Goal: Communication & Community: Answer question/provide support

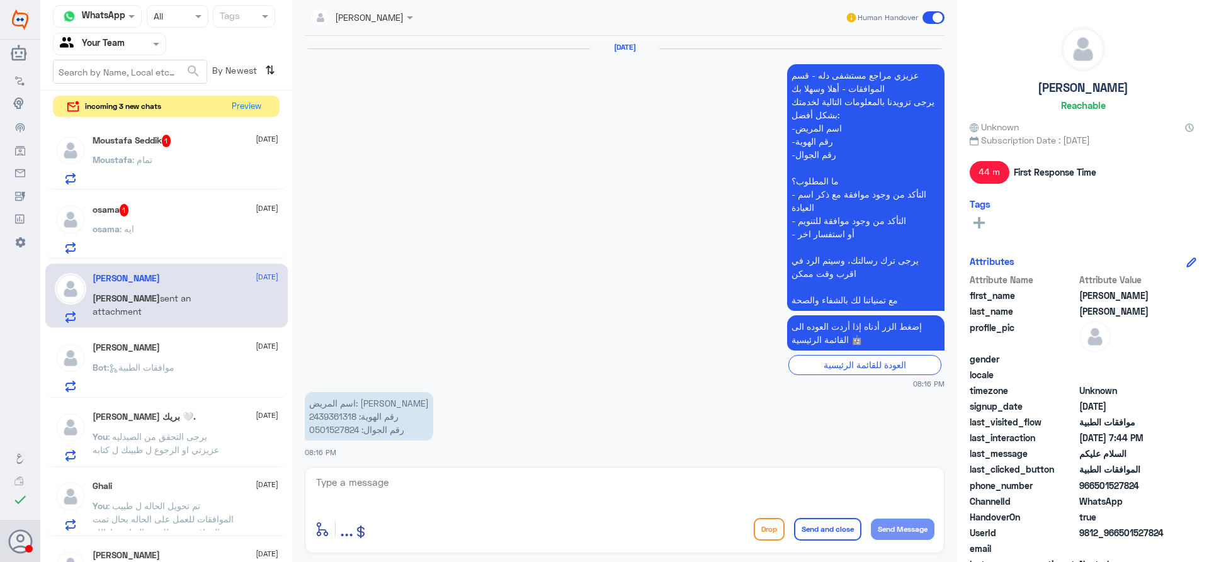
scroll to position [1122, 0]
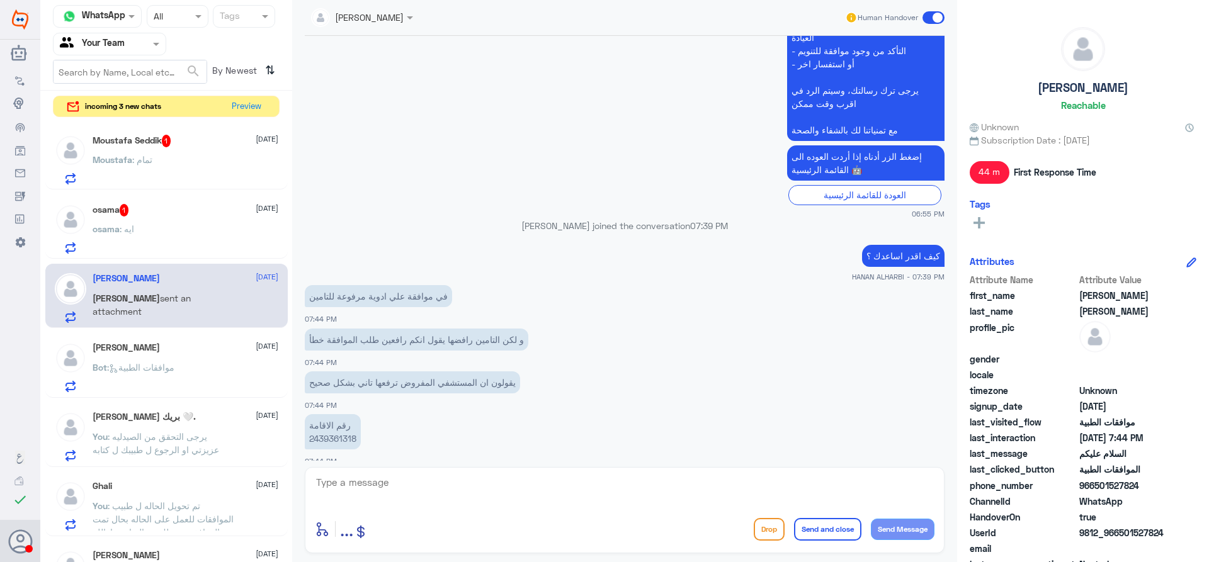
click at [502, 501] on textarea at bounding box center [625, 489] width 620 height 31
type textarea "s"
type textarea "يرجى التوجه ل الصيدليه لصرف الادويه"
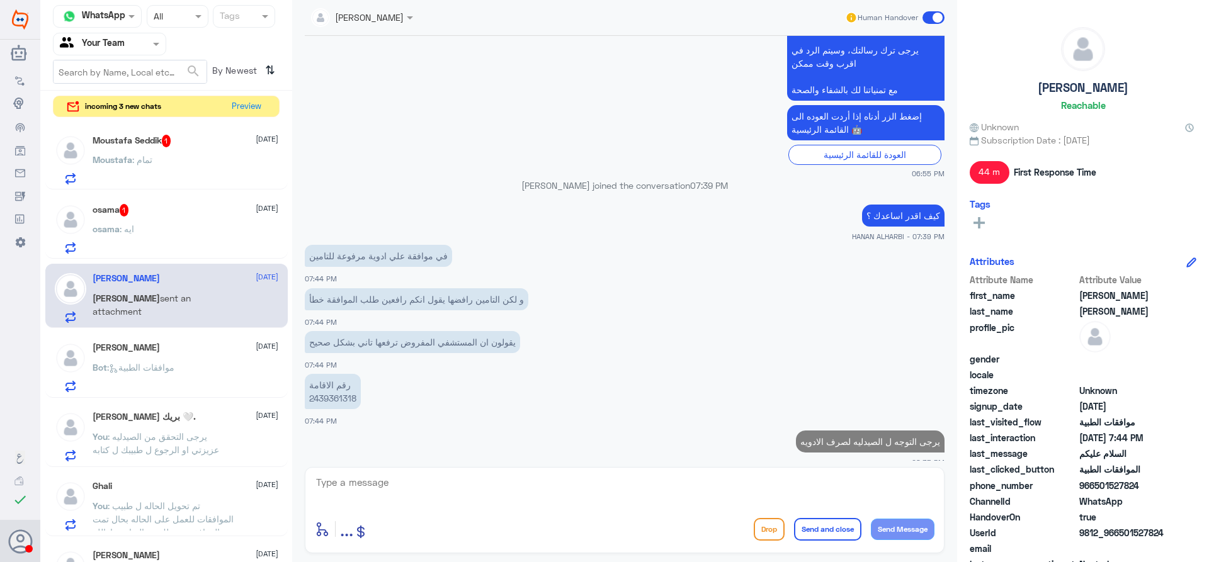
click at [176, 217] on div "osama 1 [DATE] osama : ايه" at bounding box center [186, 229] width 186 height 50
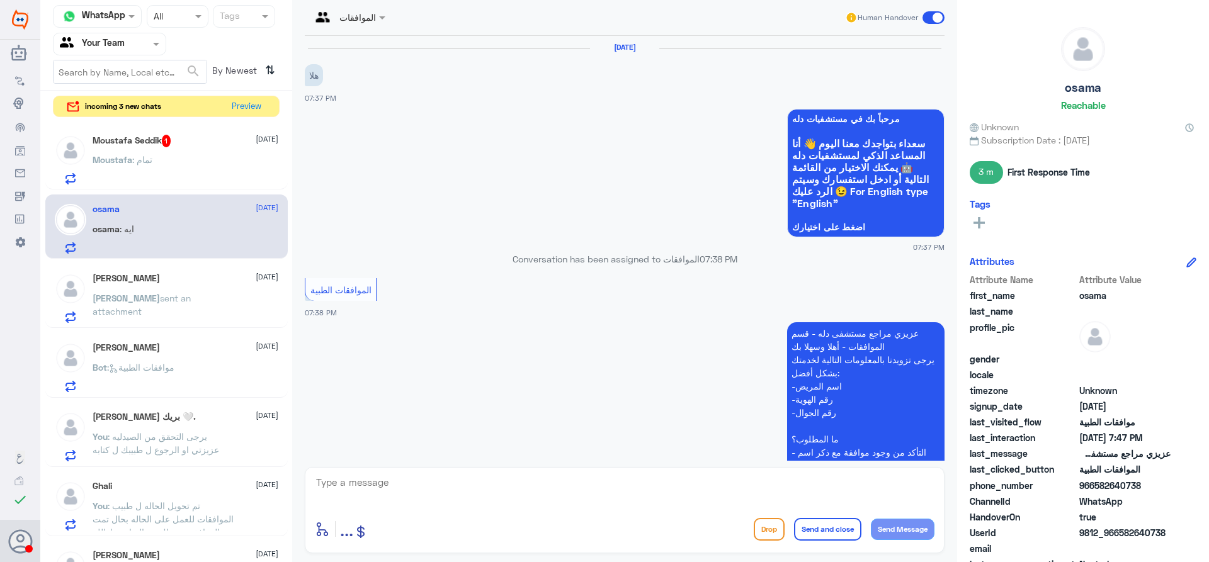
scroll to position [513, 0]
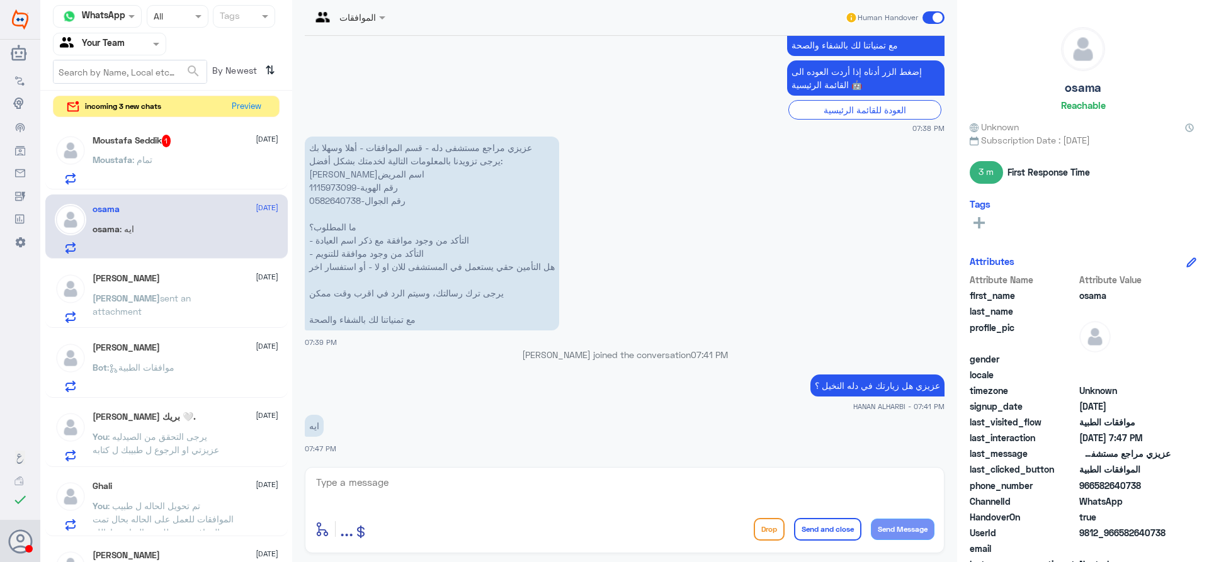
click at [340, 188] on p "عزيزي مراجع مستشفى دله - قسم الموافقات - أهلا وسهلا بك يرجى تزويدنا بالمعلومات …" at bounding box center [432, 234] width 254 height 194
copy p "1115973099"
drag, startPoint x: 360, startPoint y: 200, endPoint x: 300, endPoint y: 198, distance: 59.2
click at [300, 198] on div "[DATE] هلا 07:37 PM مرحباً بك في مستشفيات دله سعداء بتواجدك معنا [DATE] 👋 أنا ا…" at bounding box center [624, 248] width 652 height 425
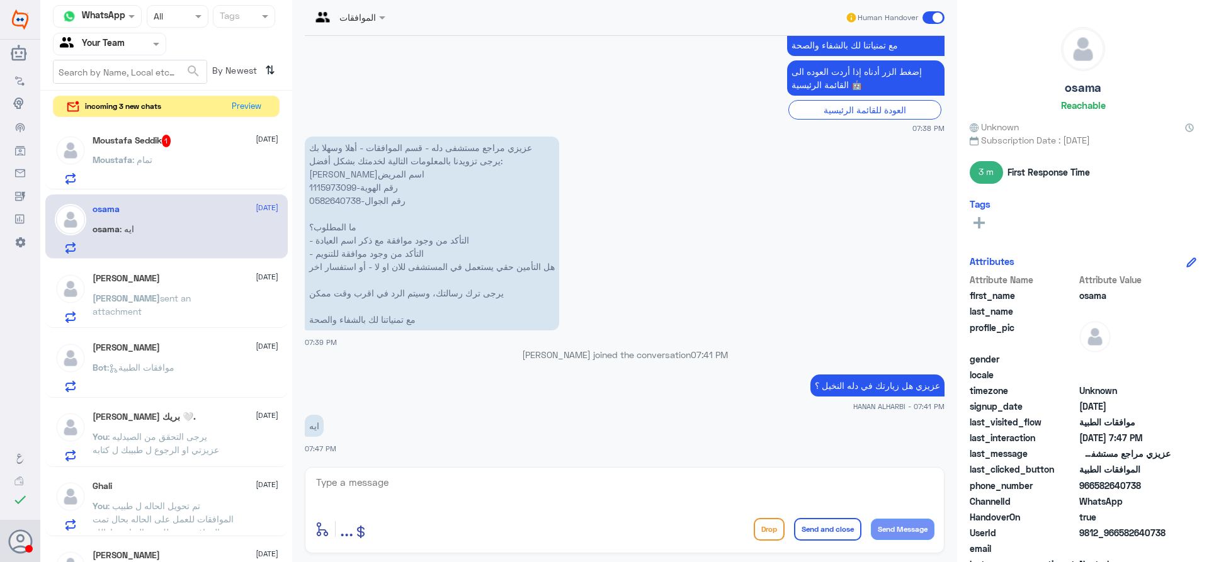
click at [533, 486] on textarea at bounding box center [625, 489] width 620 height 31
type textarea "عزيزي لا توجد لك اي زياره في دله النخيل [DATE]"
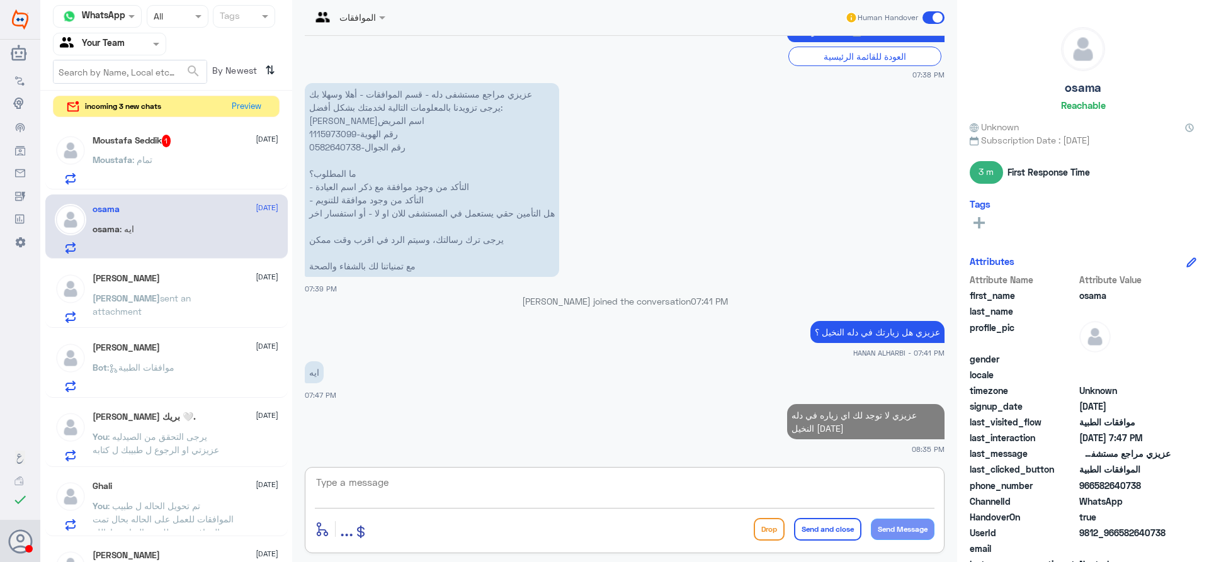
click at [130, 153] on p "Moustafa : تمام" at bounding box center [123, 168] width 60 height 31
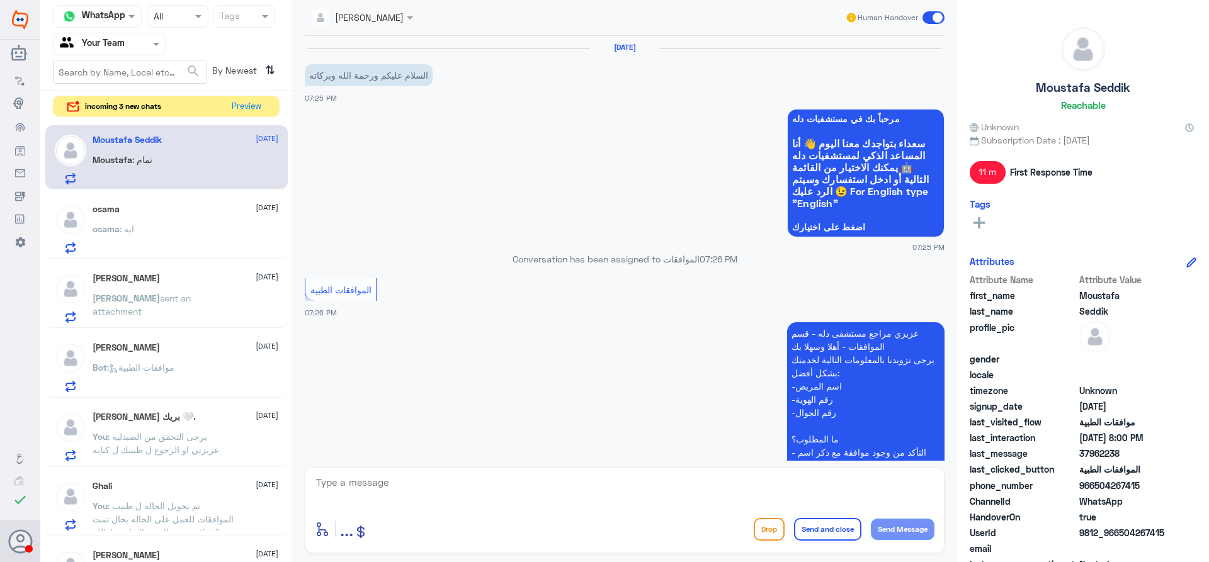
scroll to position [695, 0]
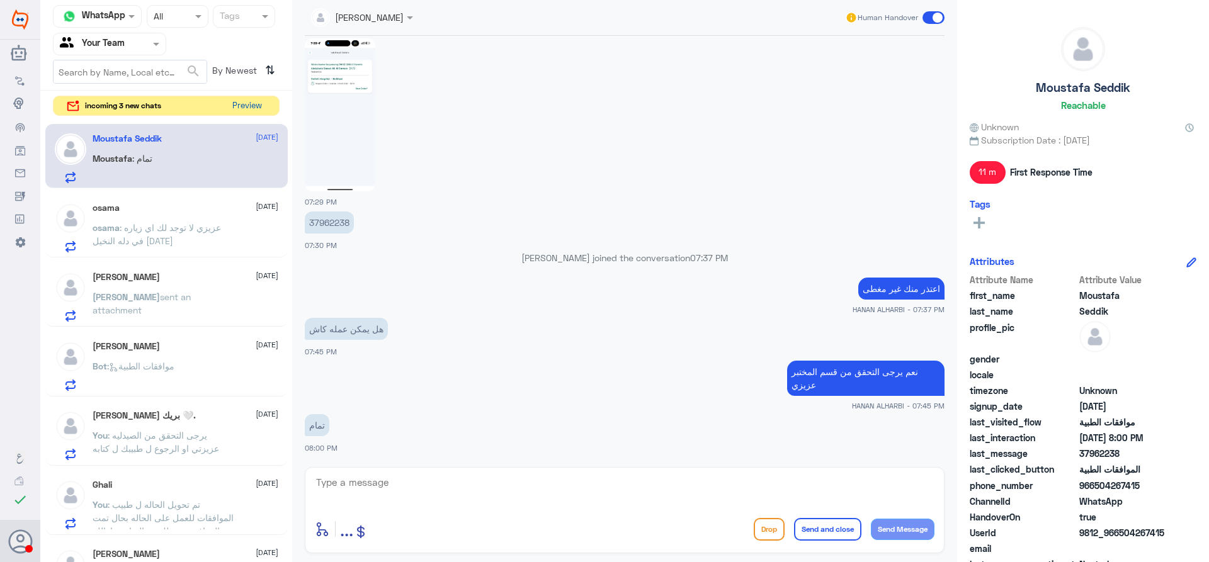
click at [256, 106] on button "Preview" at bounding box center [246, 106] width 39 height 20
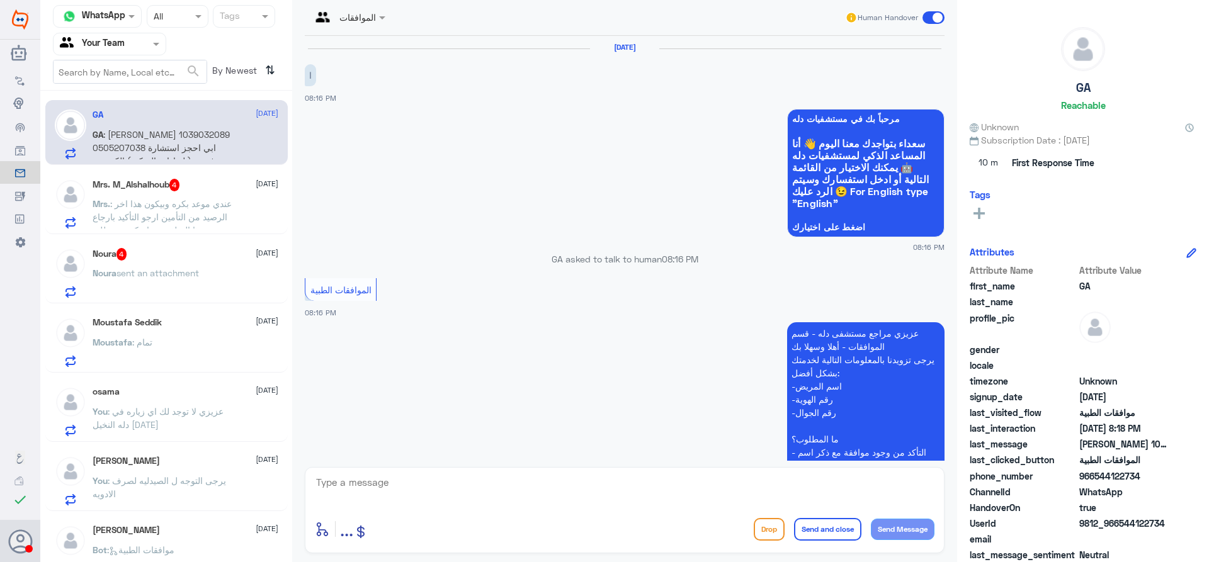
scroll to position [288, 0]
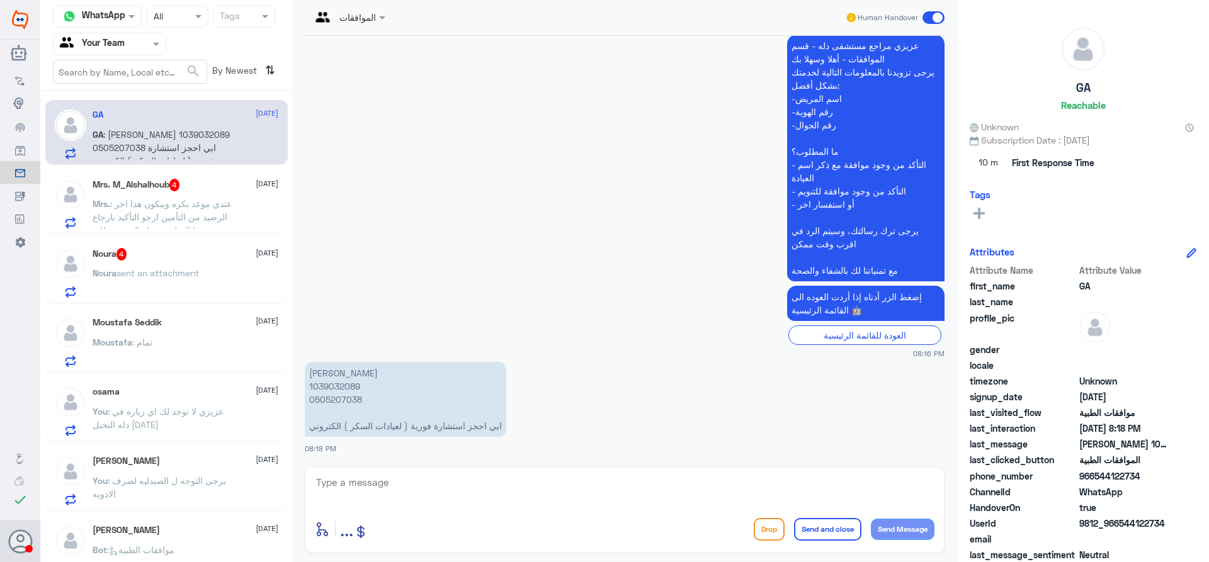
click at [374, 482] on textarea at bounding box center [625, 489] width 620 height 31
type textarea "س"
type textarea "يرجى التوصل مع قسم المواعيد"
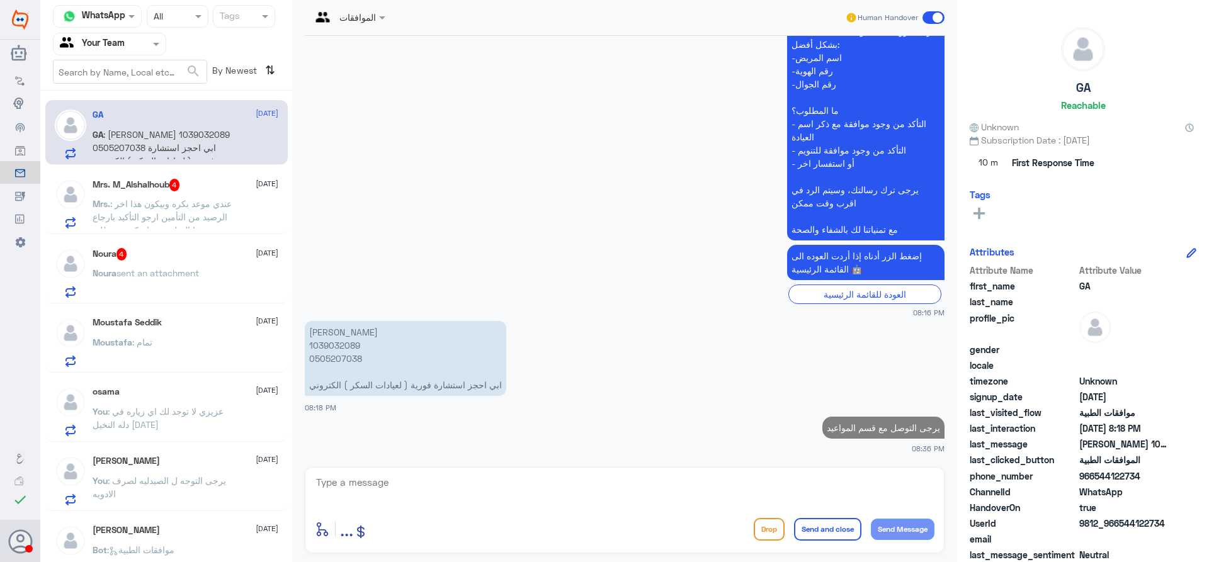
click at [207, 193] on div "Mrs. M_Alshalhoub 4 [DATE] Mrs. : عندي موعد بكره وبيكون هذا اخر الرصيد من التأم…" at bounding box center [186, 204] width 186 height 50
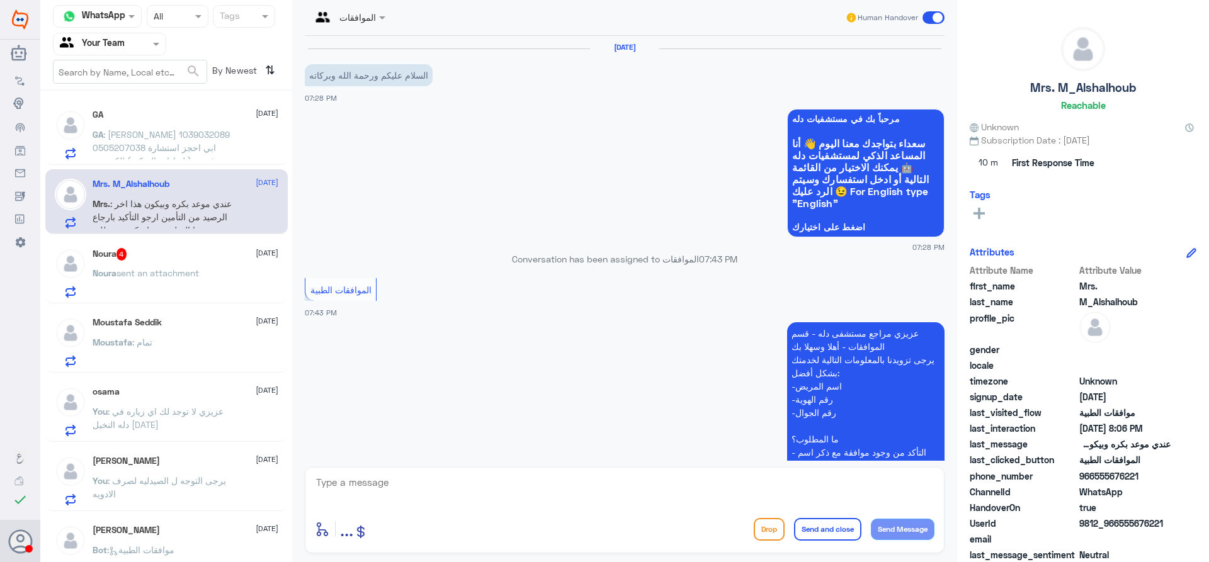
scroll to position [424, 0]
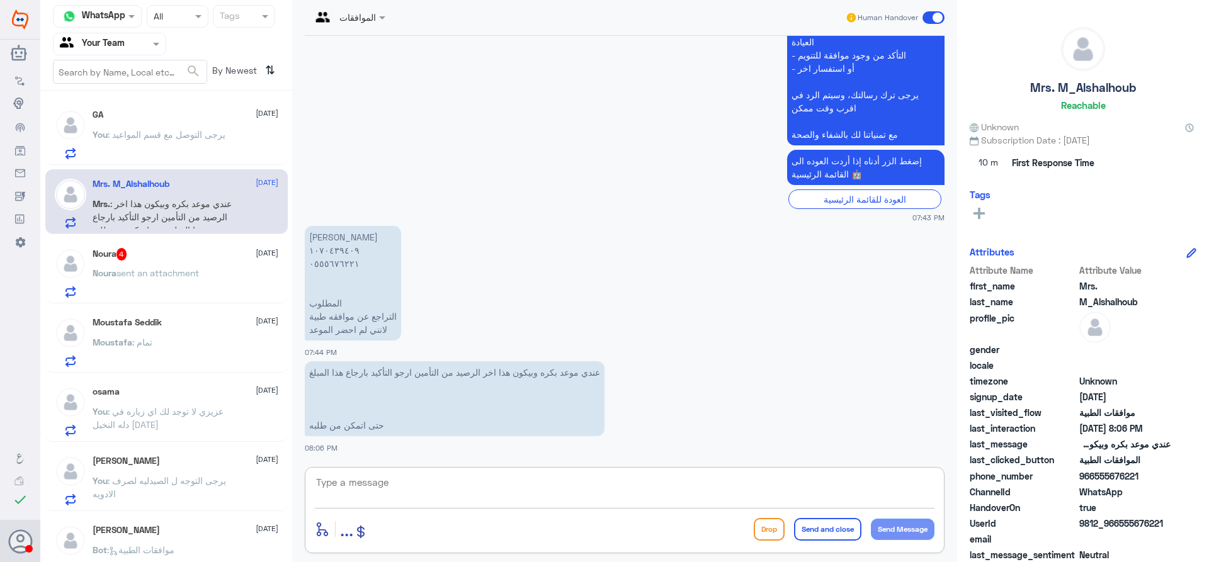
click at [385, 486] on textarea at bounding box center [625, 489] width 620 height 31
click at [385, 486] on textarea "0555676221" at bounding box center [625, 489] width 620 height 31
type textarea "0555676221"
type textarea "على الكراون ؟"
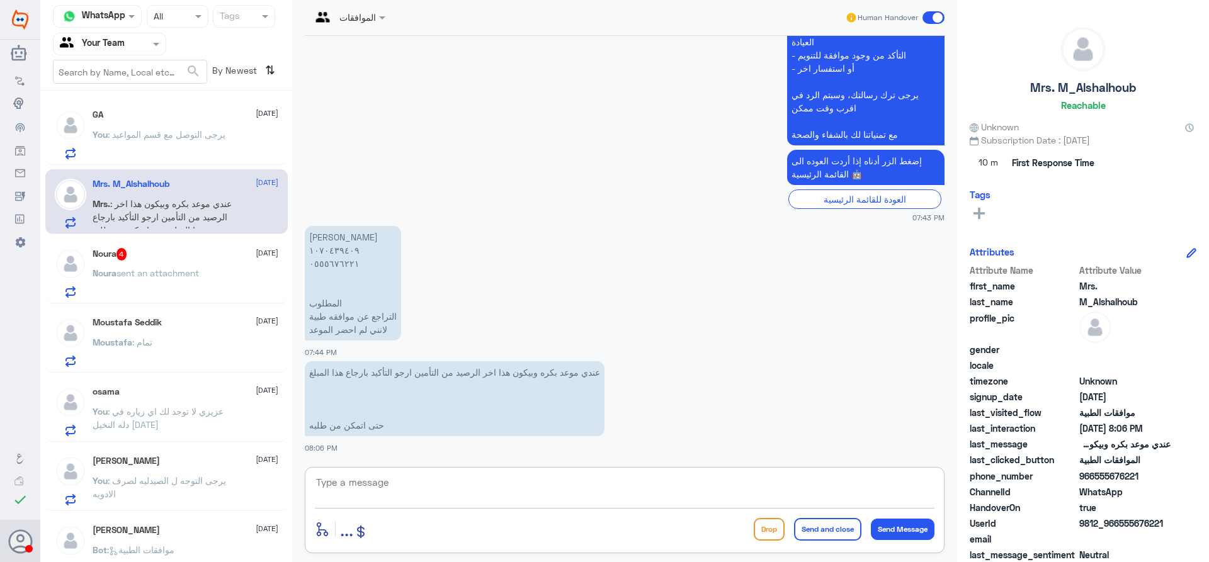
scroll to position [464, 0]
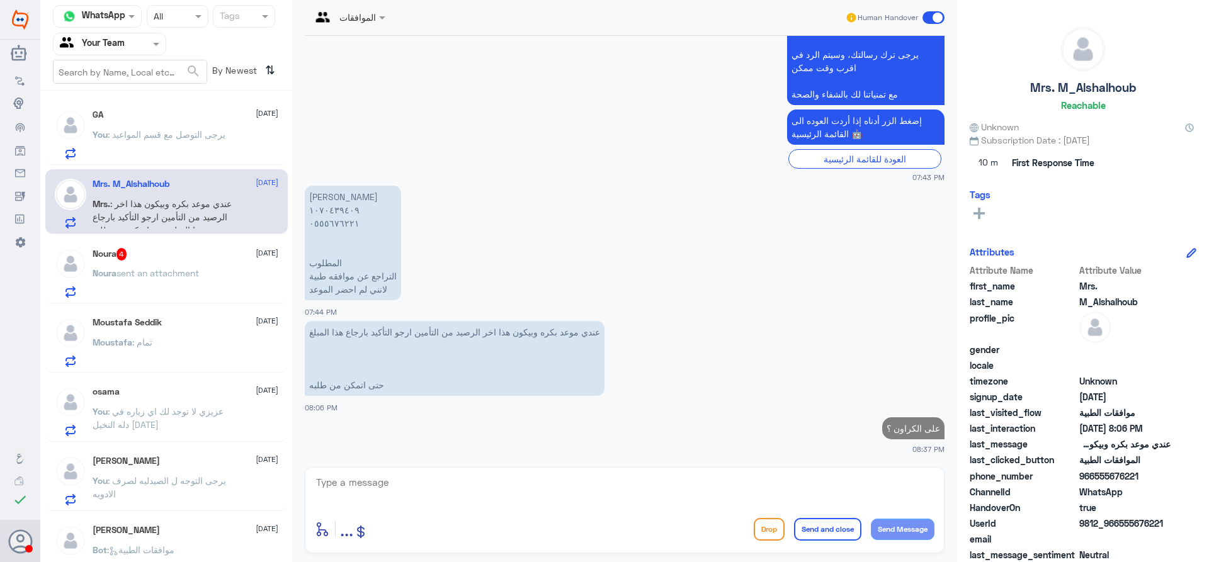
click at [179, 270] on span "sent an attachment" at bounding box center [158, 273] width 82 height 11
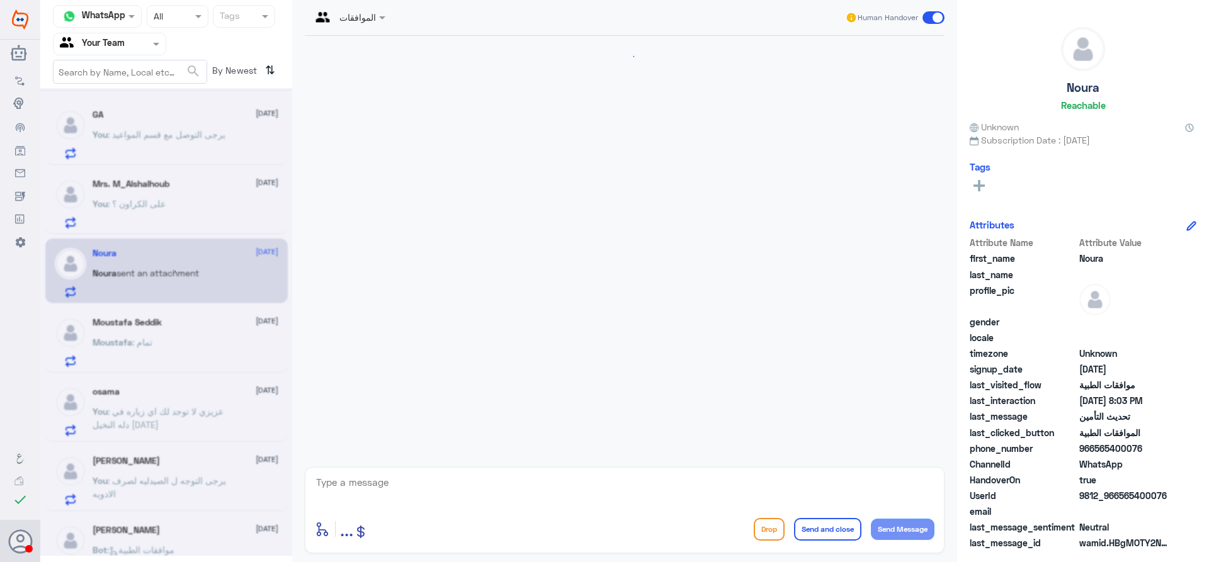
scroll to position [574, 0]
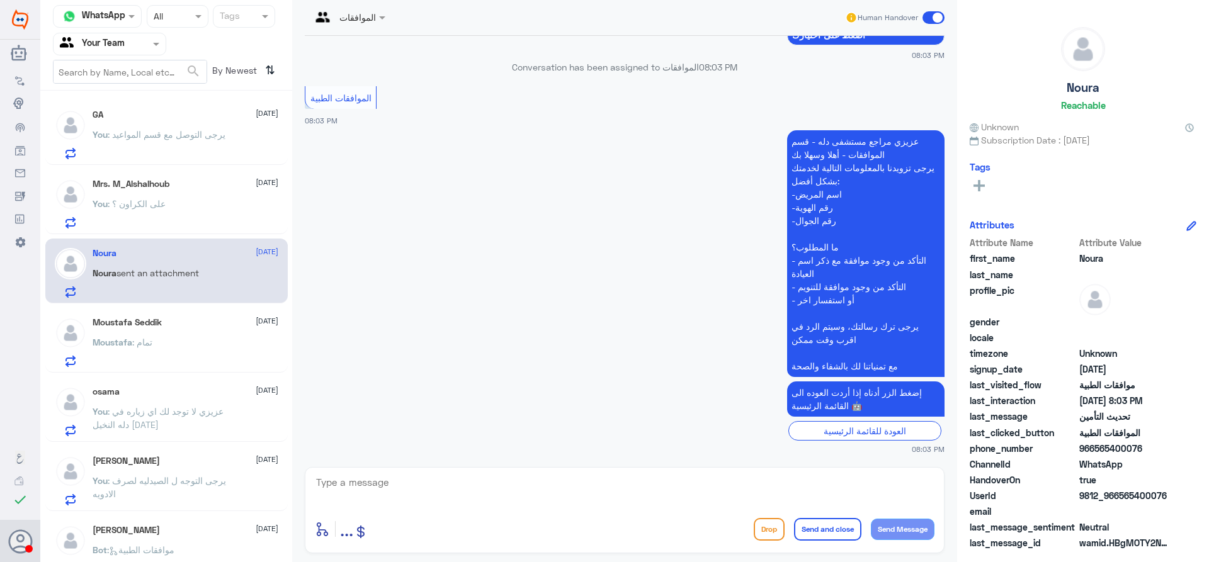
click at [169, 196] on div "Mrs. M_Alshalhoub [DATE] You : على الكراون ؟" at bounding box center [186, 204] width 186 height 50
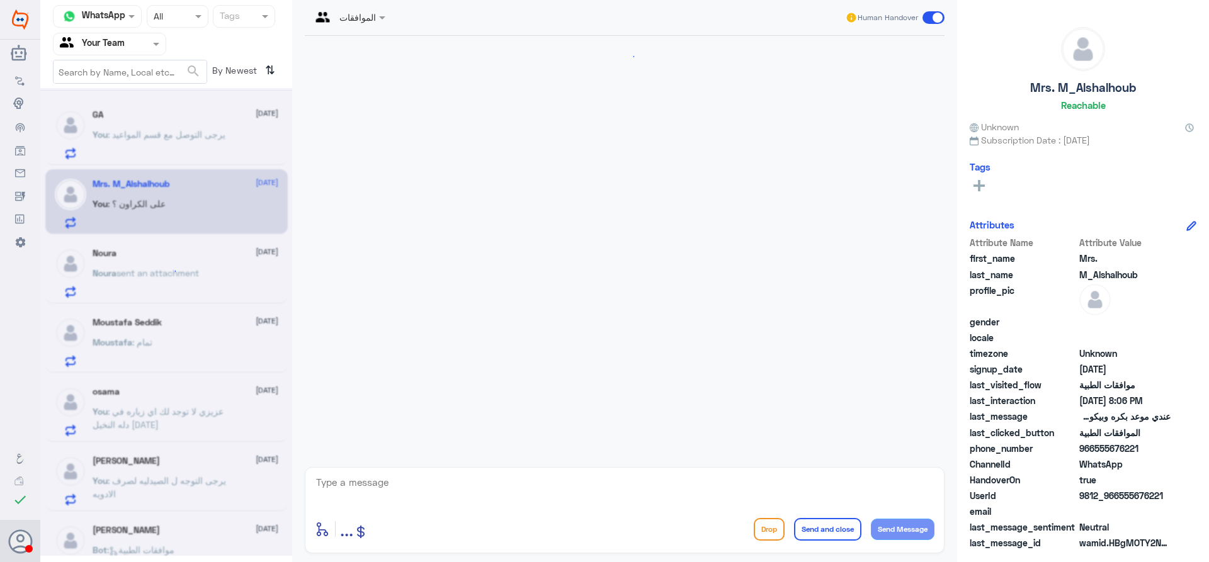
scroll to position [487, 0]
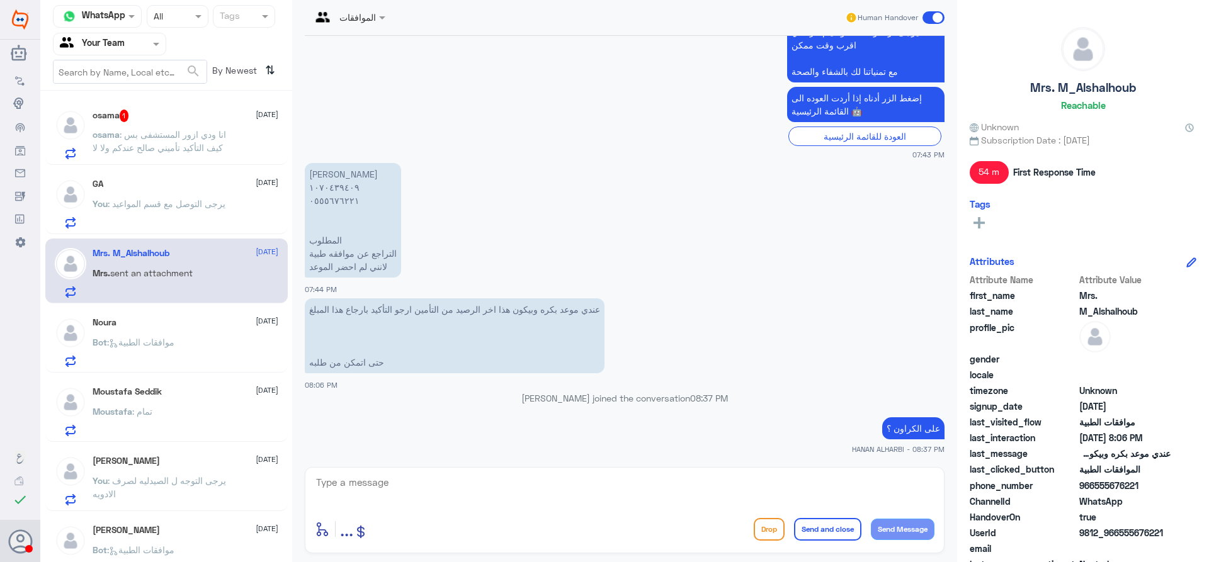
click at [193, 139] on span ": انا ودي ازور المستشفى بس كيف التأكيد تأميني صالح عندكم ولا لا" at bounding box center [160, 141] width 134 height 24
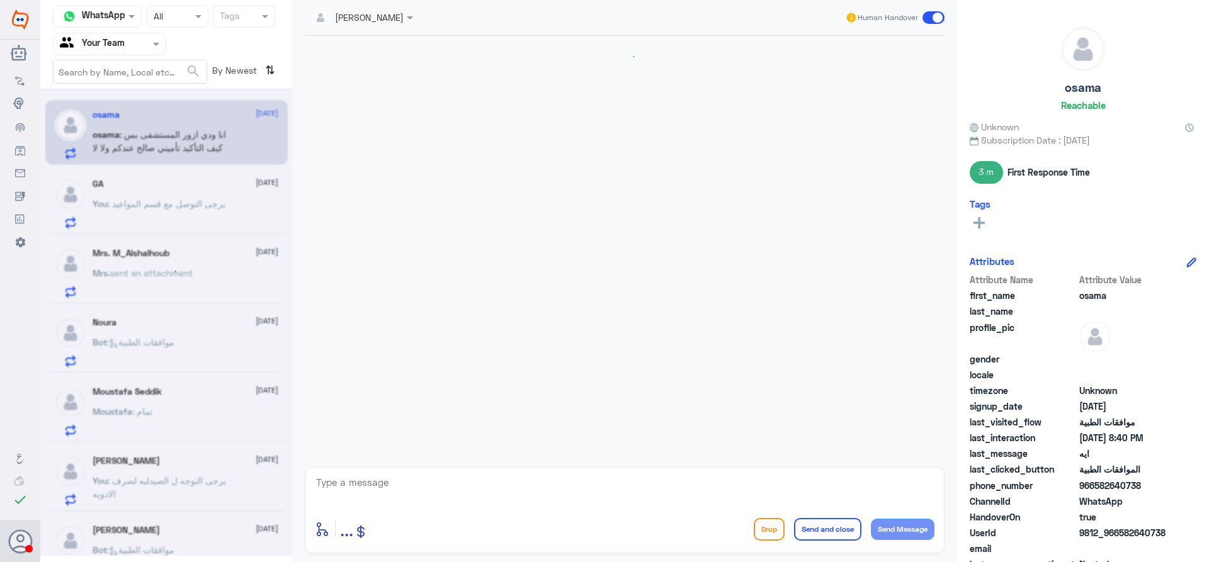
scroll to position [610, 0]
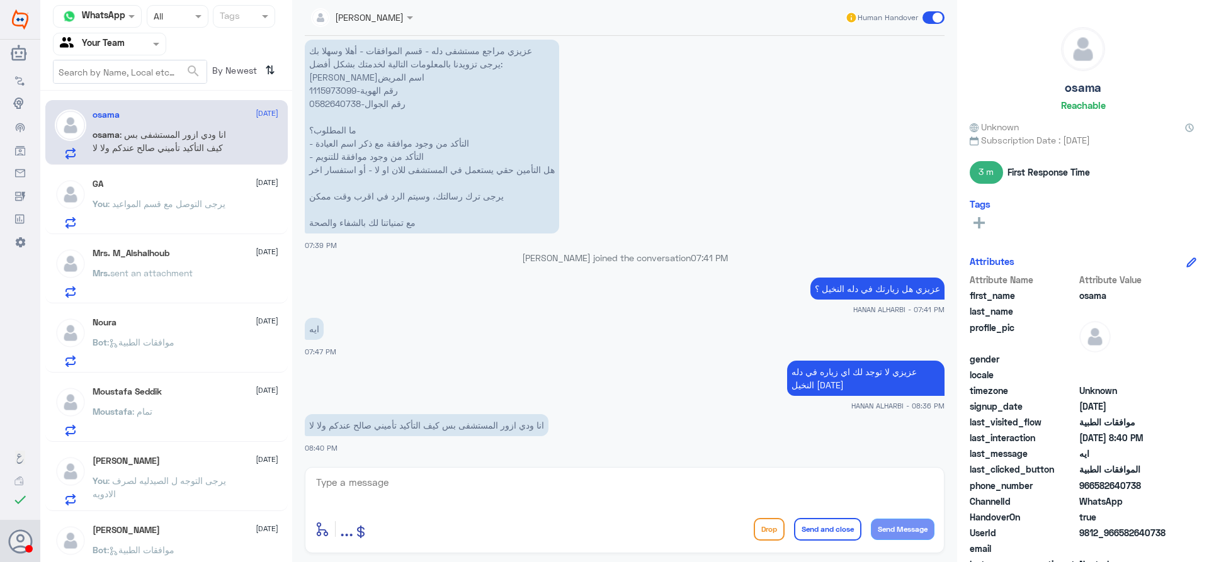
click at [417, 476] on textarea at bounding box center [625, 489] width 620 height 31
click at [329, 91] on p "عزيزي مراجع مستشفى دله - قسم الموافقات - أهلا وسهلا بك يرجى تزويدنا بالمعلومات …" at bounding box center [432, 137] width 254 height 194
copy p "1115973099"
click at [378, 487] on textarea at bounding box center [625, 489] width 620 height 31
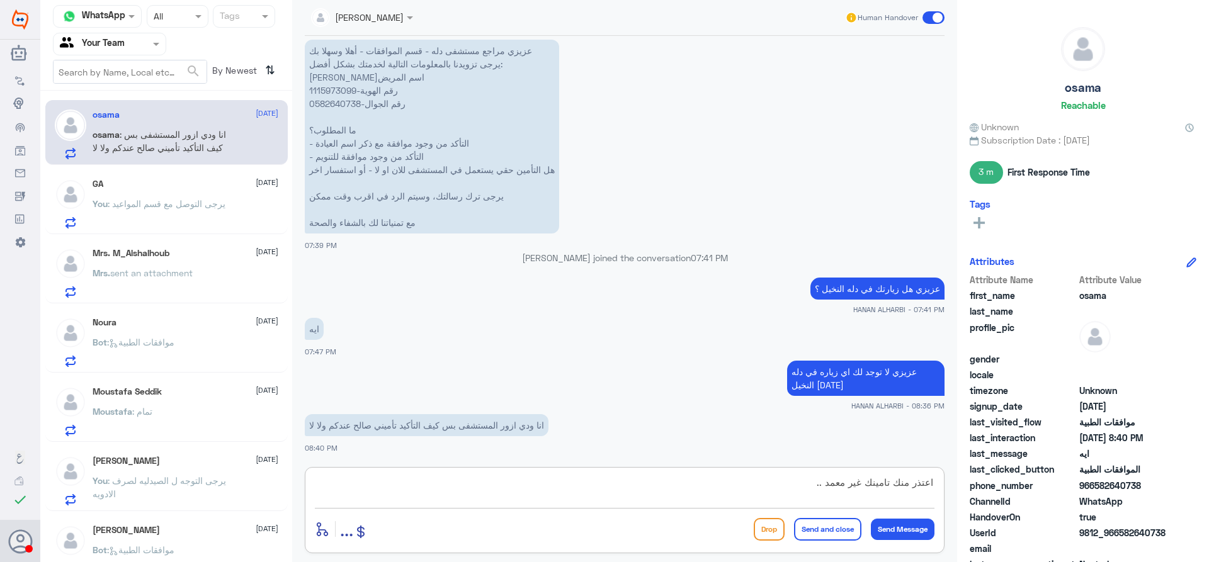
type textarea "اعتذر منك تامينك غير معمد ..."
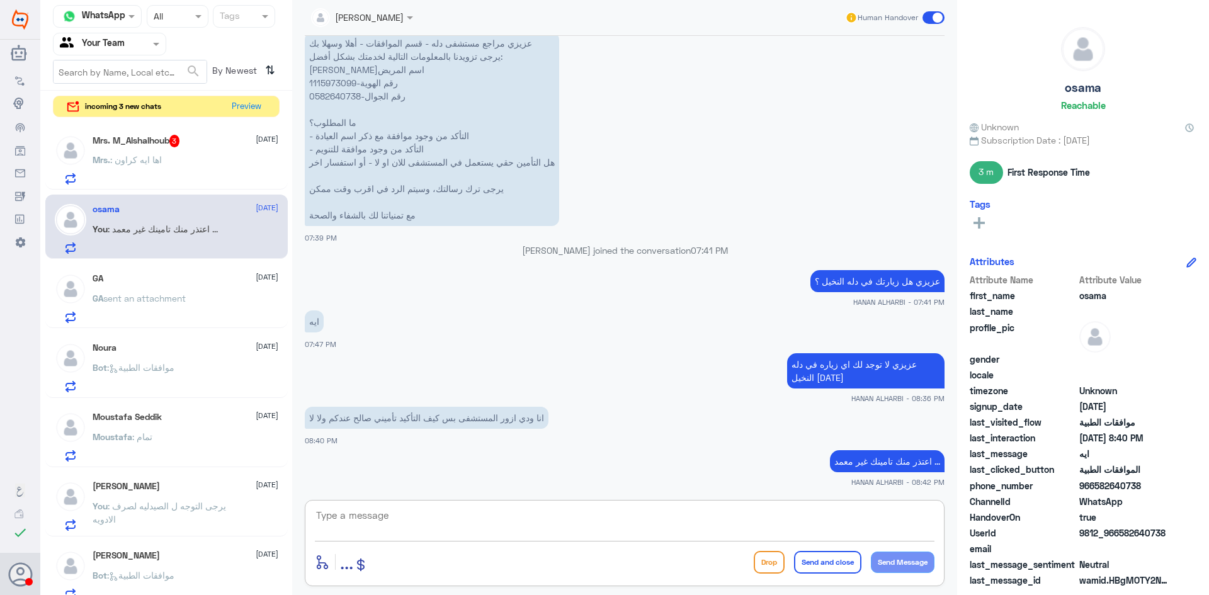
scroll to position [618, 0]
click at [169, 137] on h5 "Mrs. M_Alshalhoub 3" at bounding box center [137, 141] width 88 height 13
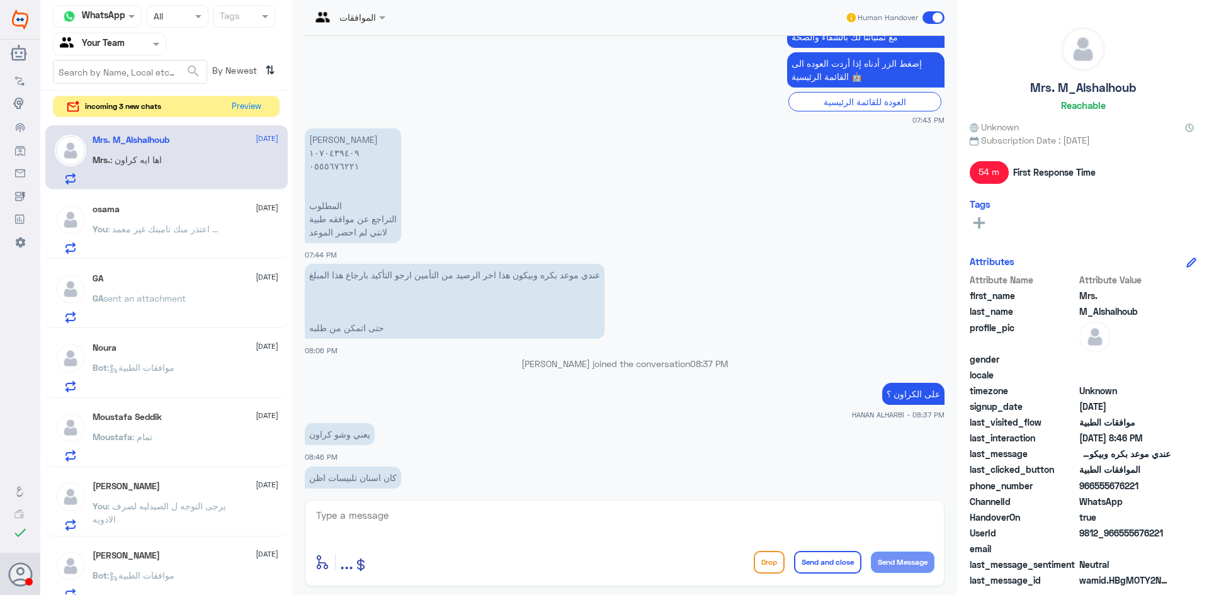
scroll to position [520, 0]
click at [428, 520] on textarea at bounding box center [625, 522] width 620 height 31
click at [428, 520] on textarea "1070439409" at bounding box center [625, 522] width 620 height 31
type textarea "1070439409"
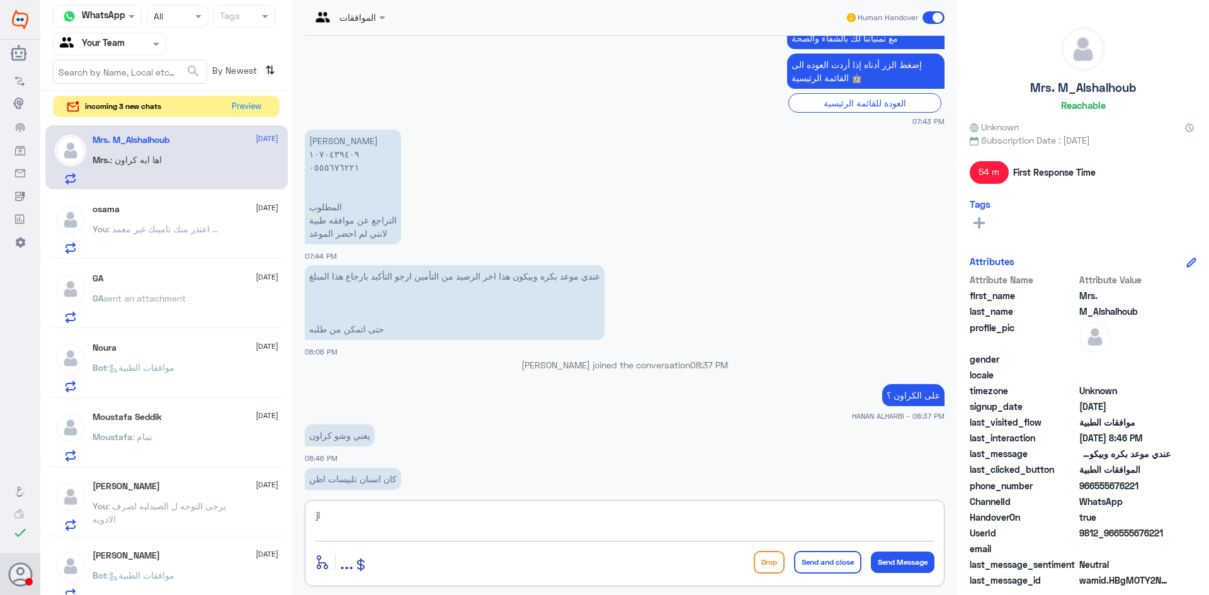
type textarea "j"
type textarea "تم الالغاء بناء ع طلبك"
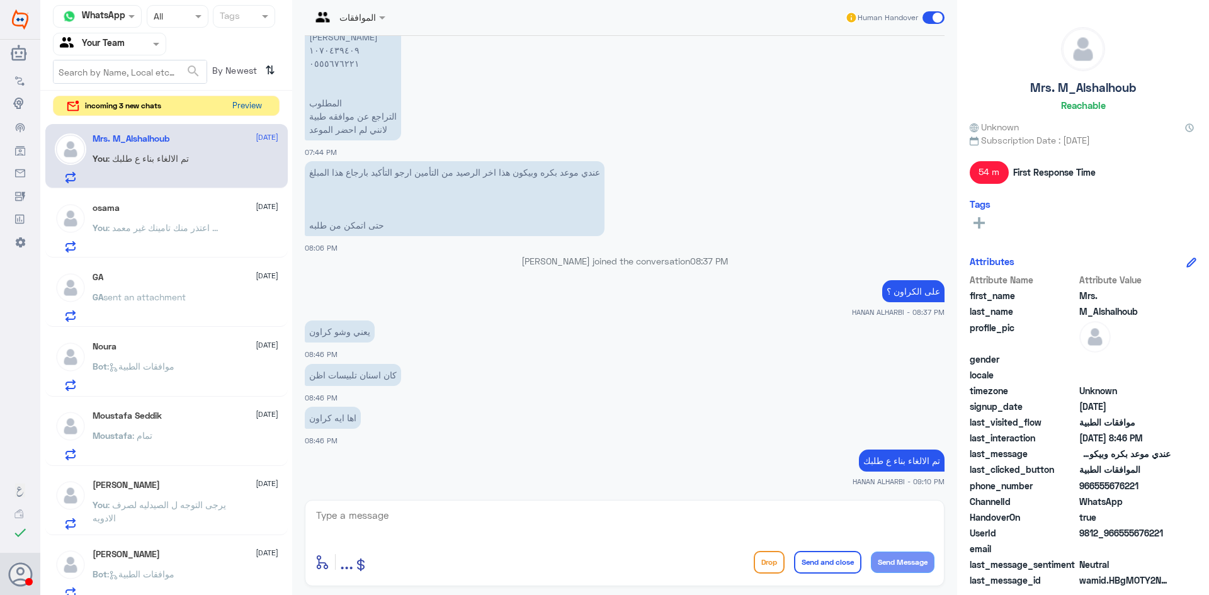
click at [254, 106] on button "Preview" at bounding box center [246, 106] width 39 height 20
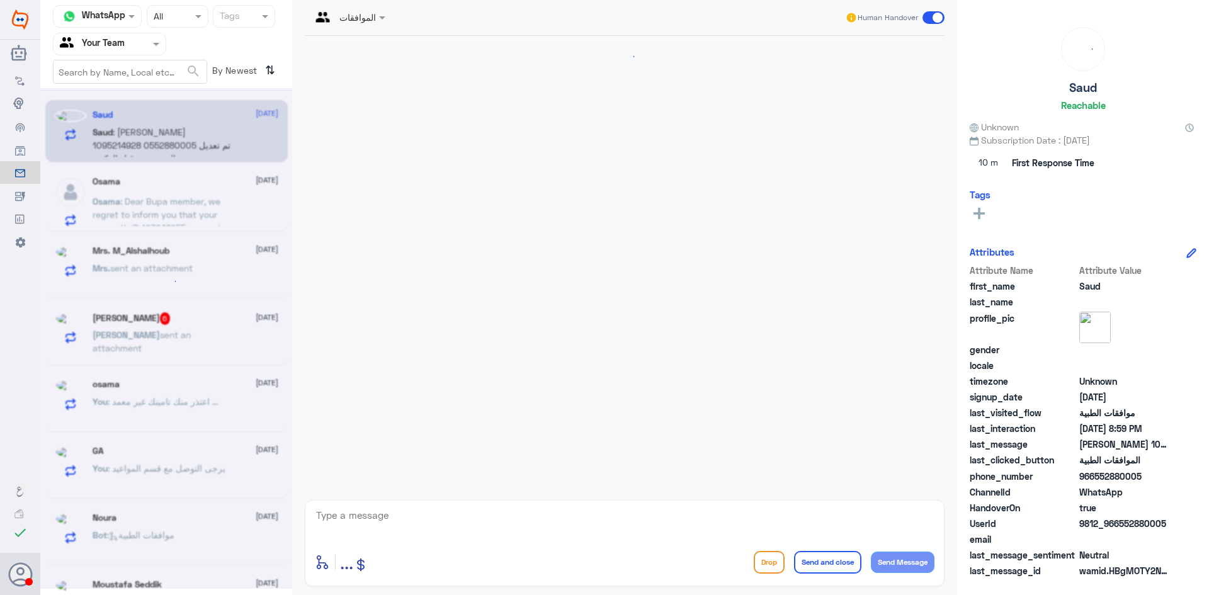
scroll to position [242, 0]
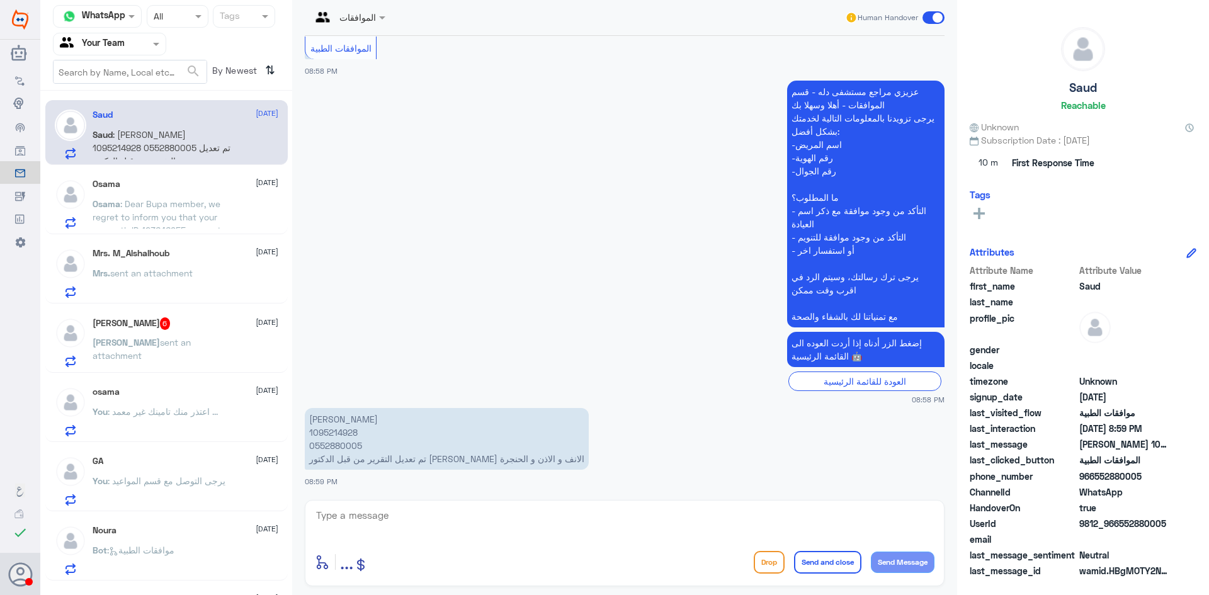
click at [340, 431] on p "[PERSON_NAME] 1095214928 0552880005 تم تعديل التقرير من قبل الدكتور عيادة الانف…" at bounding box center [447, 439] width 284 height 62
copy p "1095214928"
click at [521, 506] on div "enter flow name ... Drop Send and close Send Message" at bounding box center [625, 543] width 640 height 86
click at [490, 527] on textarea at bounding box center [625, 522] width 620 height 31
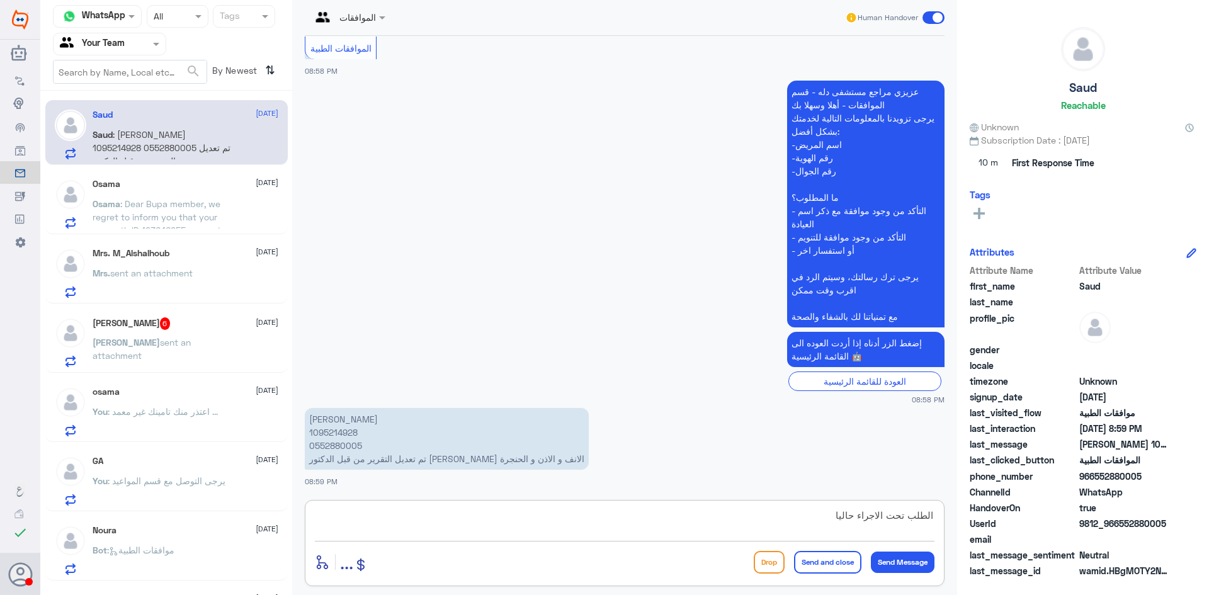
type textarea "الطلب تحت الاجراء حاليا"
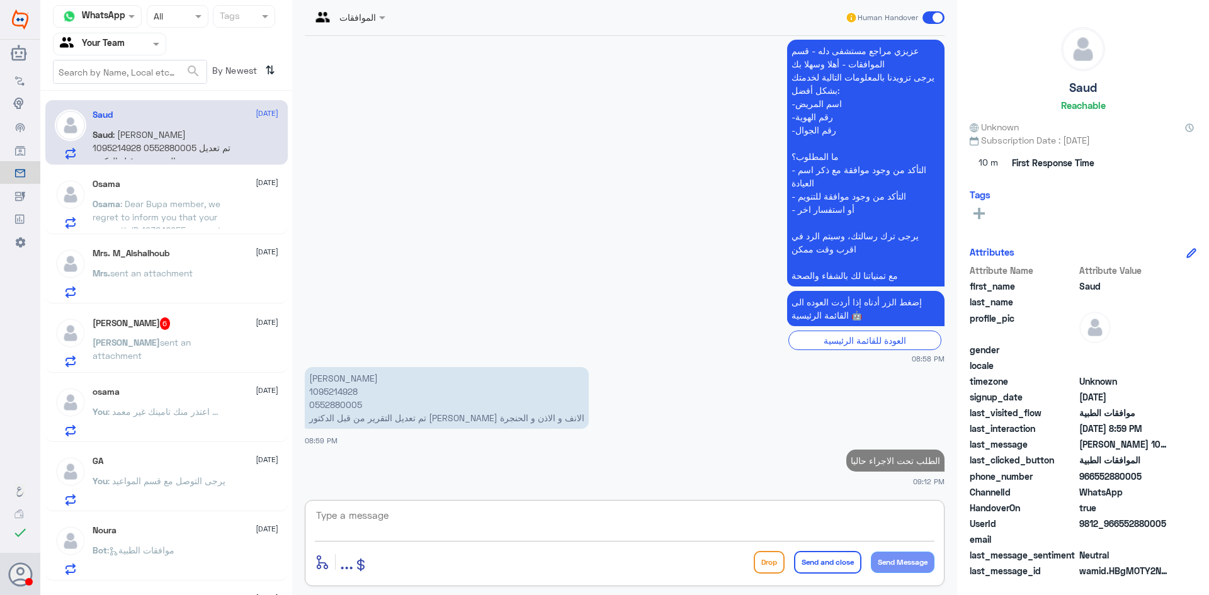
click at [176, 331] on div "[PERSON_NAME] 6 [DATE] [PERSON_NAME] sent an attachment" at bounding box center [186, 342] width 186 height 50
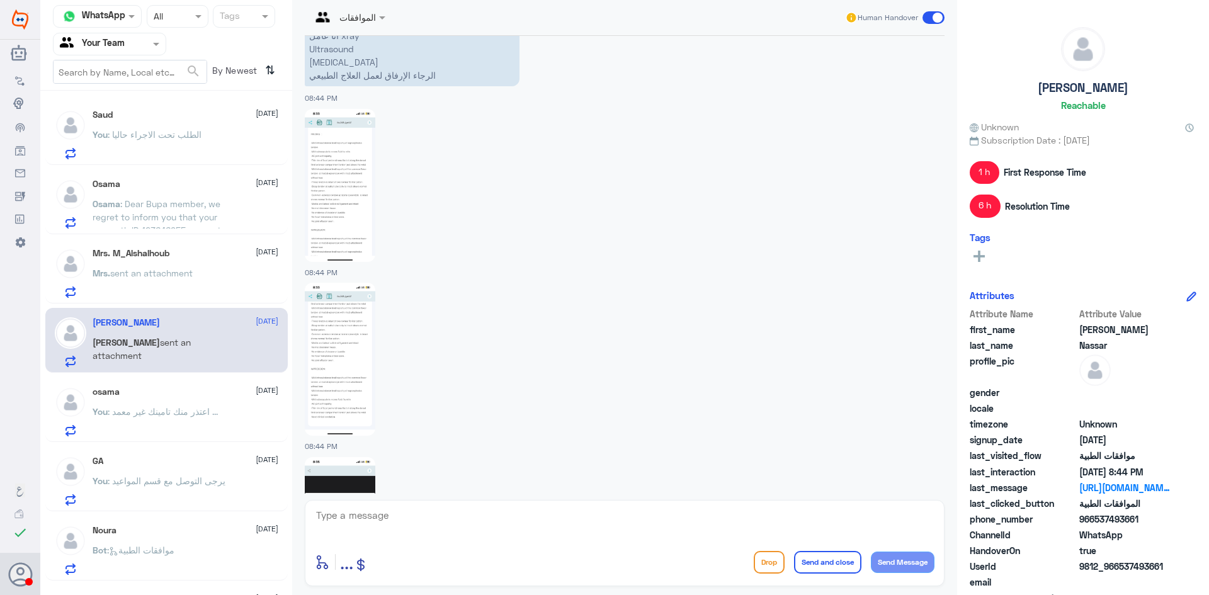
scroll to position [1425, 0]
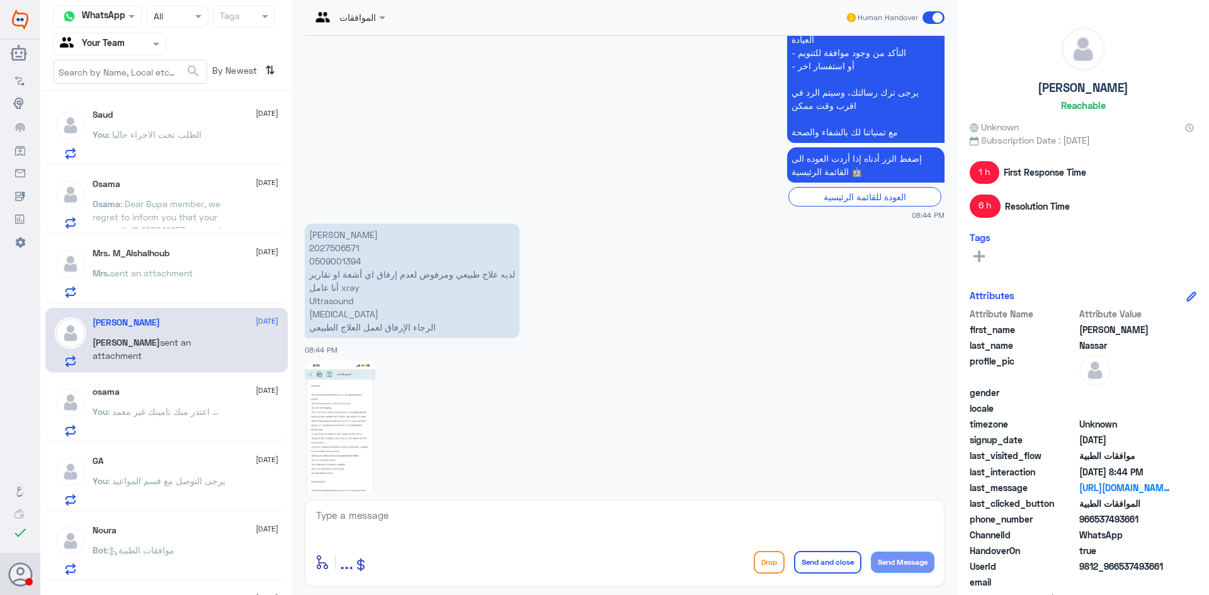
click at [333, 237] on p "[PERSON_NAME] 2027506571 0509001394 لديه علاج طبيعي ومرفوض لعدم إرفاق اي أشعة ا…" at bounding box center [412, 281] width 215 height 115
copy p "2027506571"
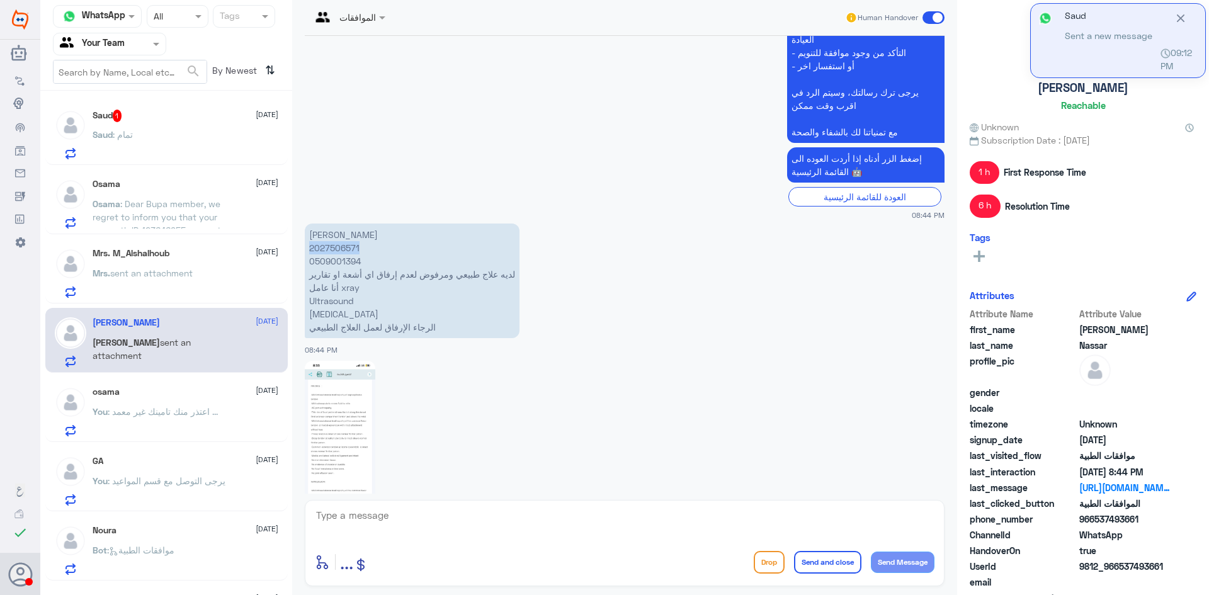
click at [340, 398] on img at bounding box center [340, 437] width 71 height 153
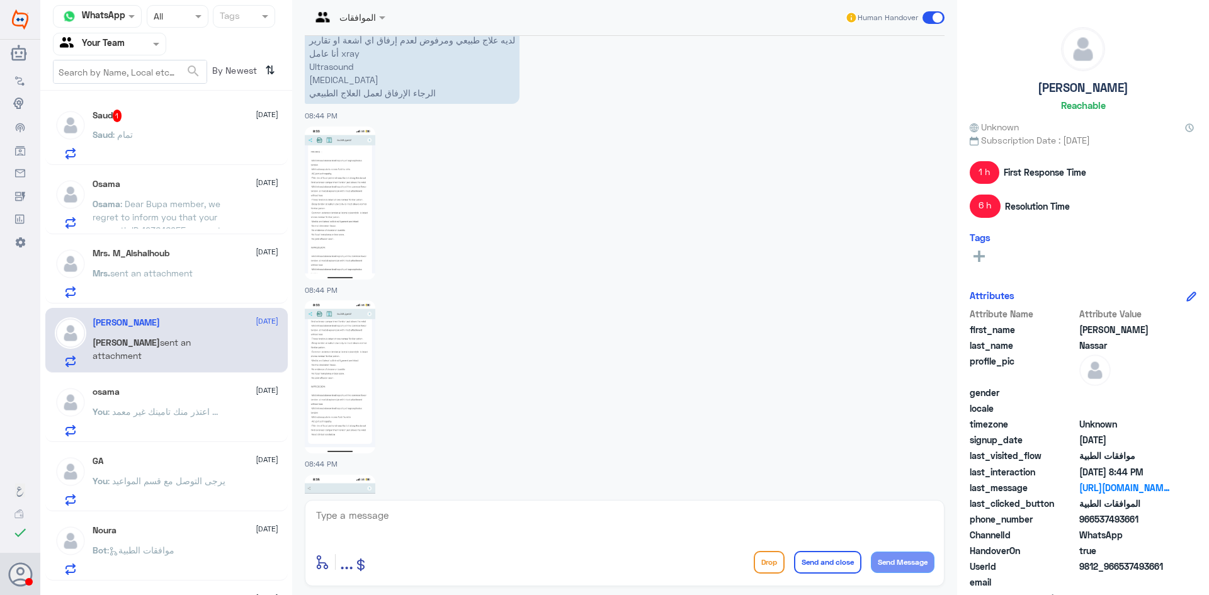
scroll to position [1740, 0]
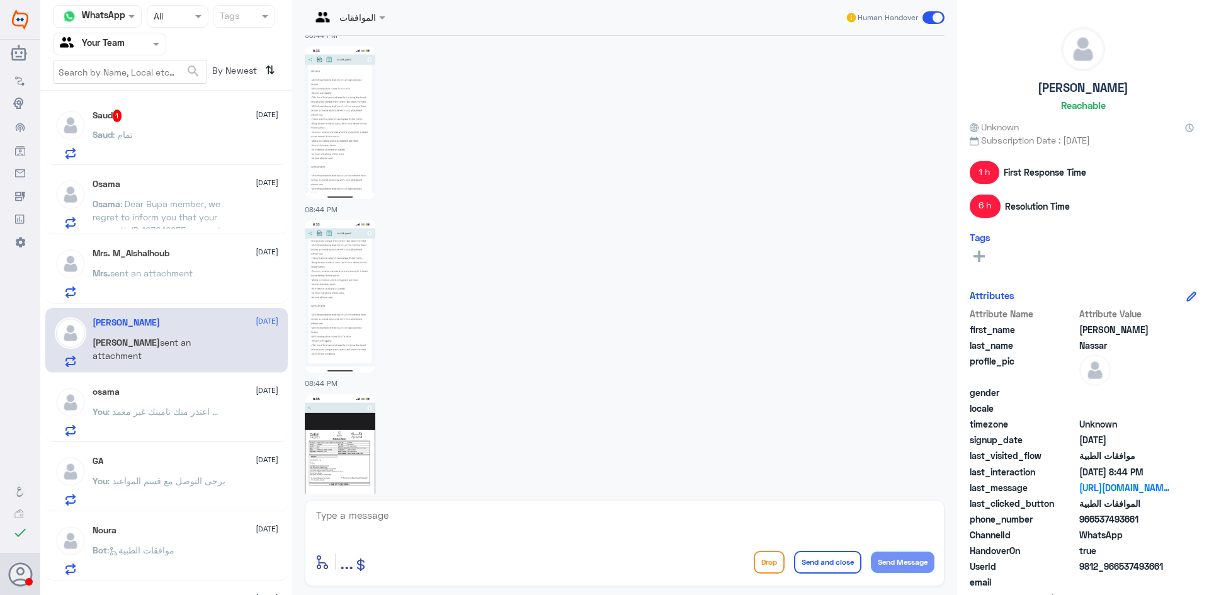
click at [342, 290] on img at bounding box center [340, 296] width 71 height 153
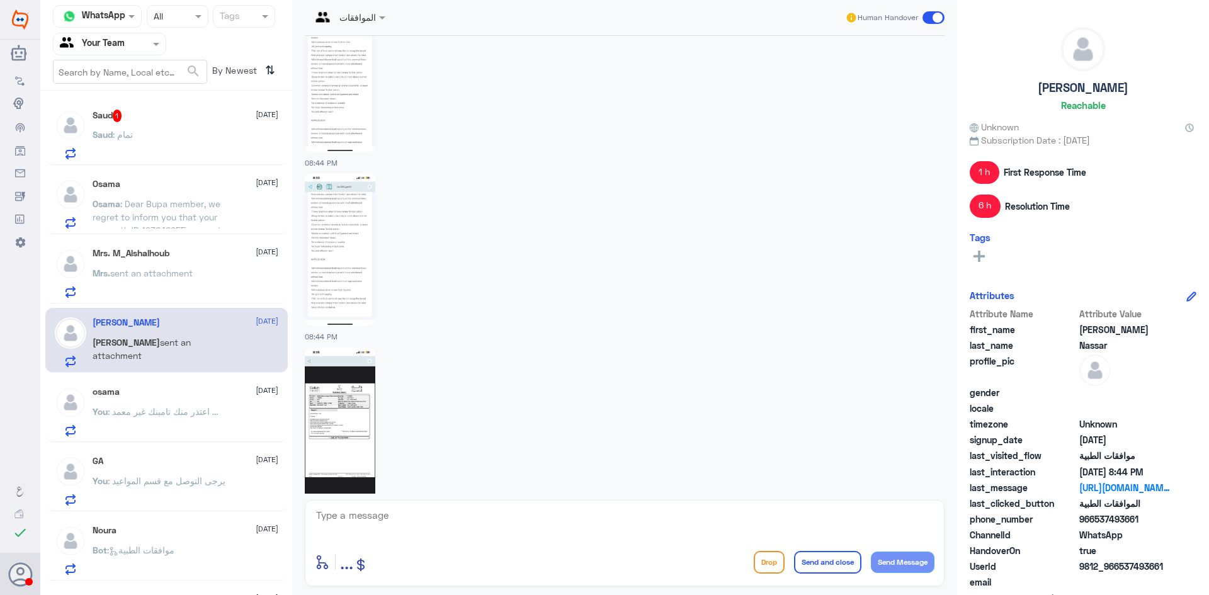
scroll to position [1803, 0]
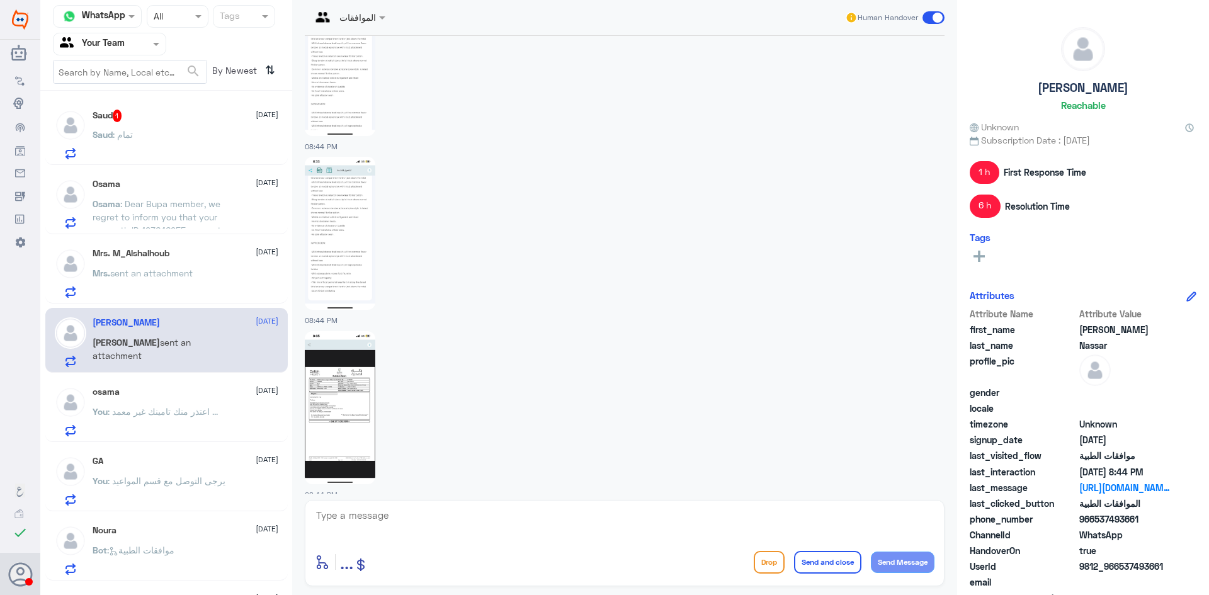
click at [528, 522] on textarea at bounding box center [625, 522] width 620 height 31
type textarea "الطلب تحت الاجراء حاليا"
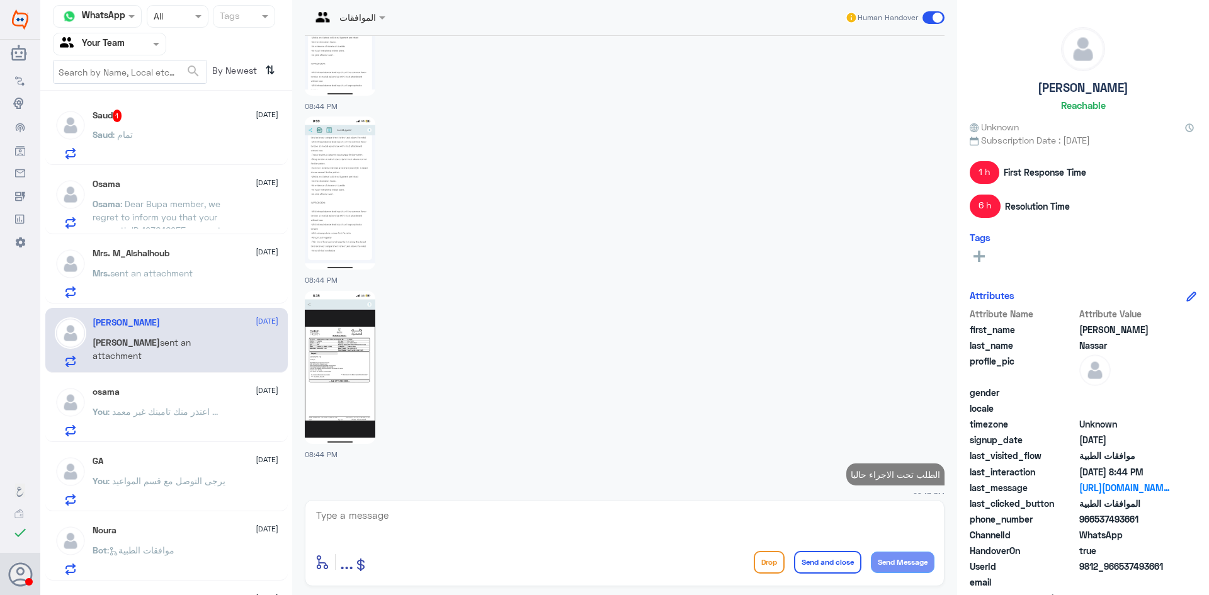
click at [145, 137] on div "Saud : تمام" at bounding box center [186, 145] width 186 height 28
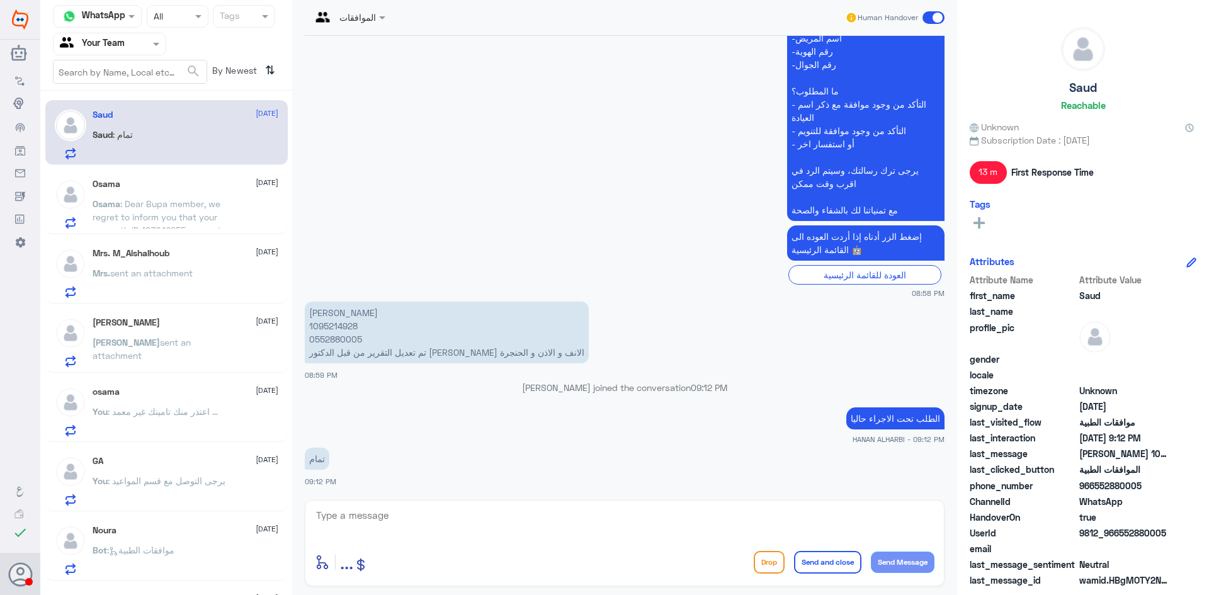
click at [193, 205] on span ": Dear Bupa member, we regret to inform you that your pre-auth ID 123646955 was…" at bounding box center [157, 249] width 128 height 103
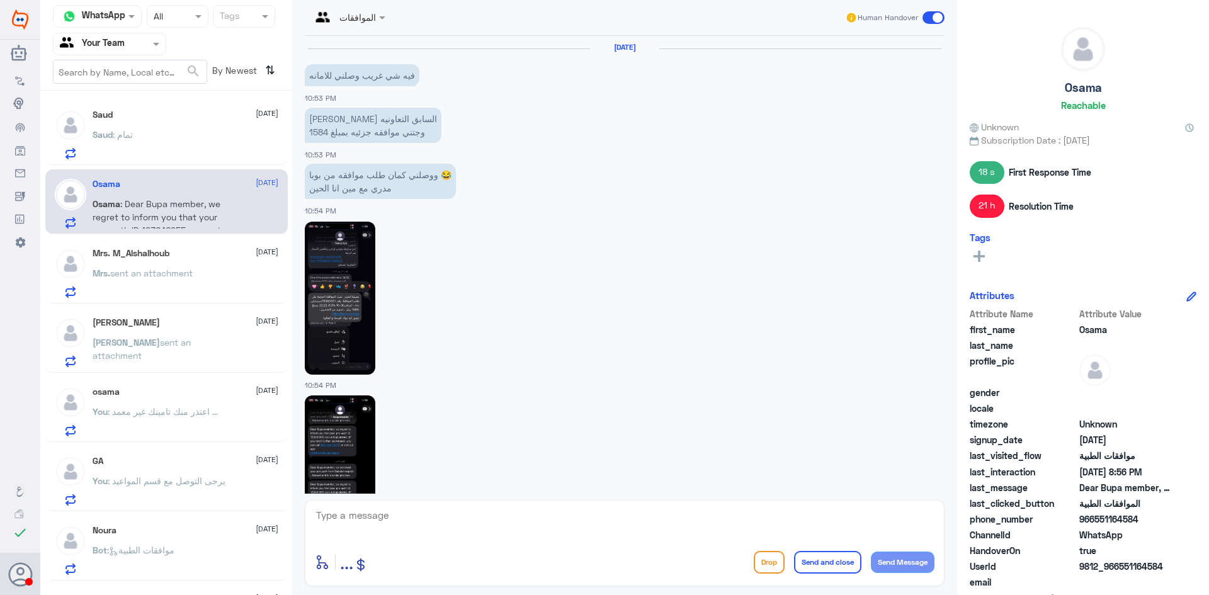
scroll to position [1261, 0]
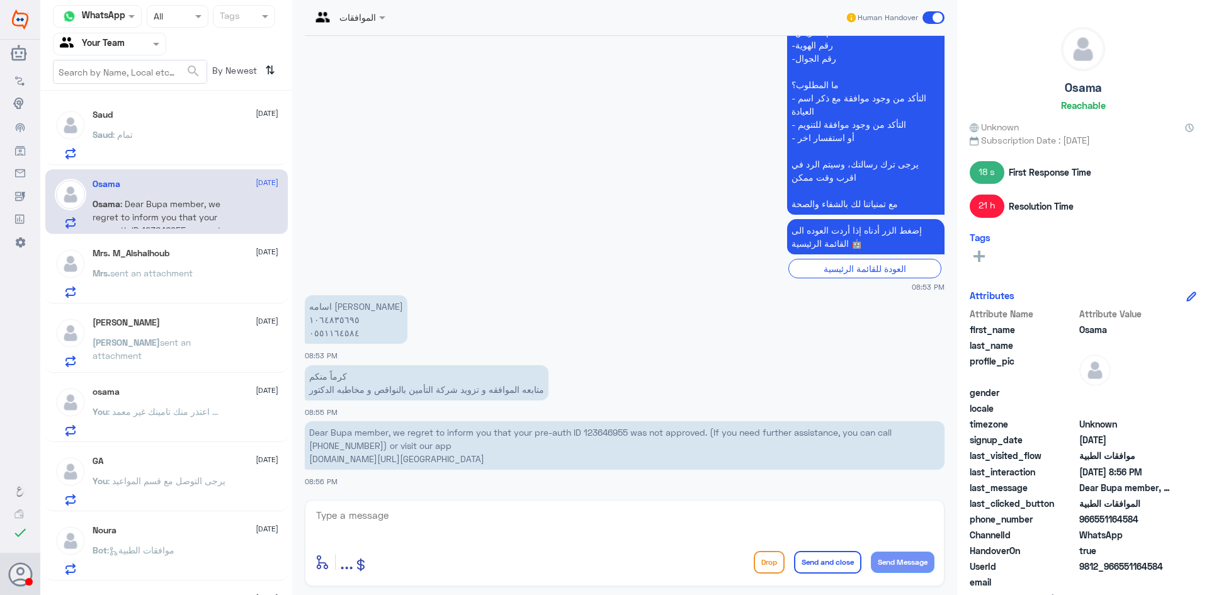
click at [609, 429] on p "Dear Bupa member, we regret to inform you that your pre-auth ID 123646955 was n…" at bounding box center [625, 445] width 640 height 48
copy p "123646955"
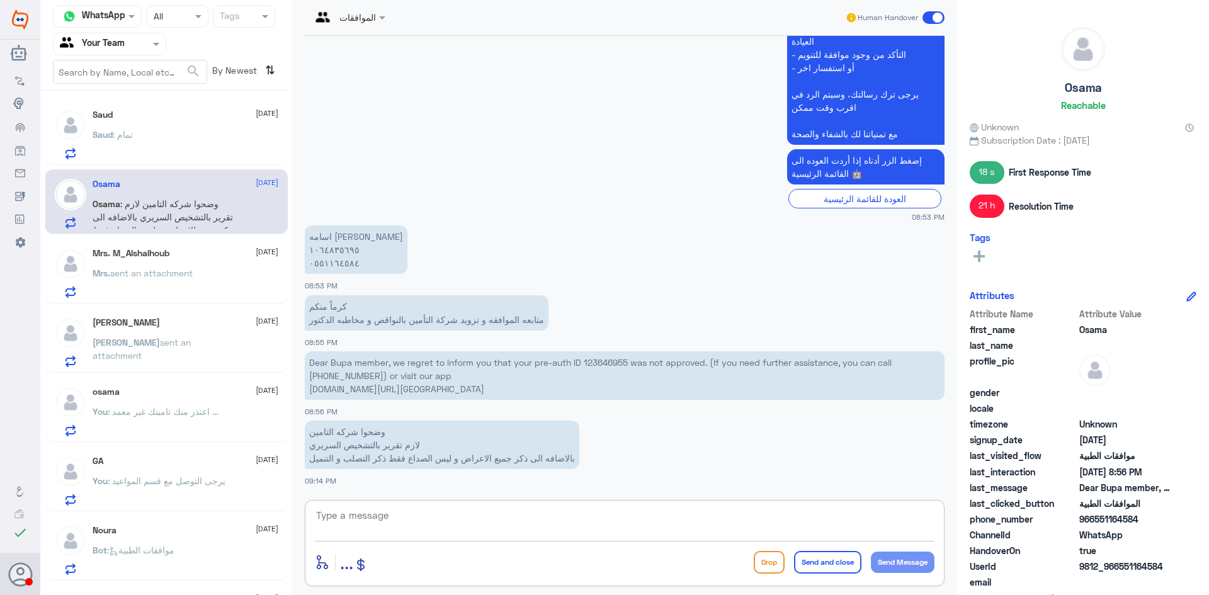
click at [426, 528] on textarea at bounding box center [625, 522] width 620 height 31
type textarea "الطلب تحت الاجراء حاليا"
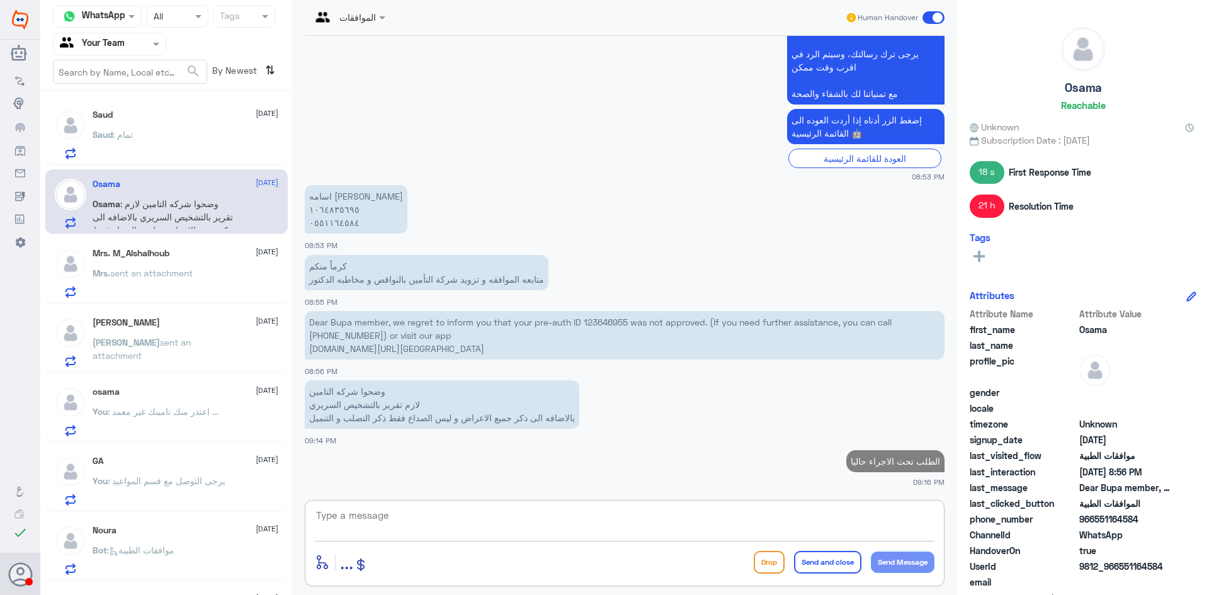
click at [155, 261] on div "Mrs. M_Alshalhoub [DATE] Mrs. sent an attachment" at bounding box center [186, 273] width 186 height 50
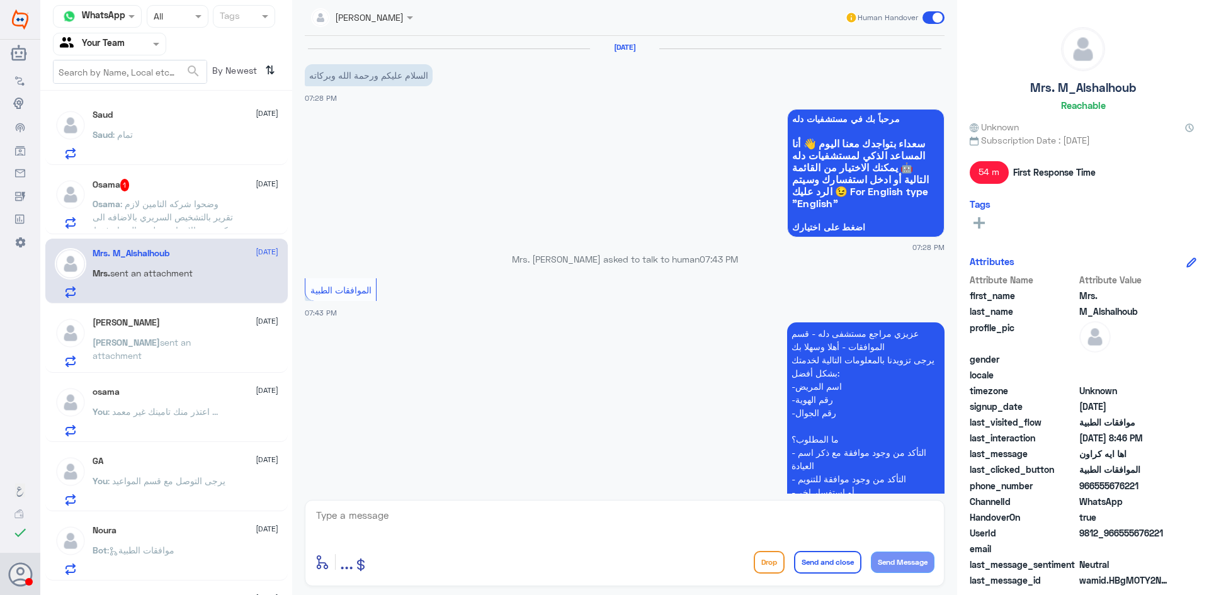
scroll to position [624, 0]
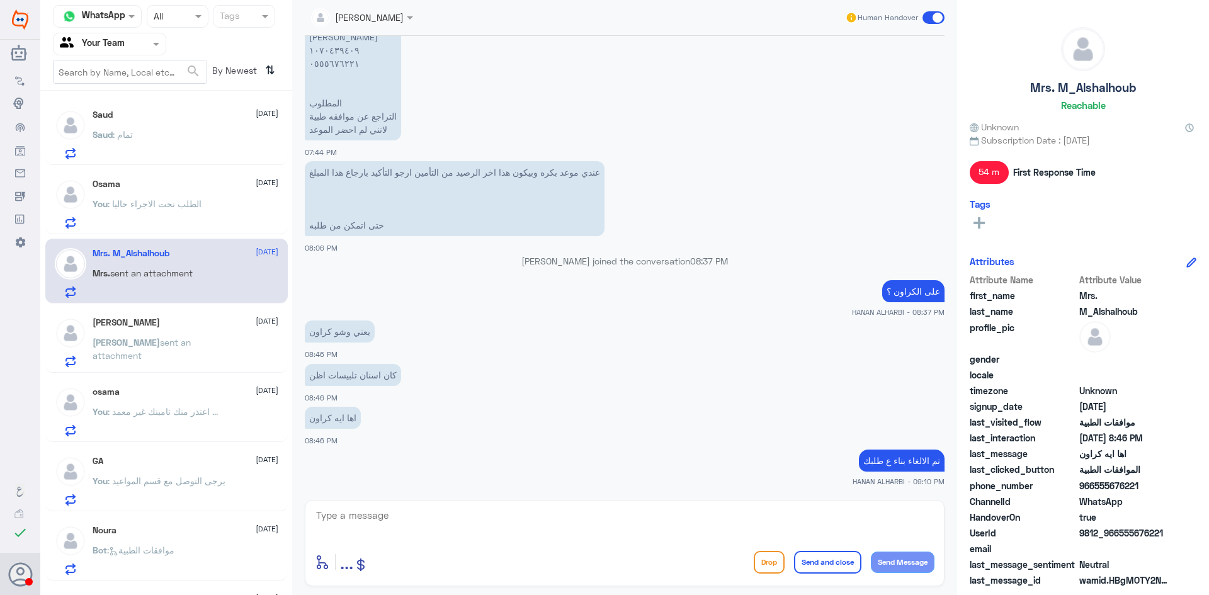
click at [161, 328] on div "[PERSON_NAME] [DATE] [PERSON_NAME] sent an attachment" at bounding box center [186, 342] width 186 height 50
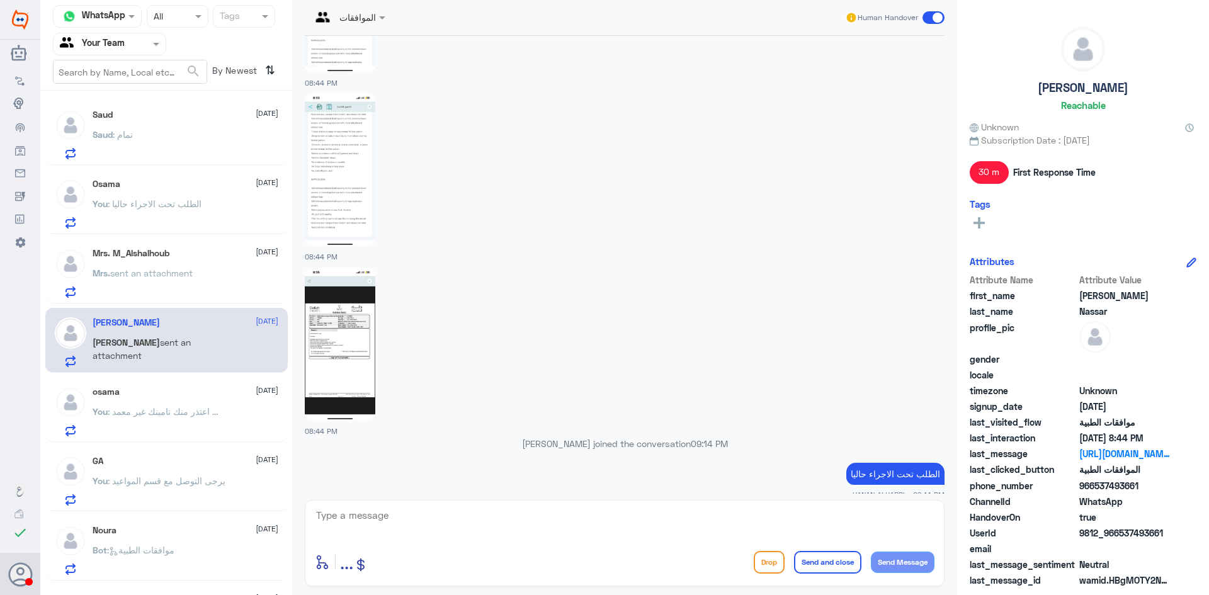
scroll to position [63, 0]
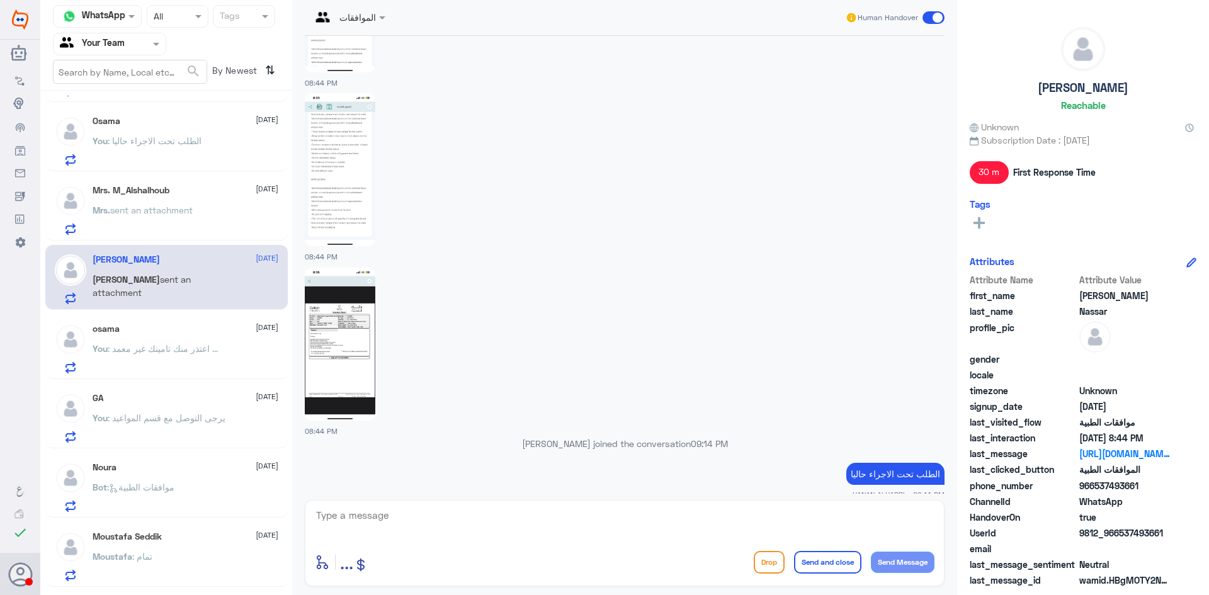
click at [161, 338] on div "osama [DATE] You : اعتذر منك تامينك غير معمد ..." at bounding box center [186, 349] width 186 height 50
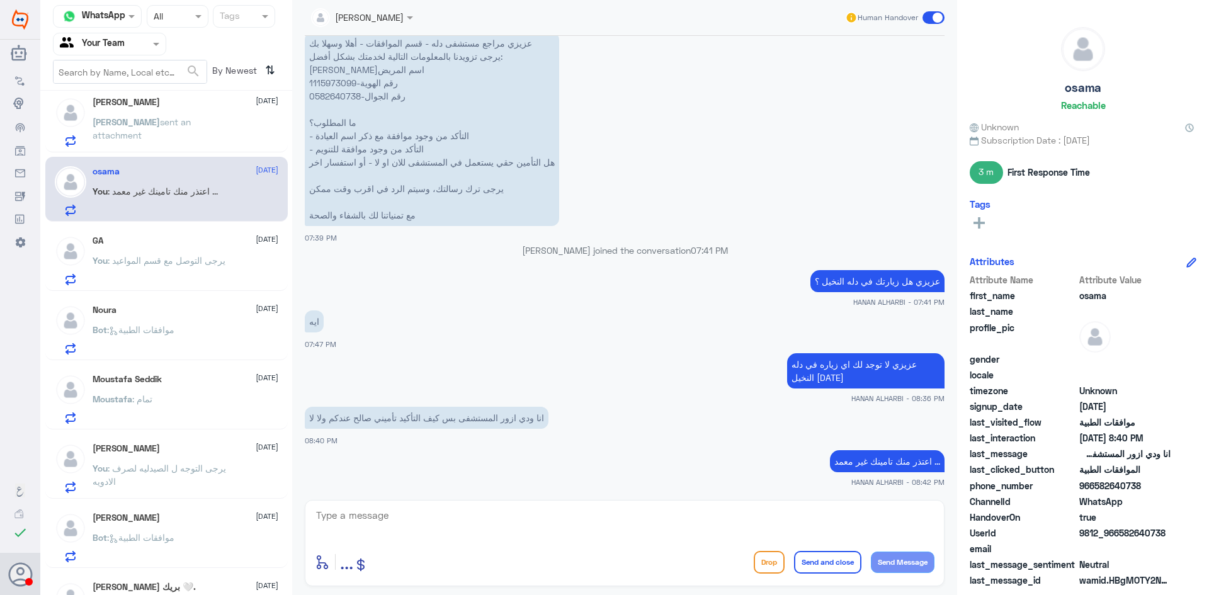
scroll to position [252, 0]
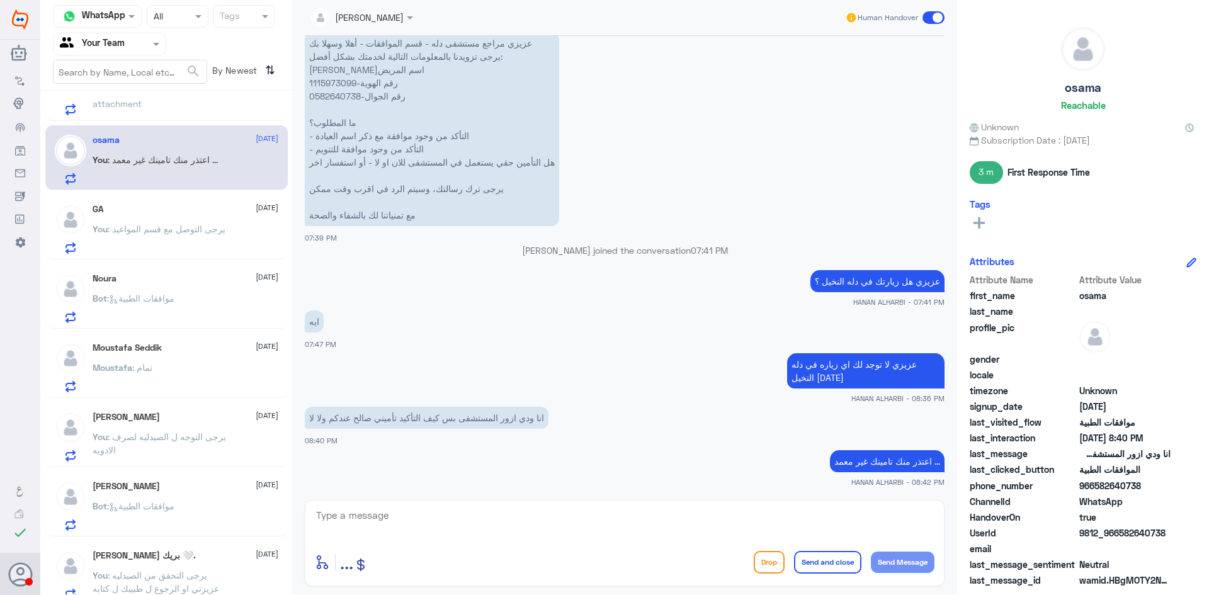
click at [150, 280] on div "Noura [DATE]" at bounding box center [186, 278] width 186 height 11
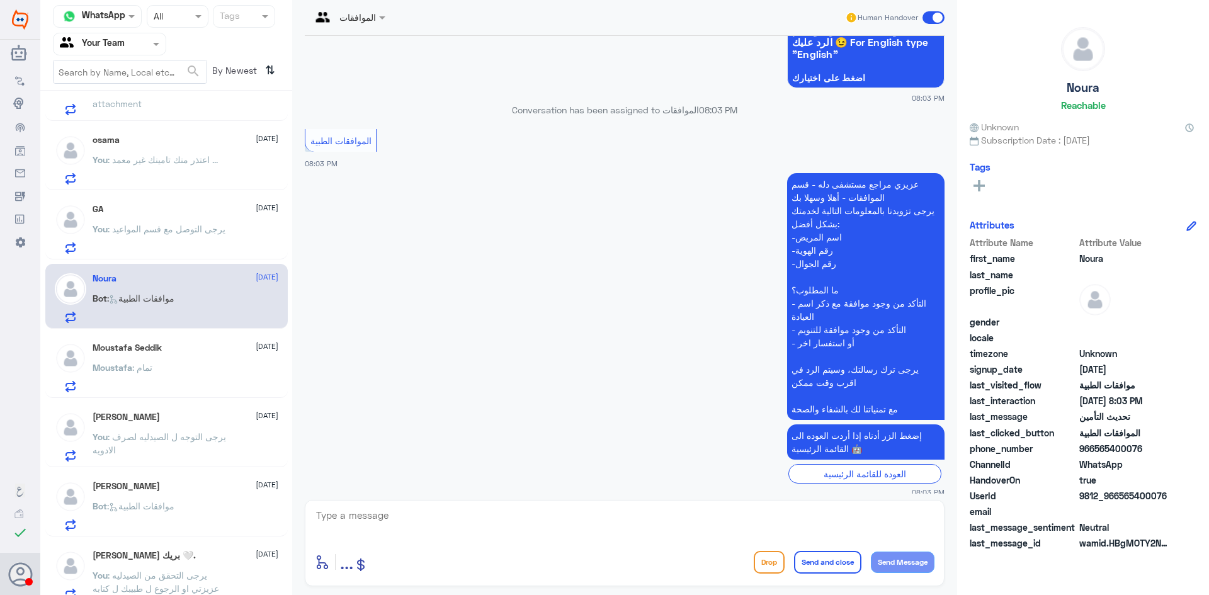
scroll to position [542, 0]
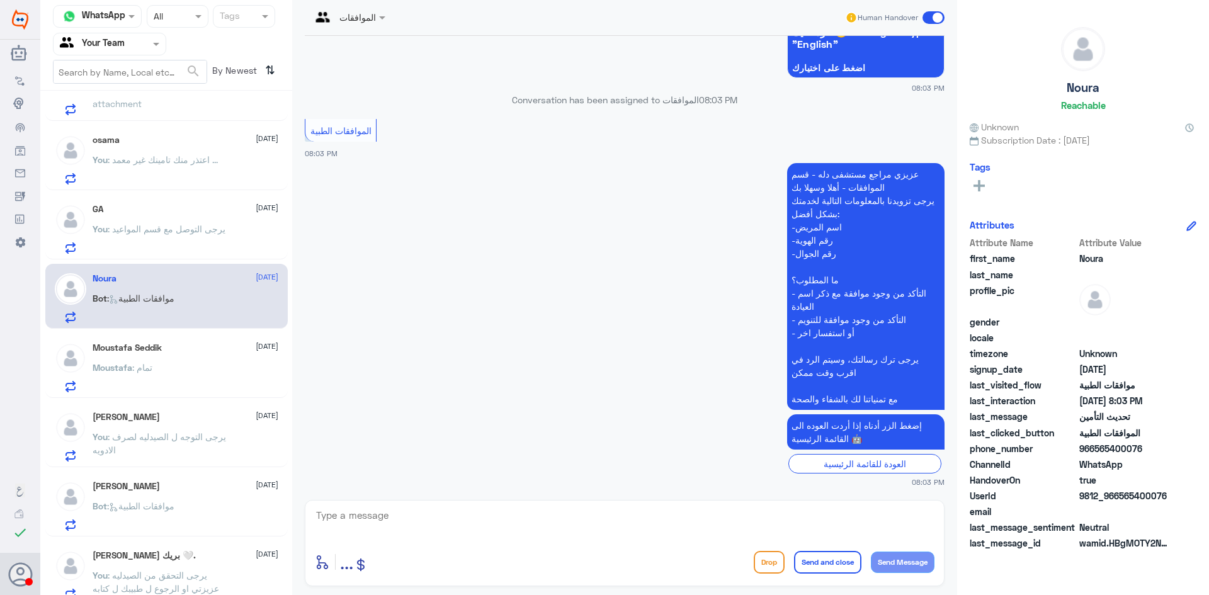
click at [390, 517] on textarea at bounding box center [625, 522] width 620 height 31
type textarea "كيف اقدر اسااعدك ؟"
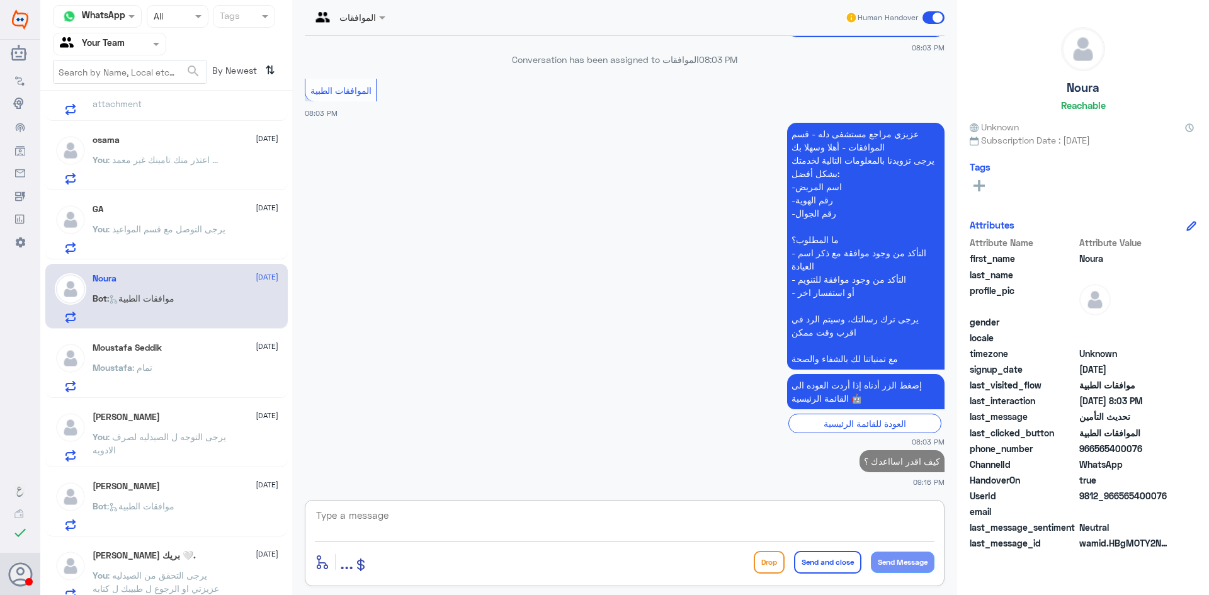
click at [162, 496] on div "[PERSON_NAME] [DATE] Bot : موافقات الطبية" at bounding box center [186, 506] width 186 height 50
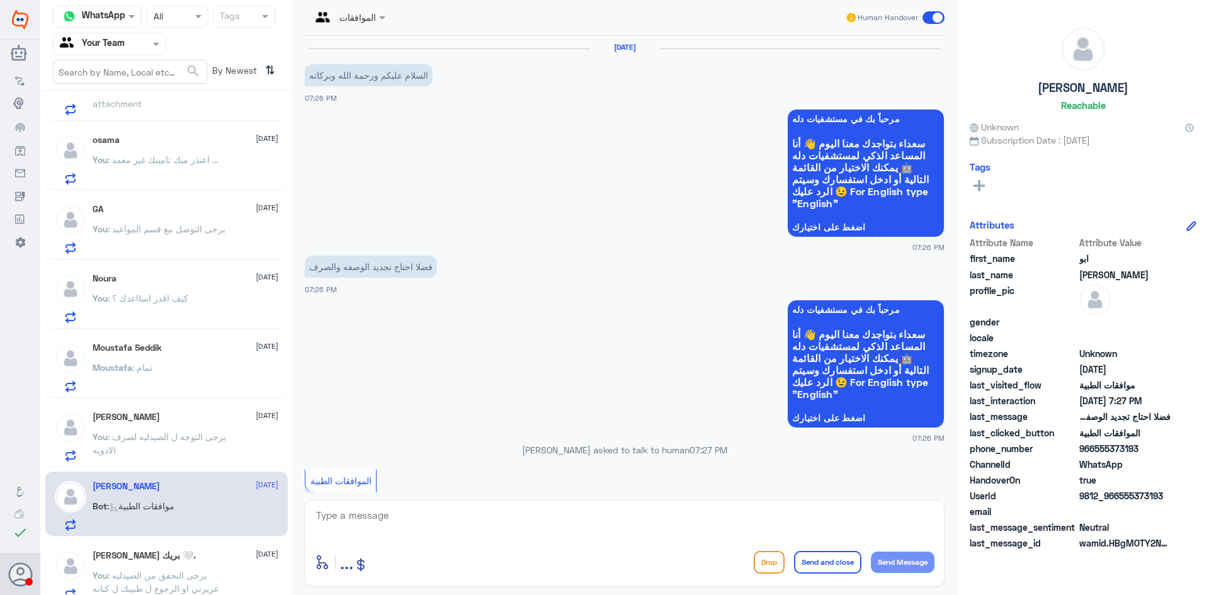
scroll to position [351, 0]
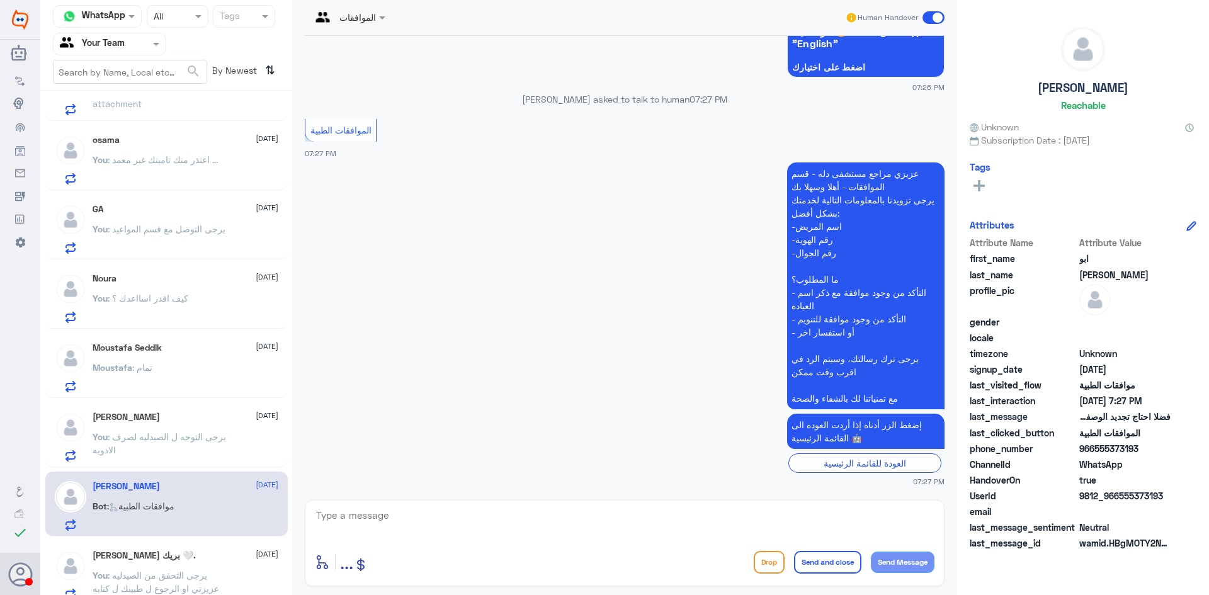
click at [392, 517] on textarea at bounding box center [625, 522] width 620 height 31
type textarea "كيف اقدر اساعدك ؟"
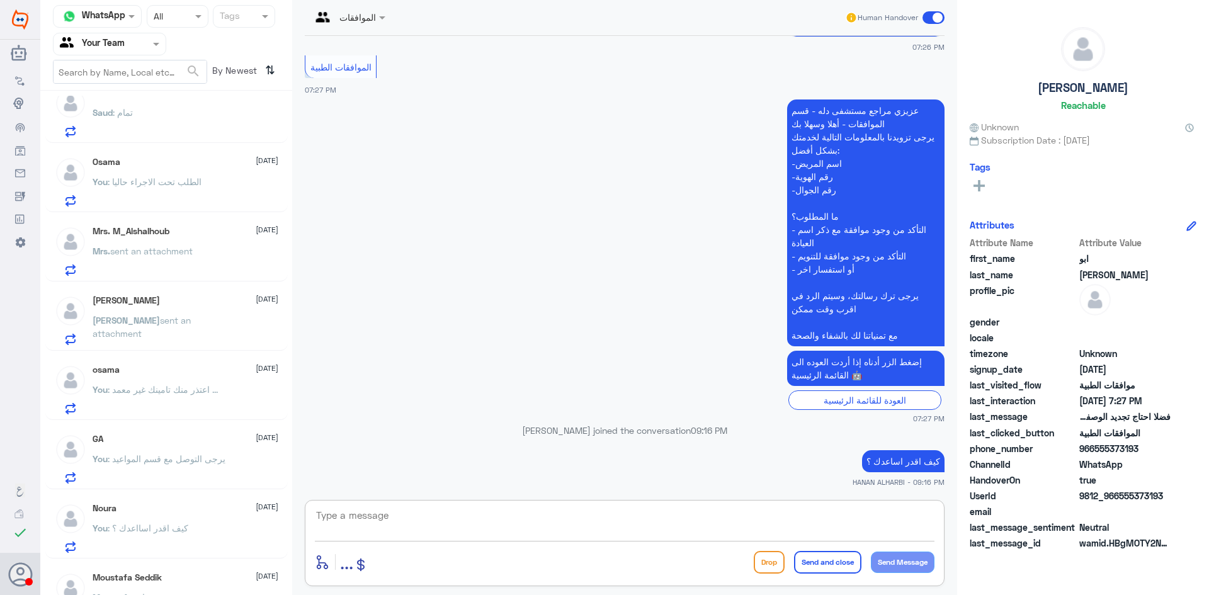
scroll to position [0, 0]
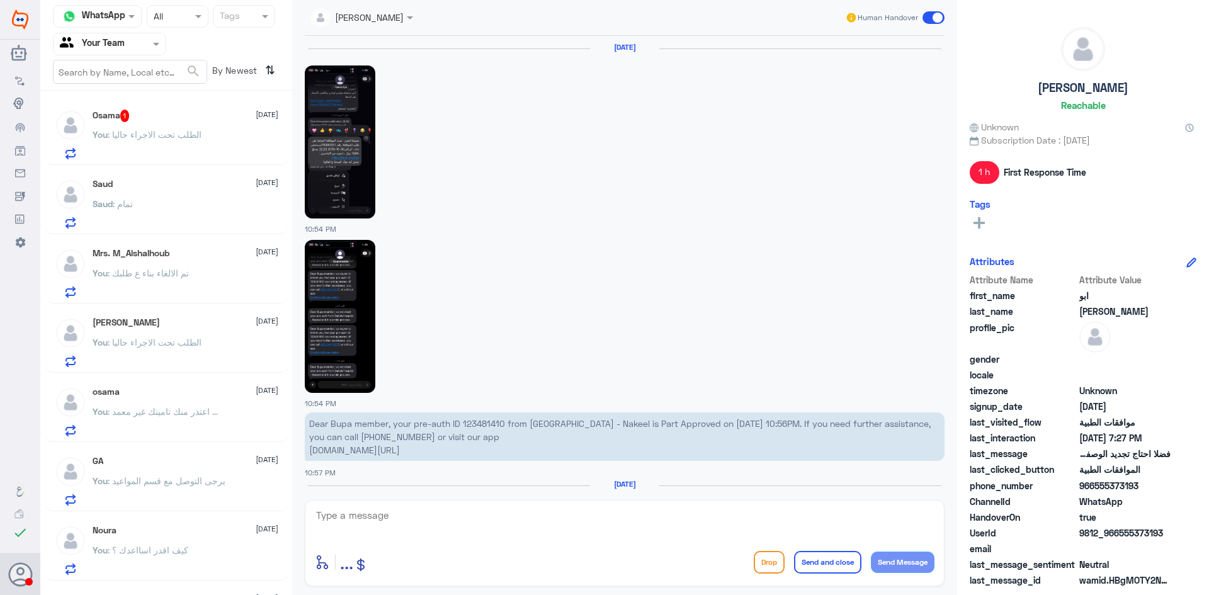
scroll to position [1238, 0]
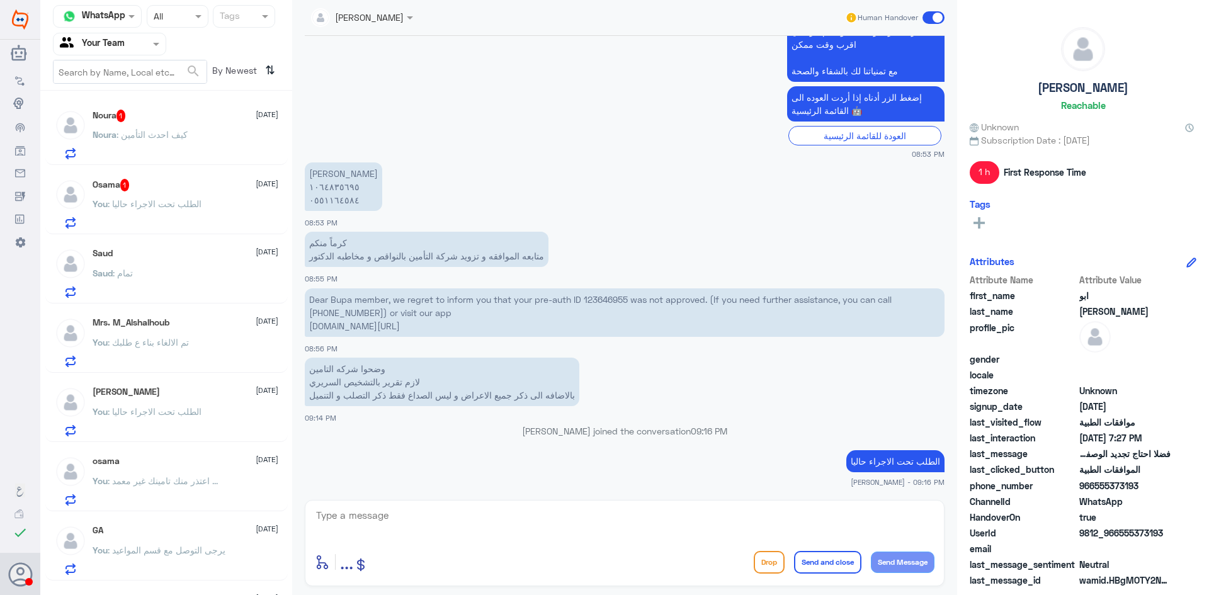
click at [174, 197] on p "You : الطلب تحت الاجراء حاليا" at bounding box center [147, 212] width 109 height 31
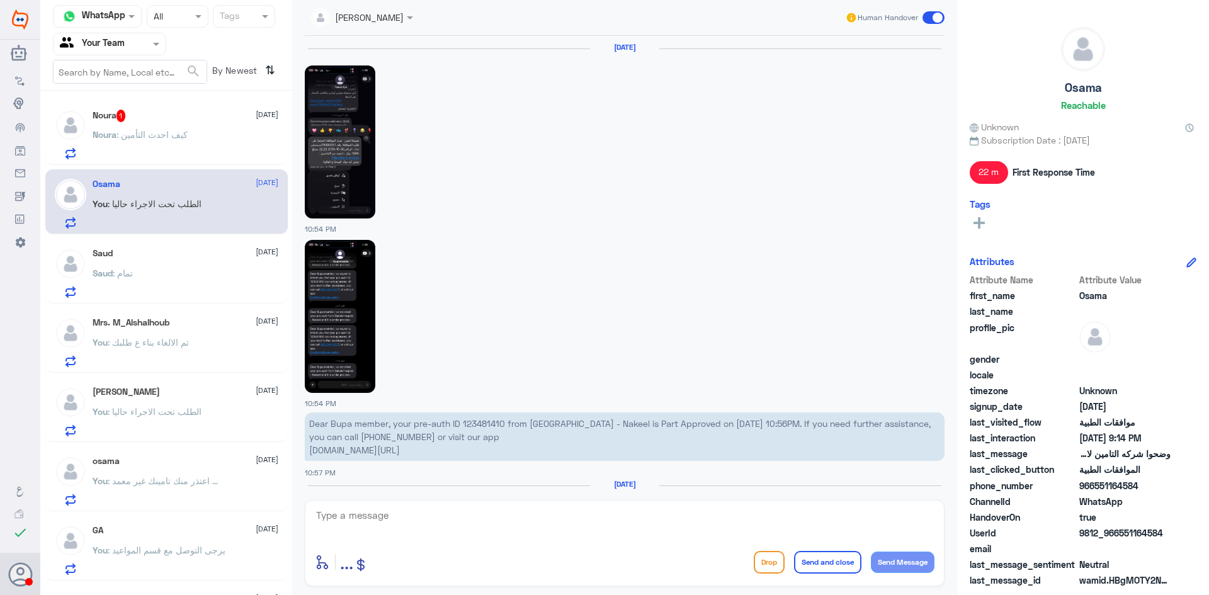
scroll to position [1238, 0]
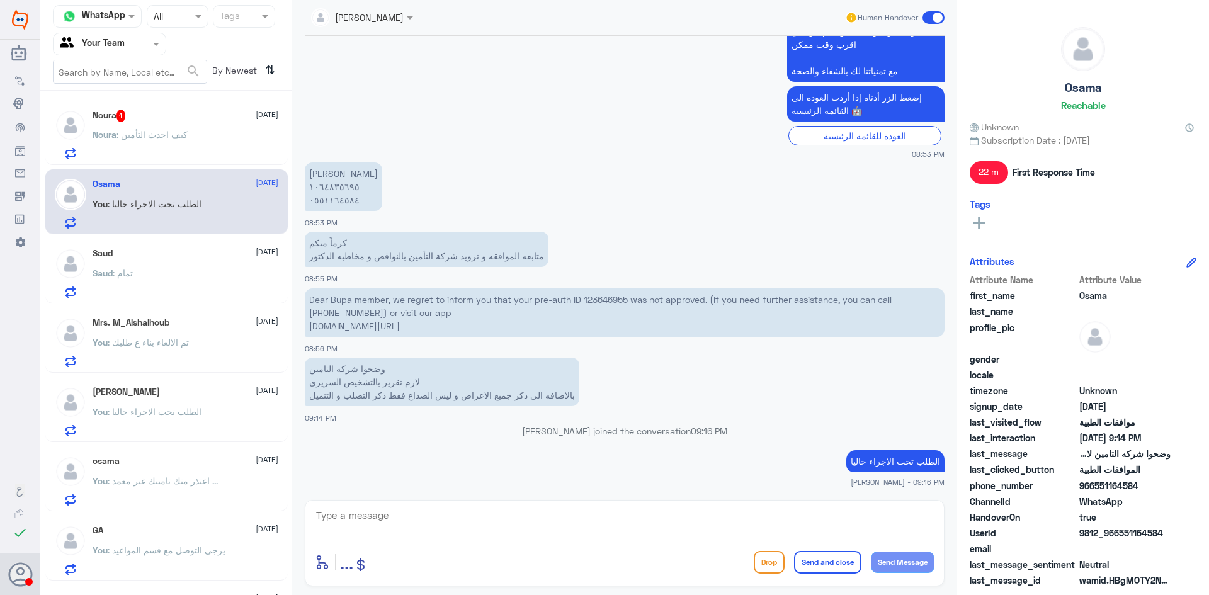
click at [155, 130] on span ": كيف احدث التأمين" at bounding box center [152, 134] width 71 height 11
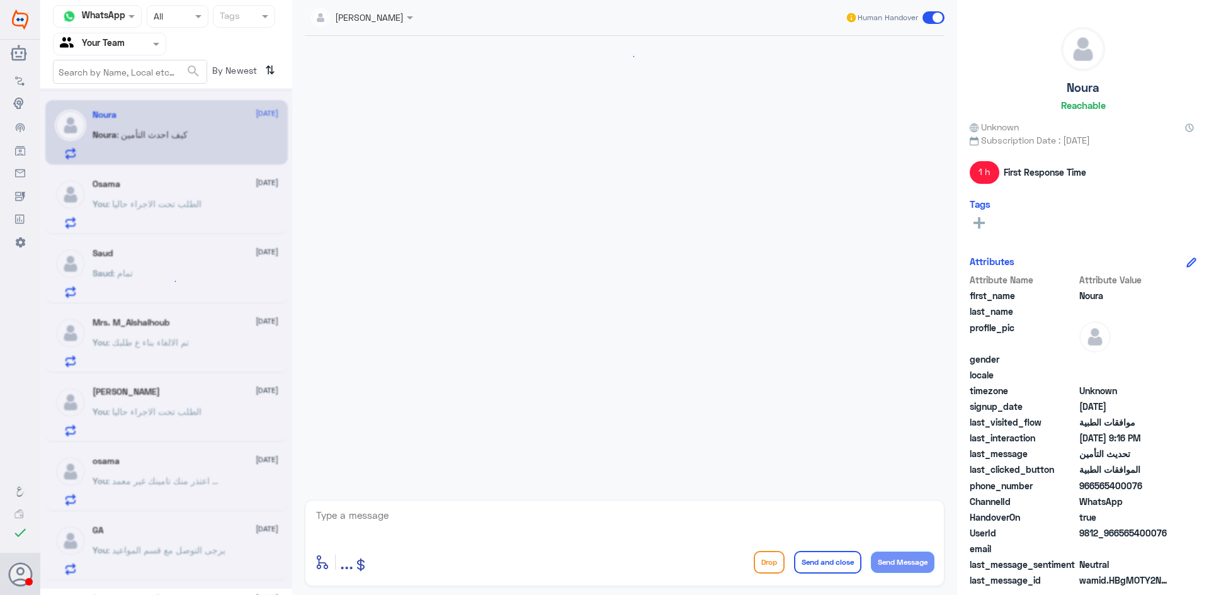
scroll to position [648, 0]
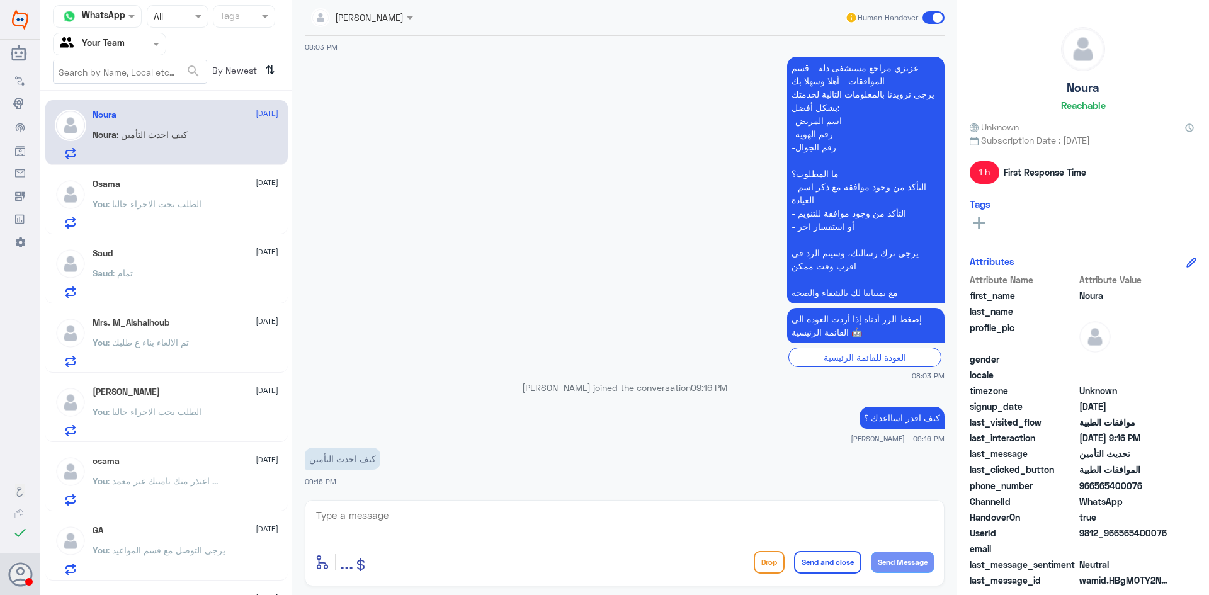
click at [412, 521] on textarea at bounding box center [625, 522] width 620 height 31
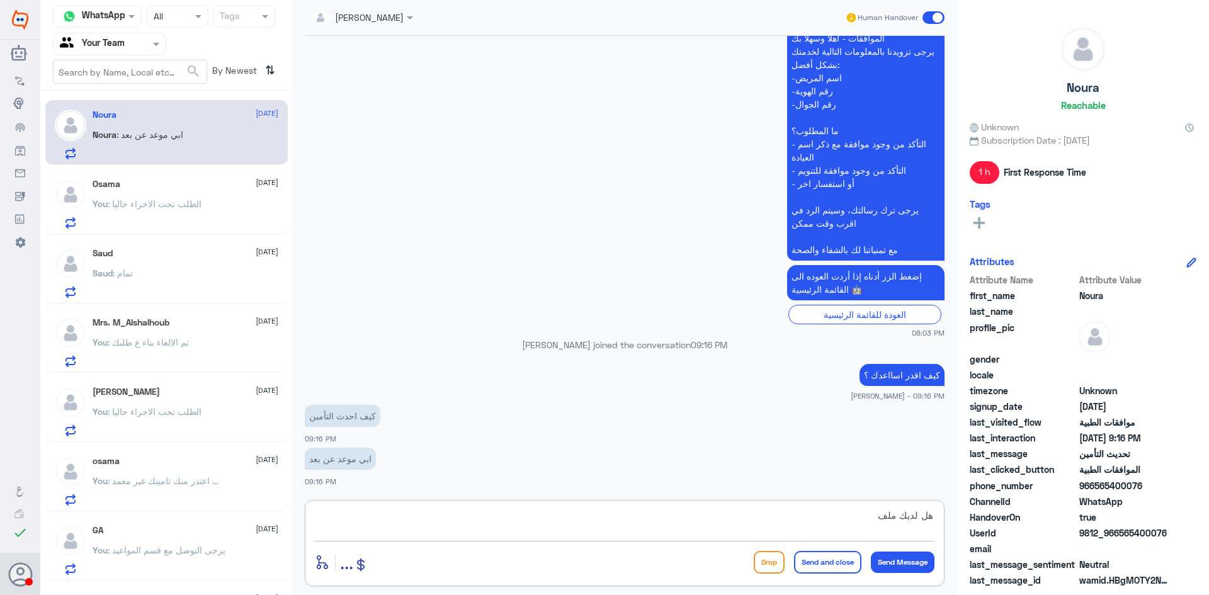
type textarea "هل لديك ملف ؟"
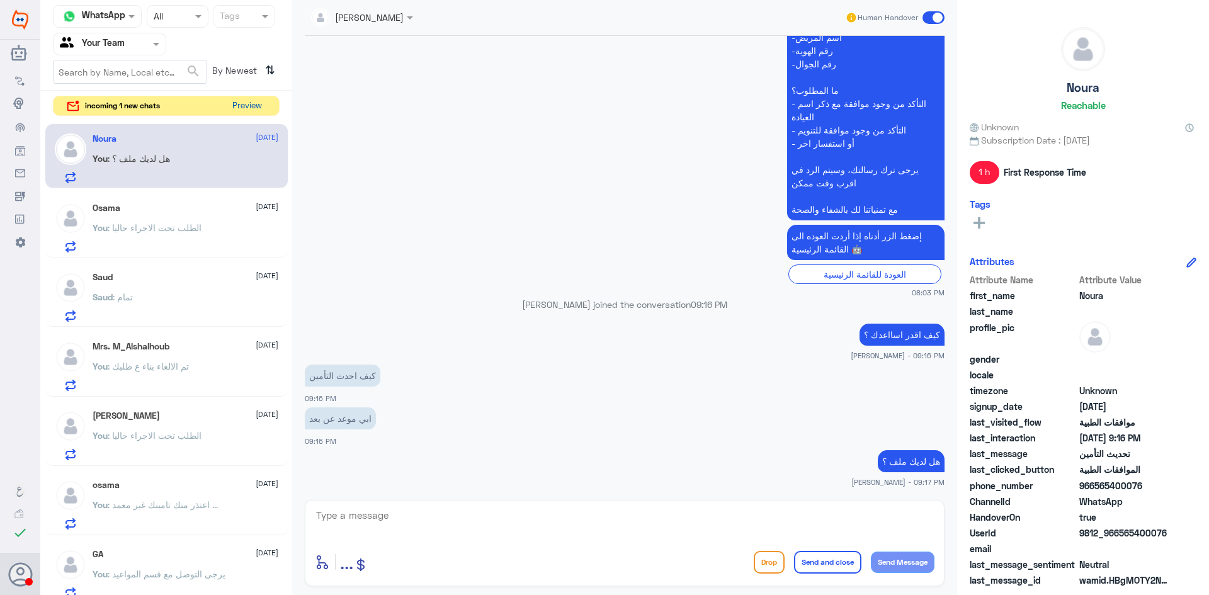
click at [247, 101] on button "Preview" at bounding box center [246, 106] width 39 height 20
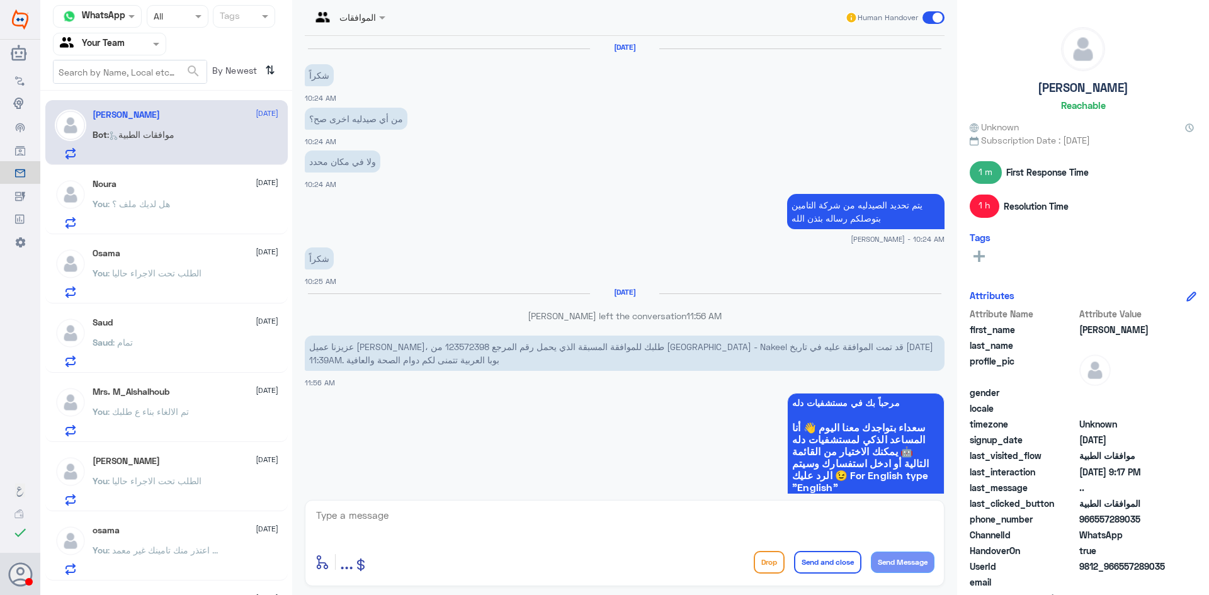
scroll to position [1340, 0]
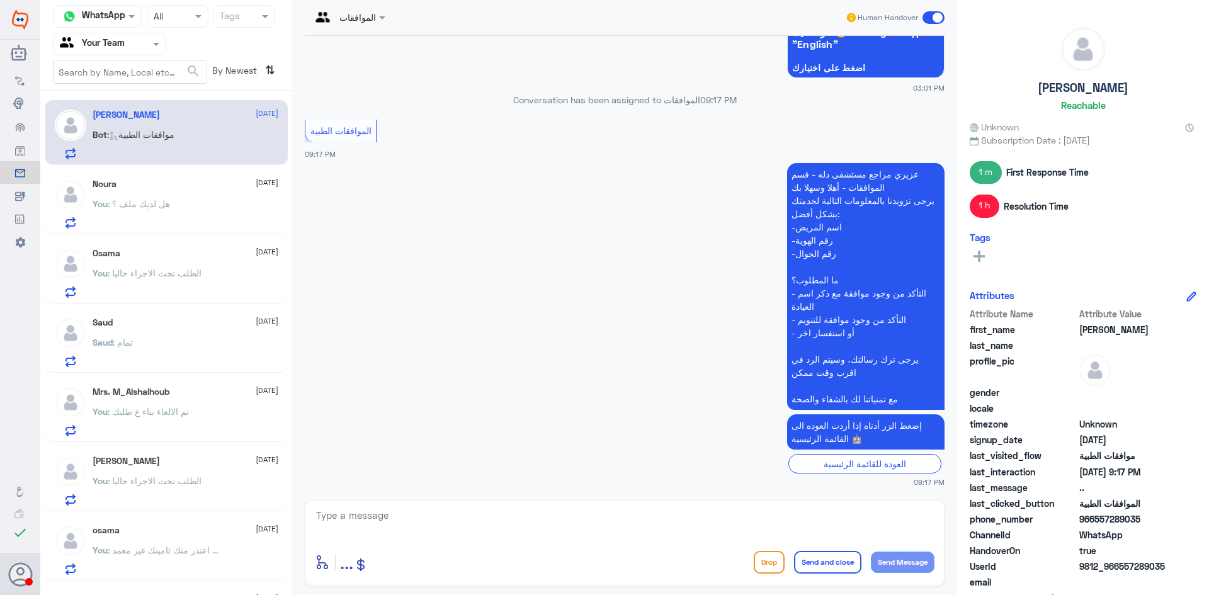
click at [404, 518] on textarea at bounding box center [625, 522] width 620 height 31
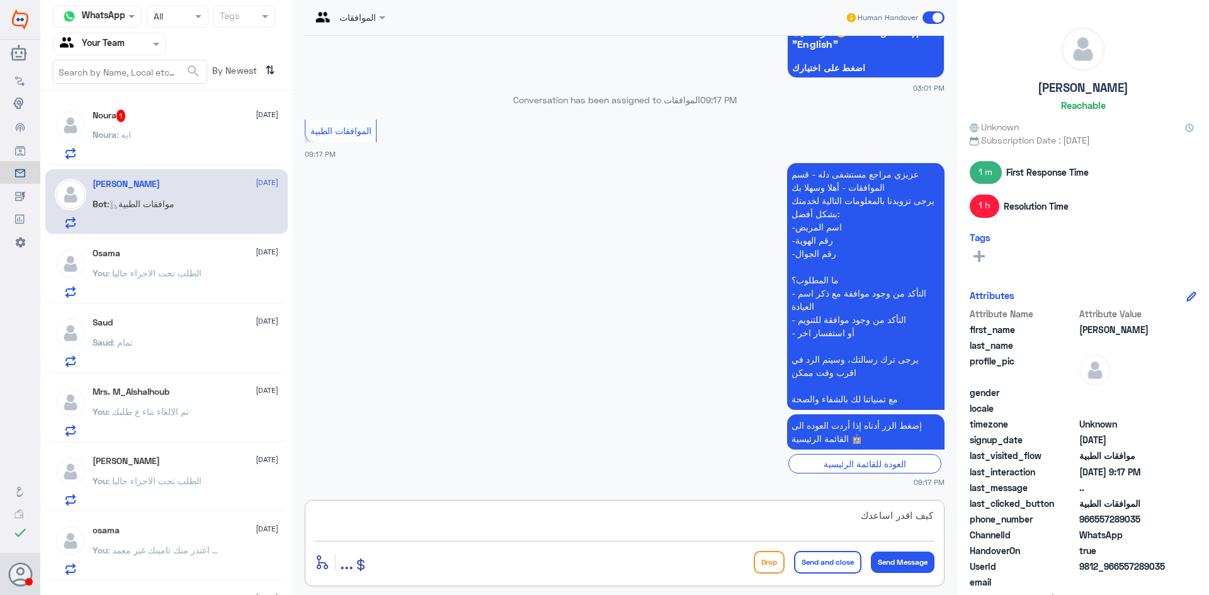
type textarea "كيف اقدر اساعدك ؟"
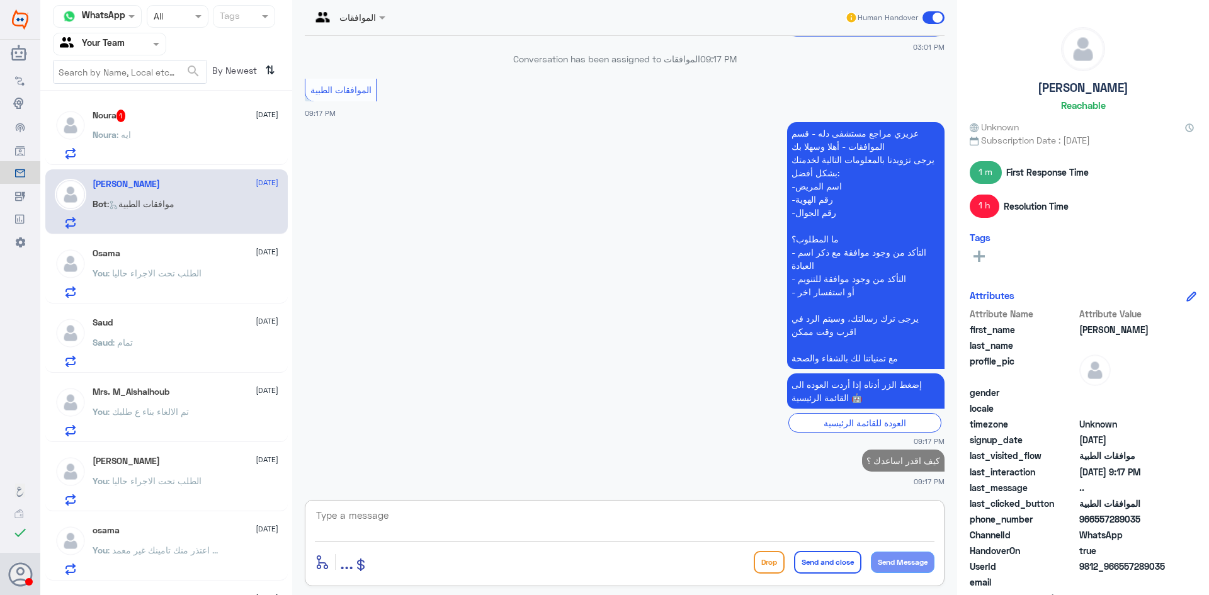
click at [178, 138] on div "Noura : ايه" at bounding box center [186, 145] width 186 height 28
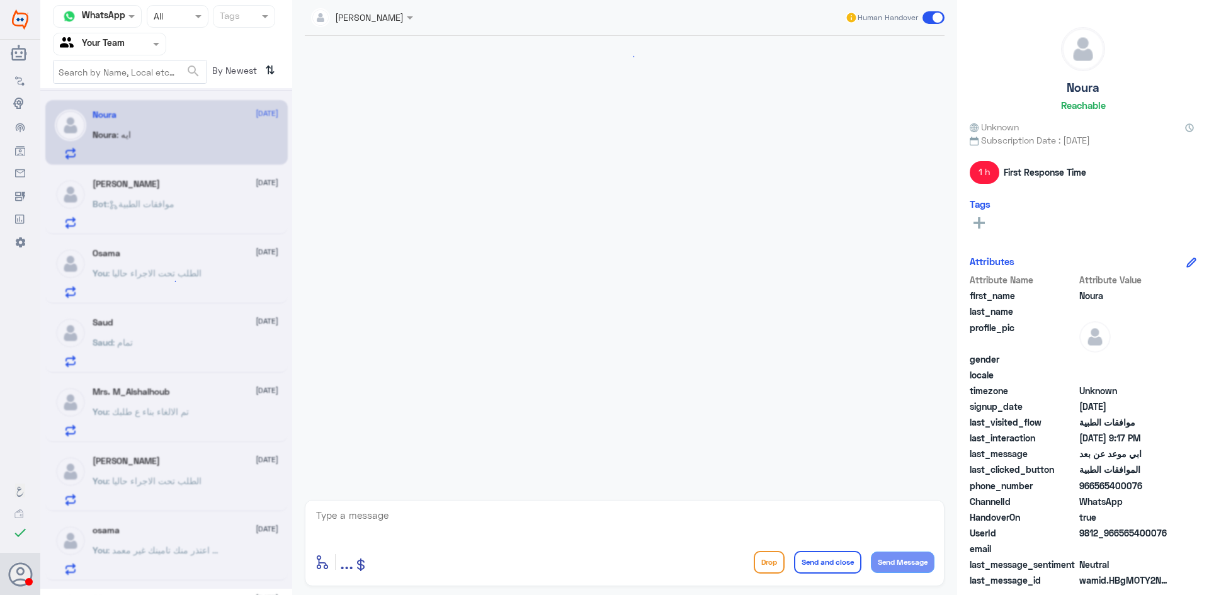
scroll to position [775, 0]
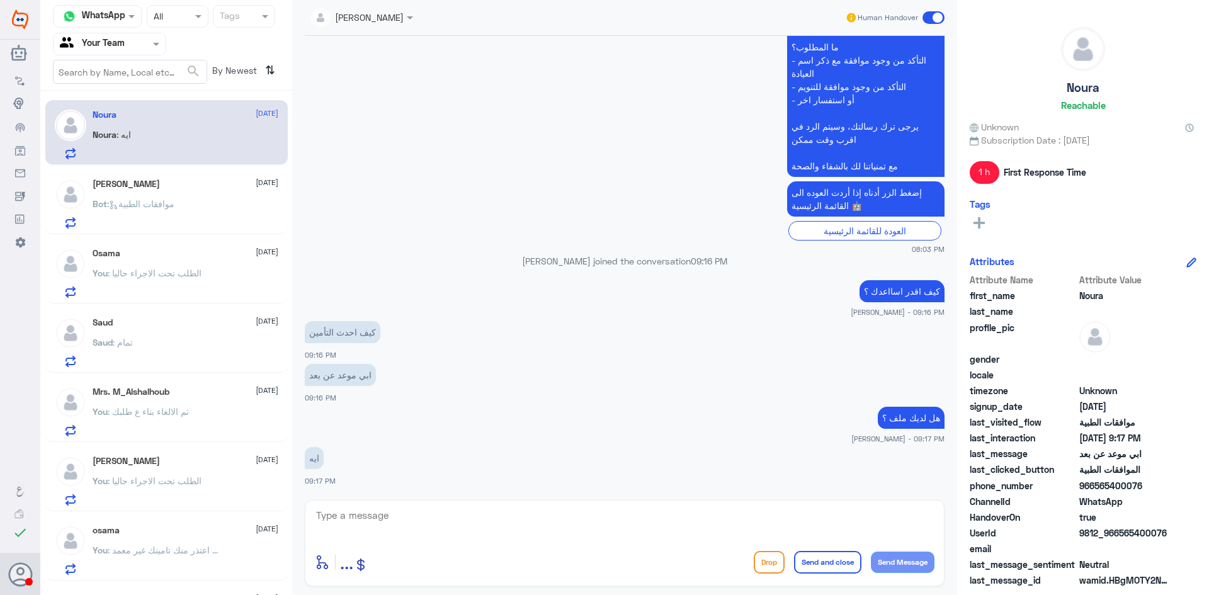
click at [372, 508] on textarea at bounding box center [625, 522] width 620 height 31
type textarea "رقم الملف .؟"
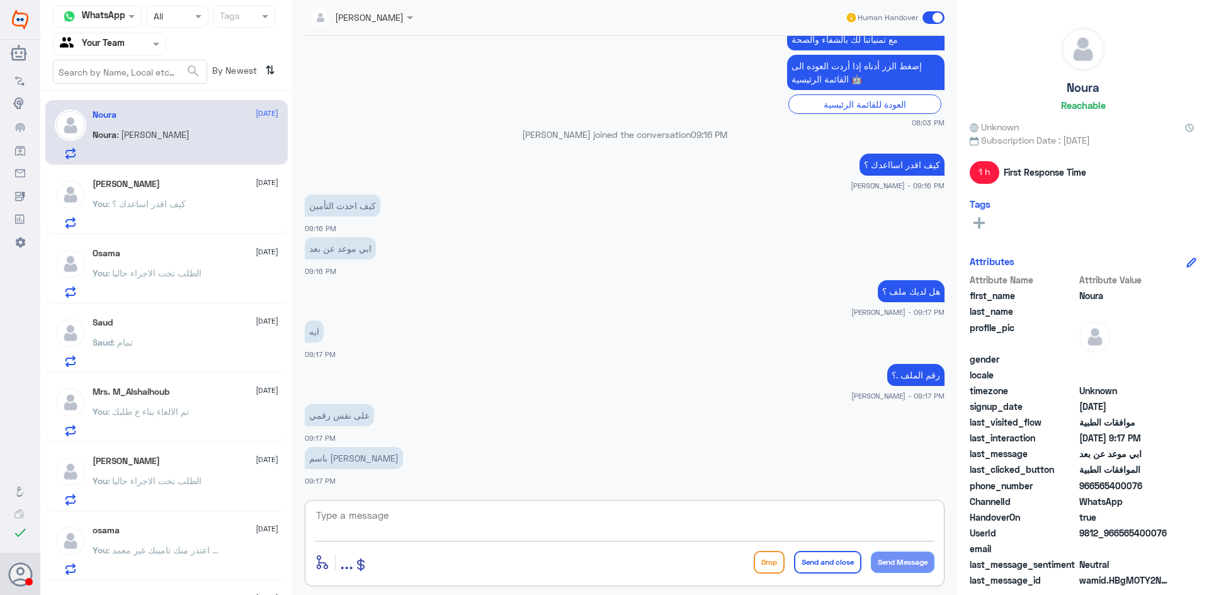
scroll to position [944, 0]
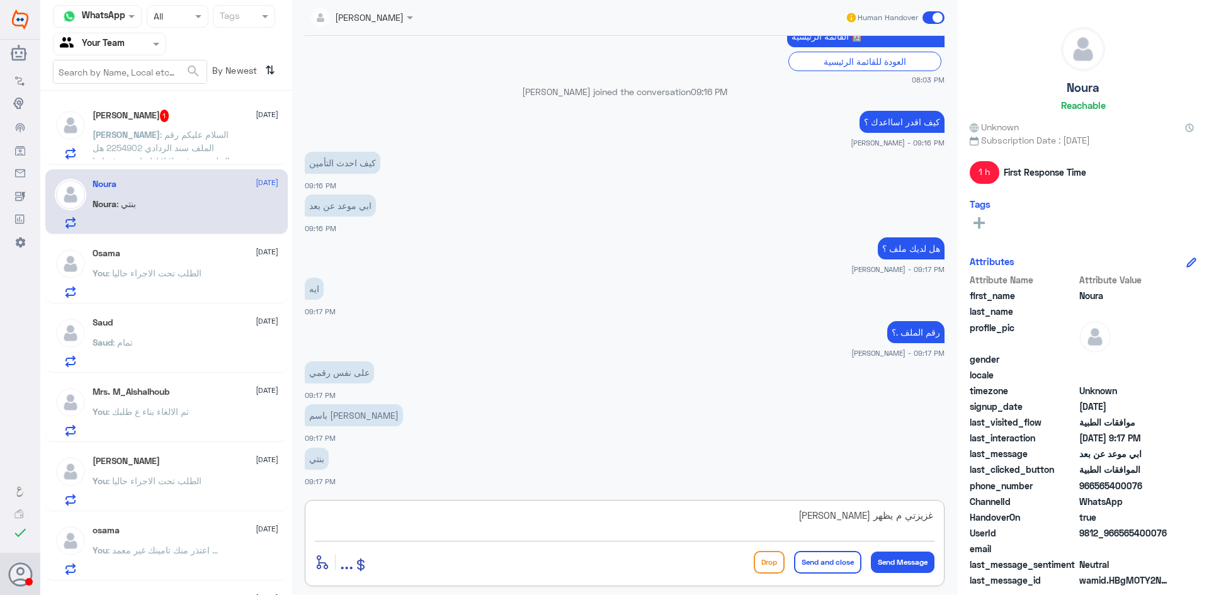
type textarea "غزيزتي م يظهر لنا الرقم"
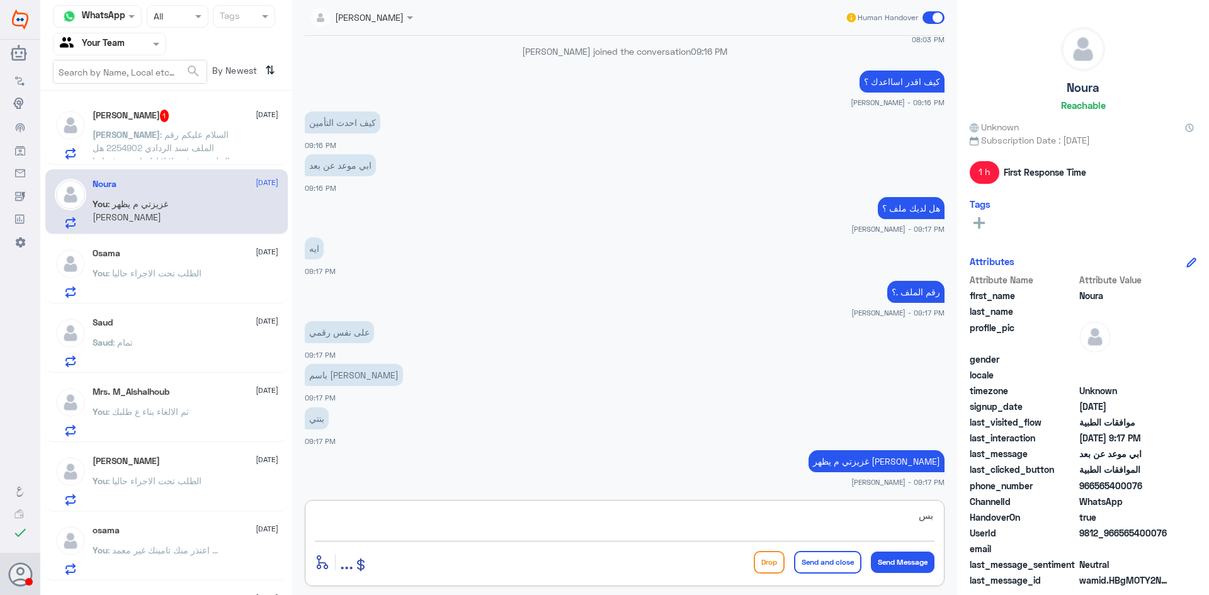
type textarea "ب"
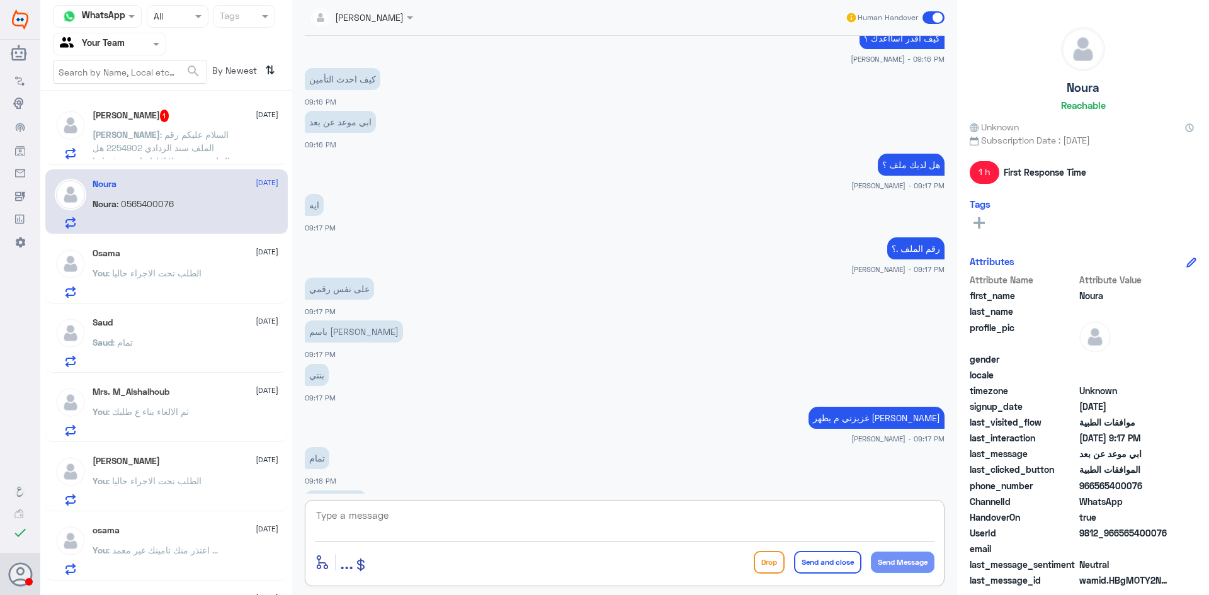
scroll to position [1071, 0]
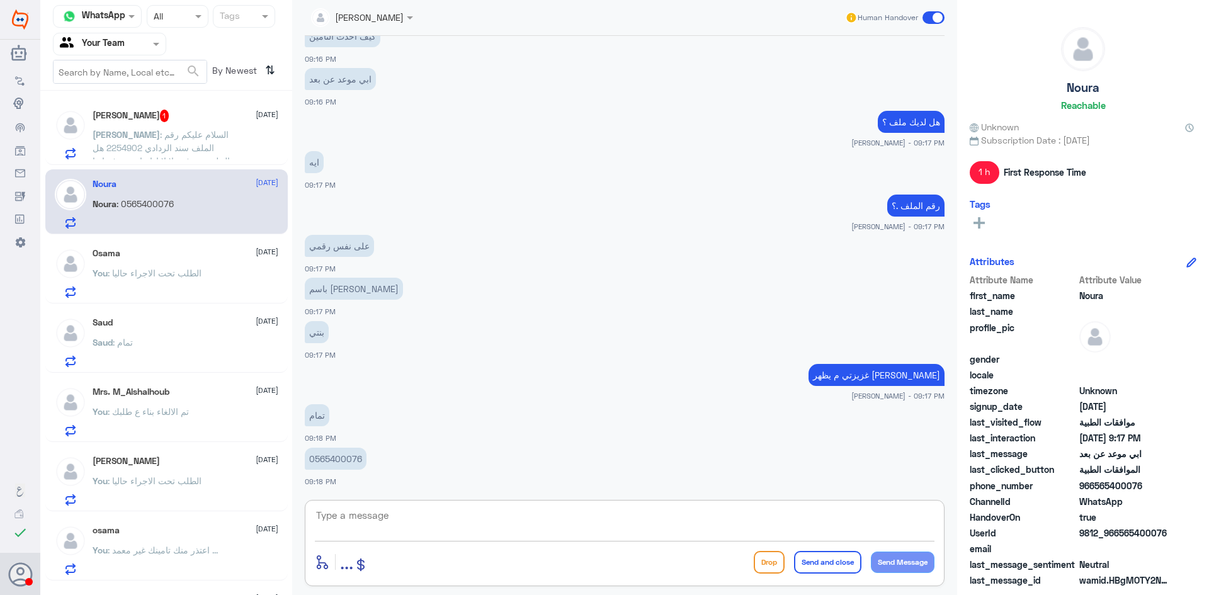
click at [353, 458] on p "0565400076" at bounding box center [336, 459] width 62 height 22
copy p "0565400076"
click at [390, 523] on textarea at bounding box center [625, 522] width 620 height 31
type textarea "تم تحديث الملف والتامين"
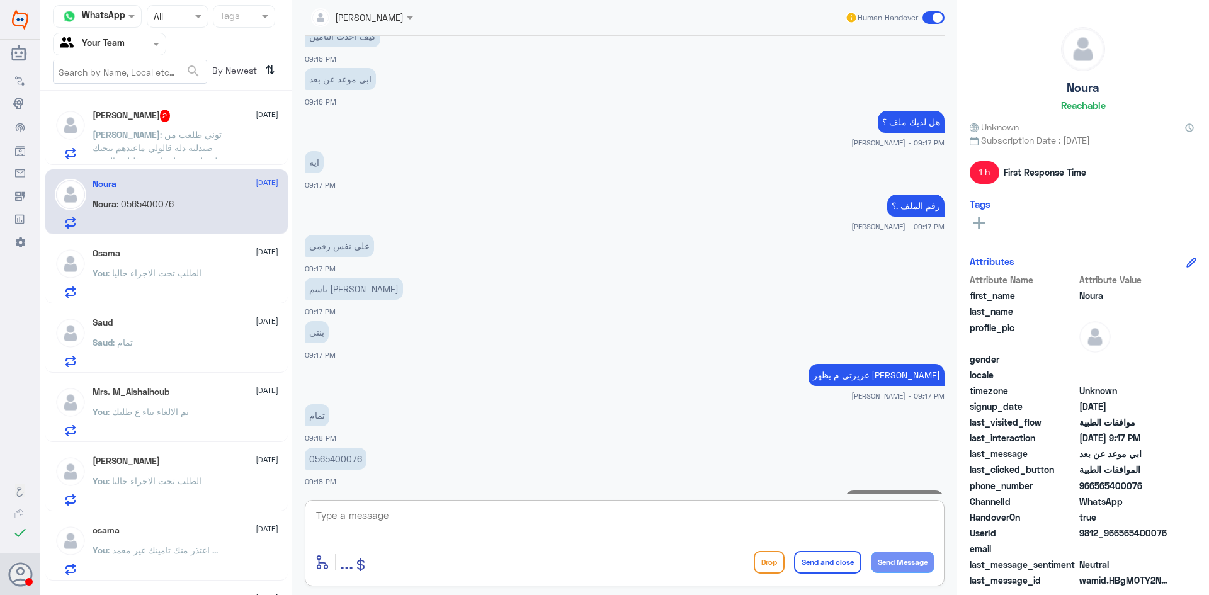
scroll to position [1111, 0]
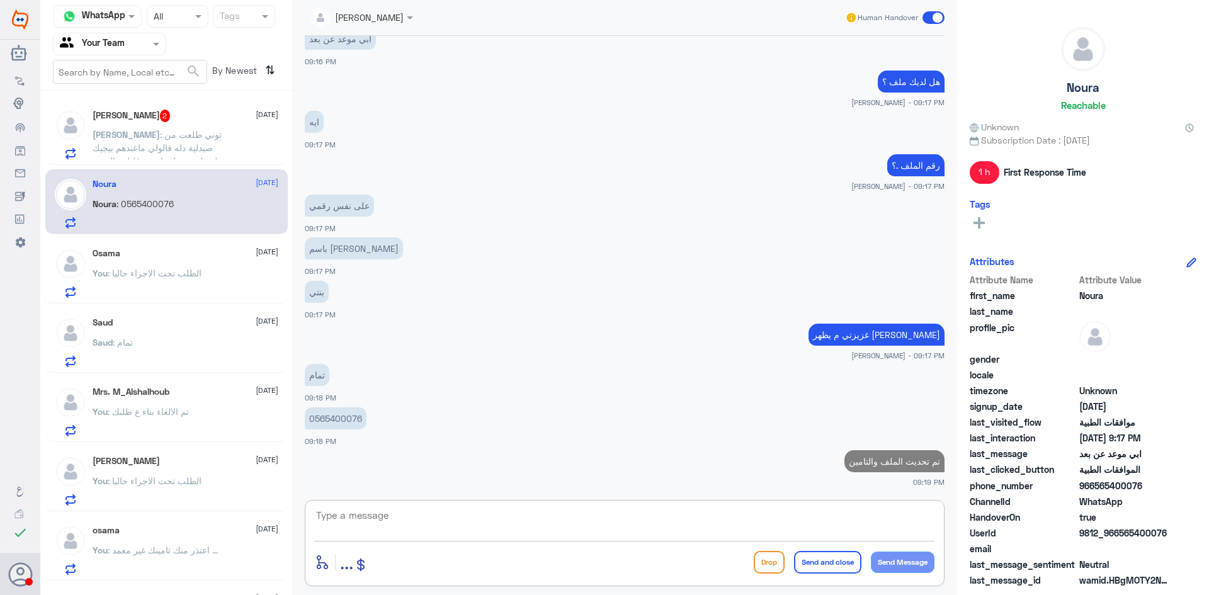
click at [179, 135] on span ": توني طلعت من صيدلية دله قالولي ماعندهم بيجيك تحويل على صيدلية اخرى قلتلهم الن…" at bounding box center [163, 154] width 140 height 50
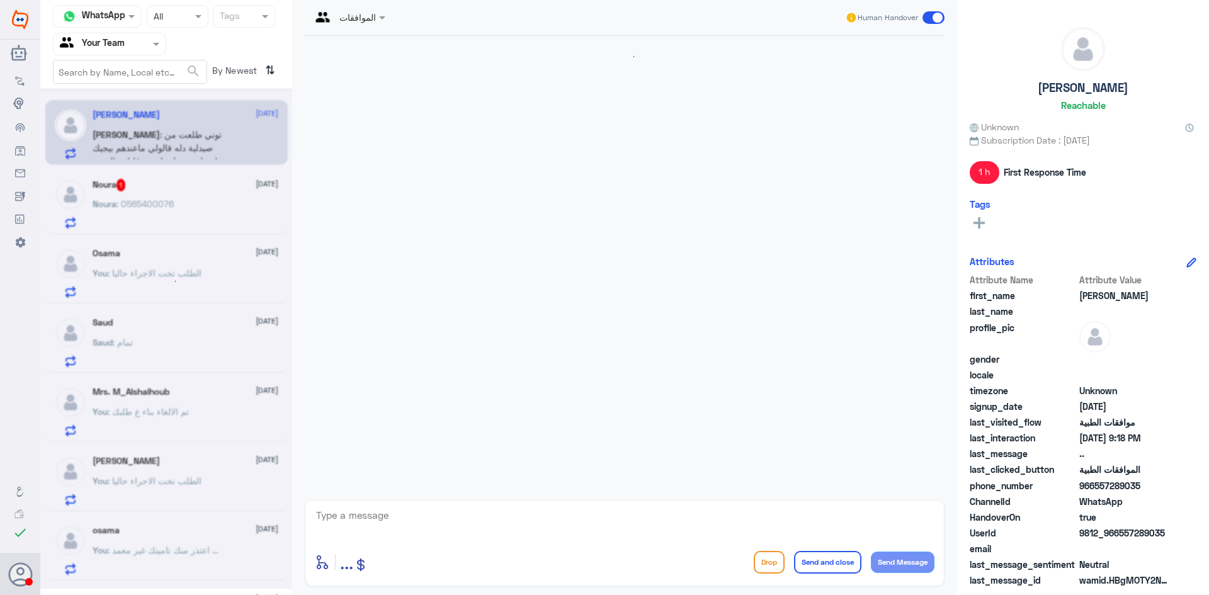
scroll to position [1439, 0]
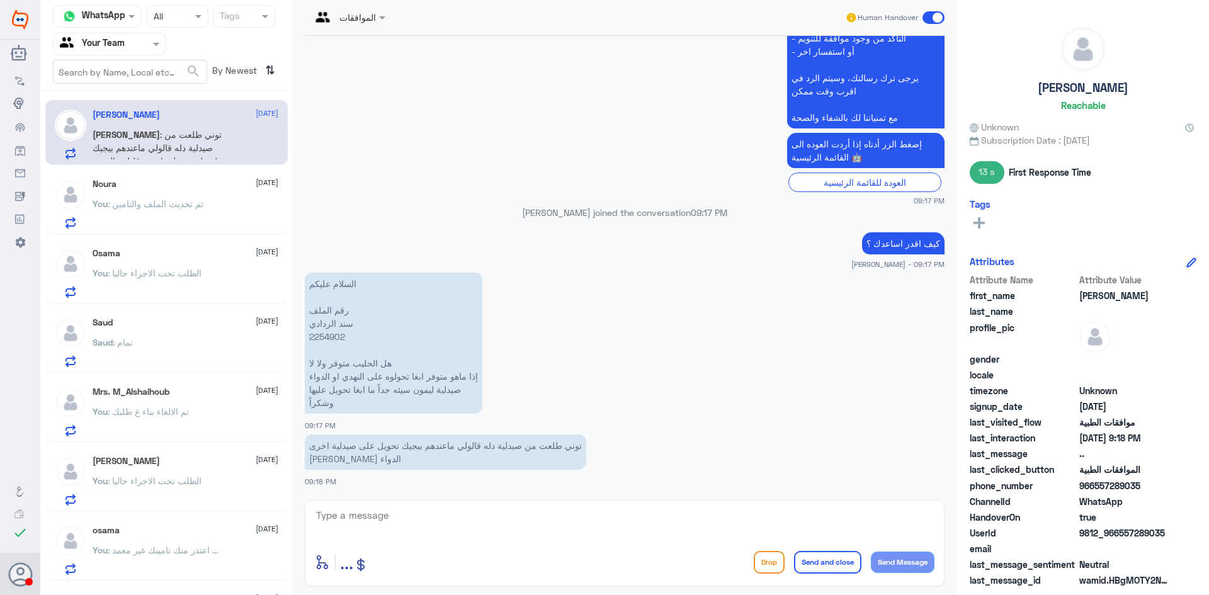
click at [336, 337] on p "السلام عليكم رقم الملف سند الردادي 2254902 هل الحليب متوفر ولا لا إذا ماهو متوف…" at bounding box center [394, 343] width 178 height 141
click at [336, 338] on p "السلام عليكم رقم الملف سند الردادي 2254902 هل الحليب متوفر ولا لا إذا ماهو متوف…" at bounding box center [394, 343] width 178 height 141
copy p "2254902"
click at [415, 518] on textarea at bounding box center [625, 522] width 620 height 31
type textarea "الطلب تحت الاجراء بحال تم التحويل بتوصلك رساله"
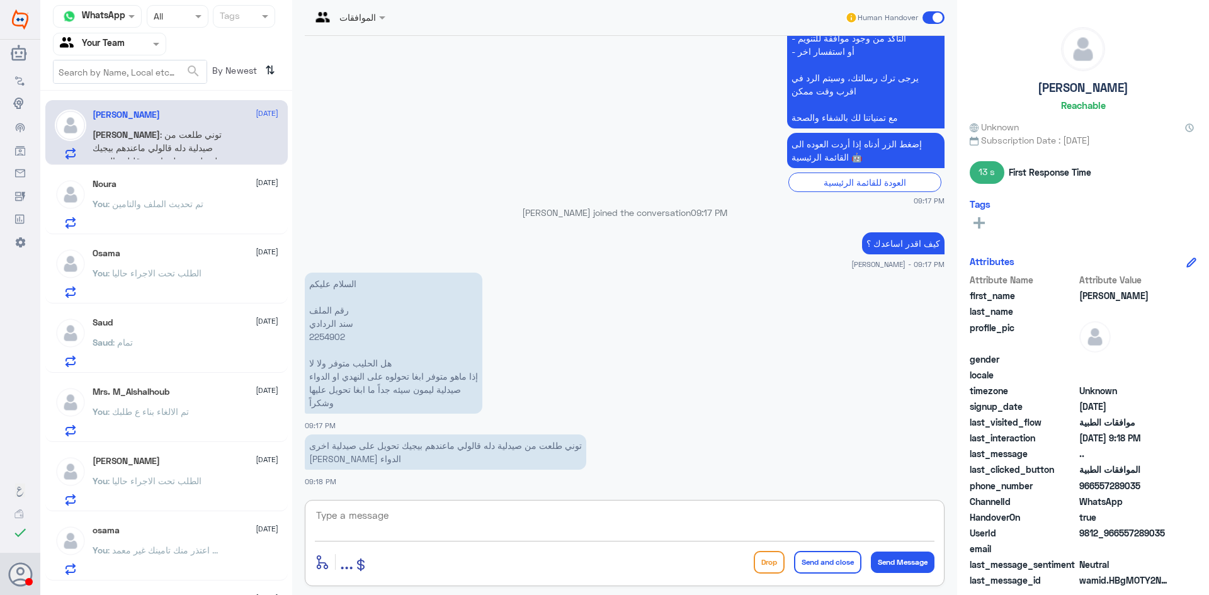
scroll to position [1493, 0]
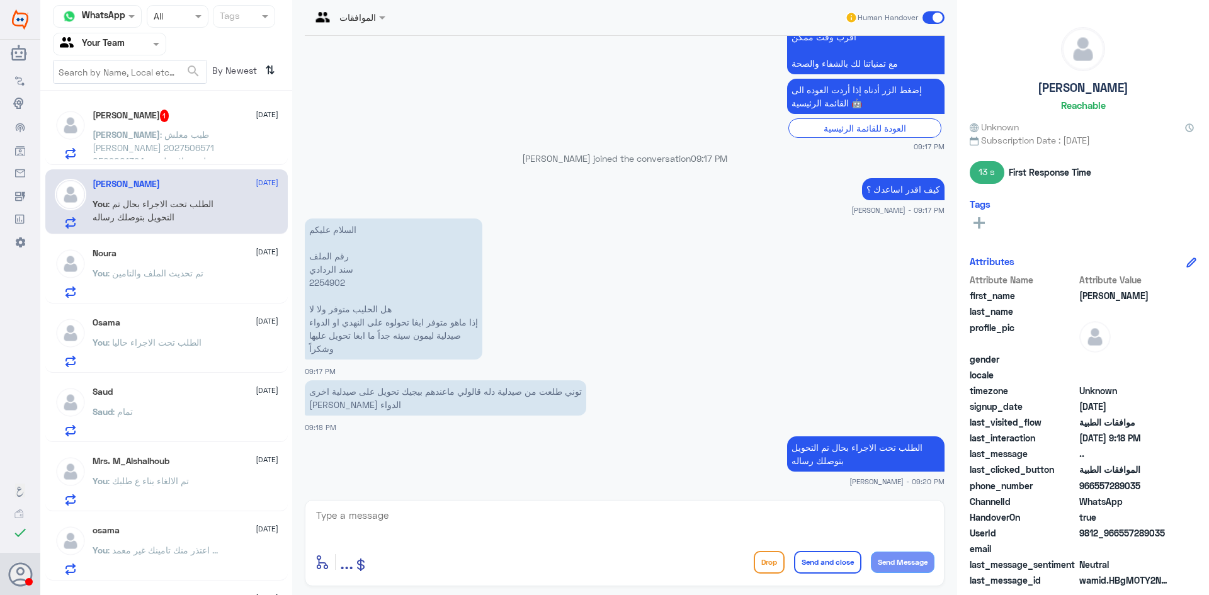
click at [196, 132] on span ": طيب معلش برضو عبدالحكيم السيد محمد نصار 2027506571 0509001394 لديه علاج طبيعي…" at bounding box center [154, 174] width 123 height 90
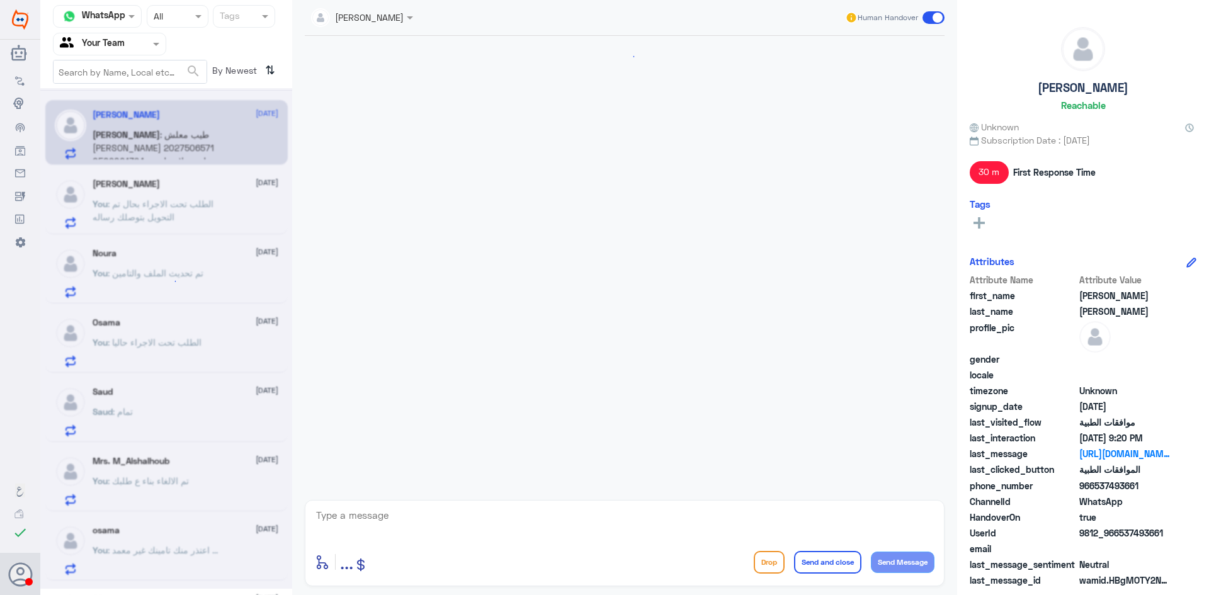
scroll to position [1535, 0]
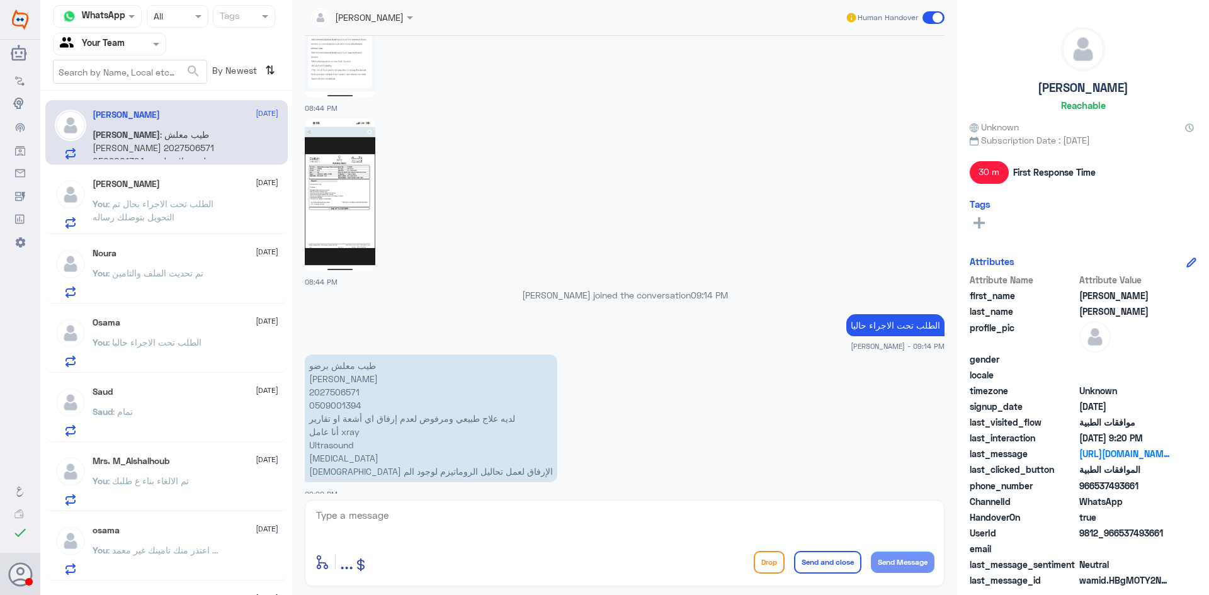
click at [164, 219] on span ": الطلب تحت الاجراء بحال تم التحويل بتوصلك رساله" at bounding box center [153, 210] width 121 height 24
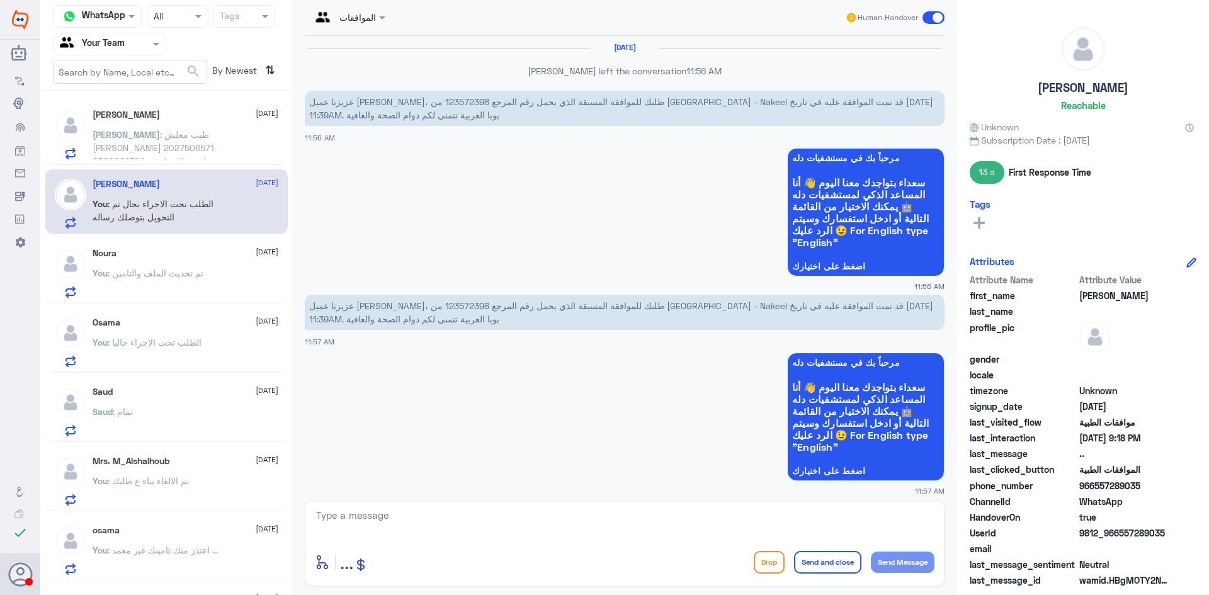
scroll to position [1431, 0]
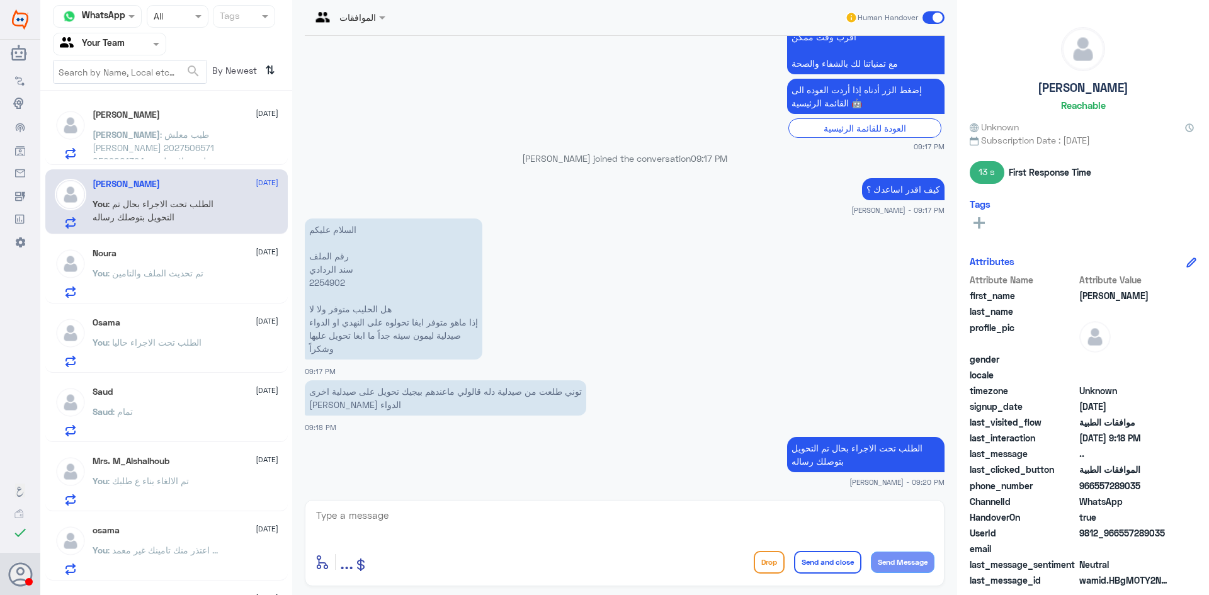
click at [159, 126] on div "Abdullah Nassar 5 October Abdullah : طيب معلش برضو عبدالحكيم السيد محمد نصار 20…" at bounding box center [186, 135] width 186 height 50
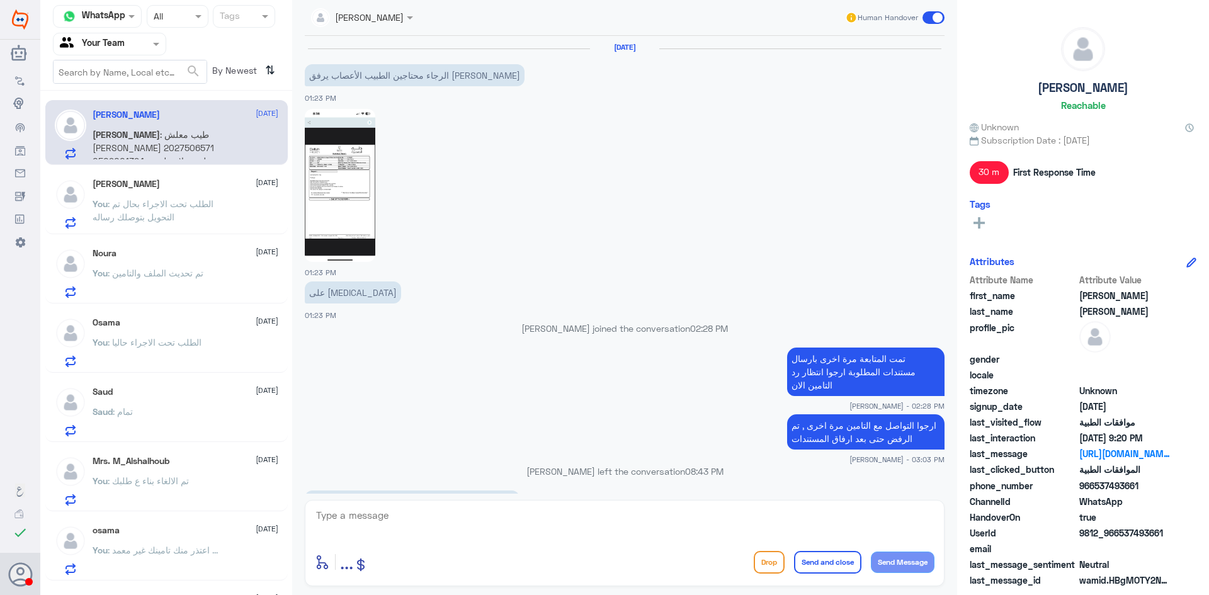
scroll to position [1535, 0]
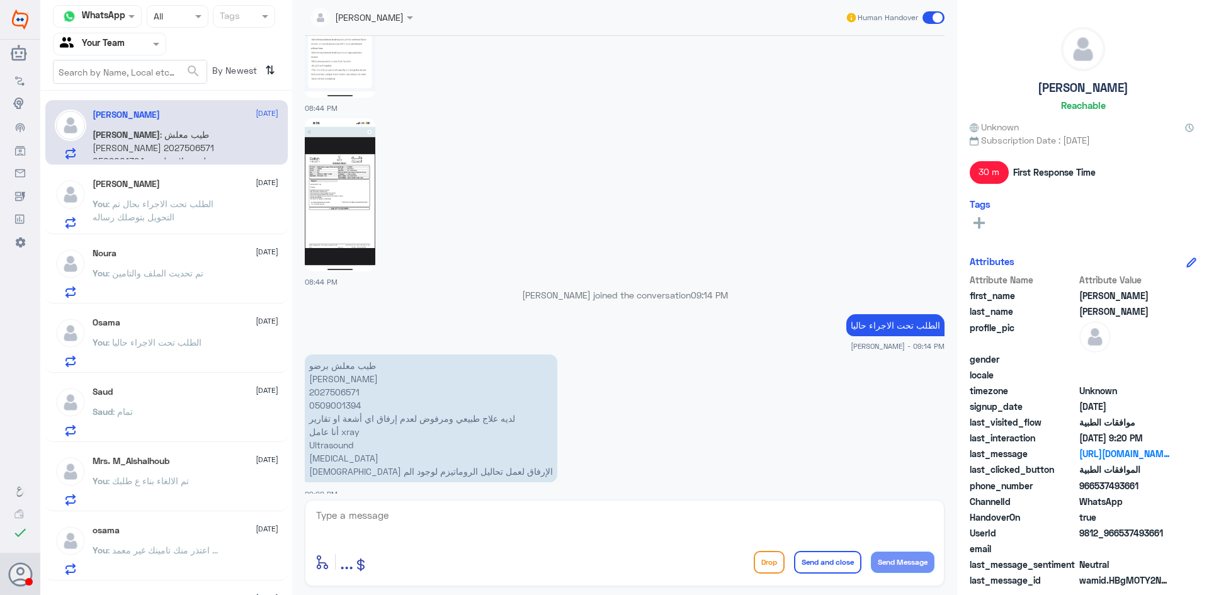
click at [340, 376] on p "طيب معلش برضو عبدالحكيم السيد محمد نصار 2027506571 0509001394 لديه علاج طبيعي و…" at bounding box center [431, 419] width 253 height 128
copy p "2027506571"
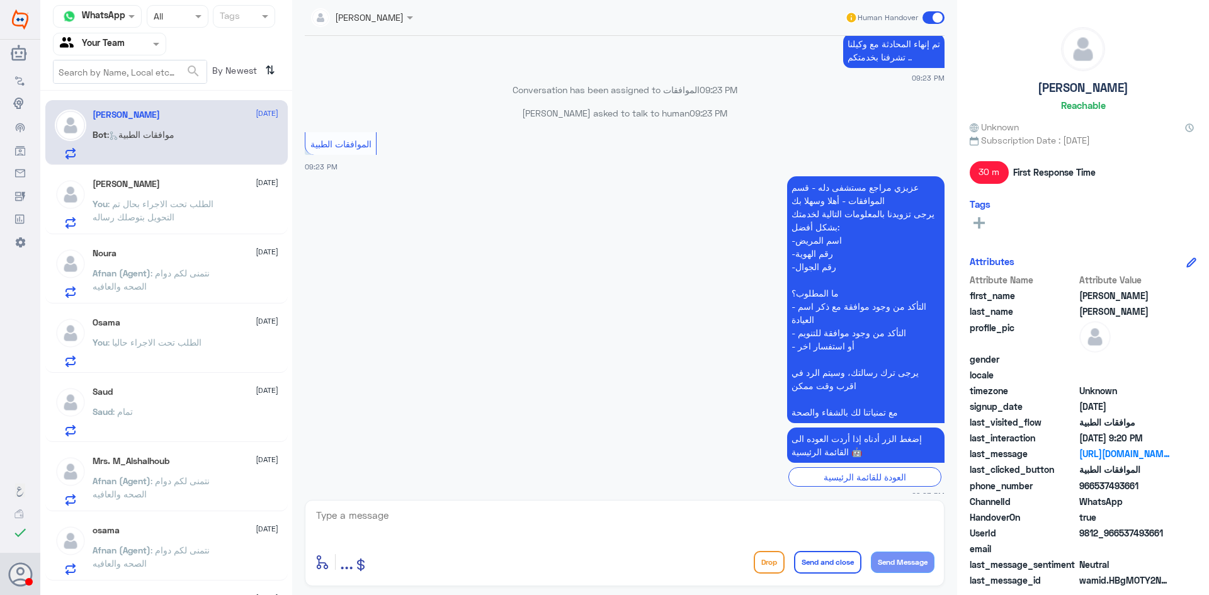
click at [182, 199] on span ": الطلب تحت الاجراء بحال تم التحويل بتوصلك رساله" at bounding box center [153, 210] width 121 height 24
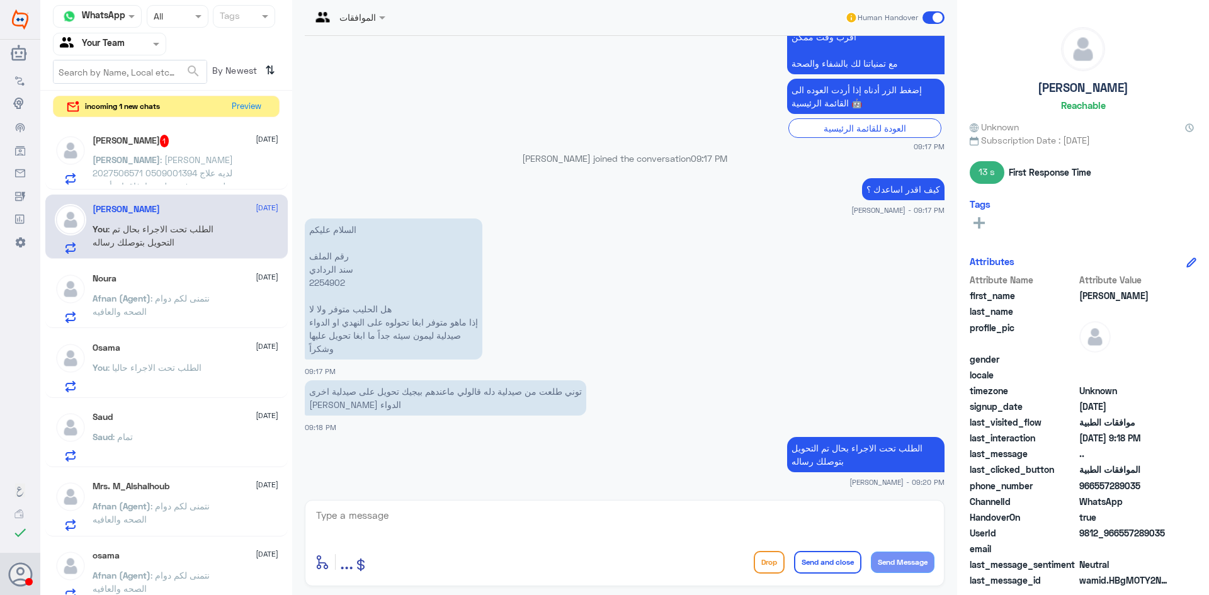
click at [151, 151] on div "Abdullah Nassar 1 5 October Abdullah : عبدالحكيم السيد محمد نصار 2027506571 050…" at bounding box center [186, 160] width 186 height 50
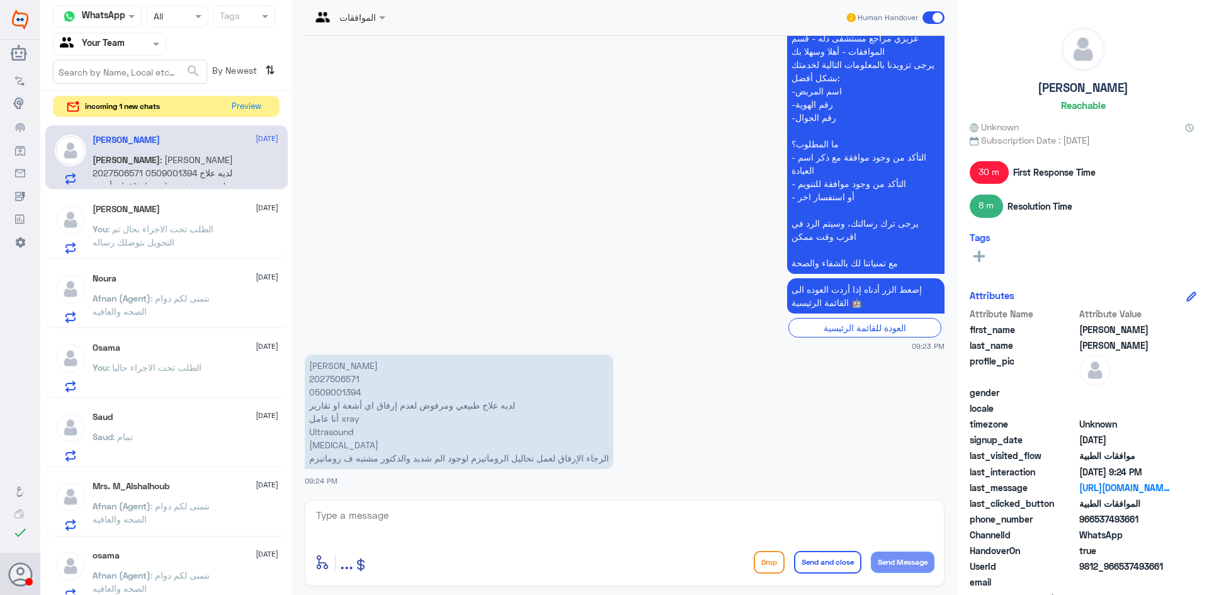
scroll to position [1637, 0]
click at [242, 104] on button "Preview" at bounding box center [246, 106] width 39 height 20
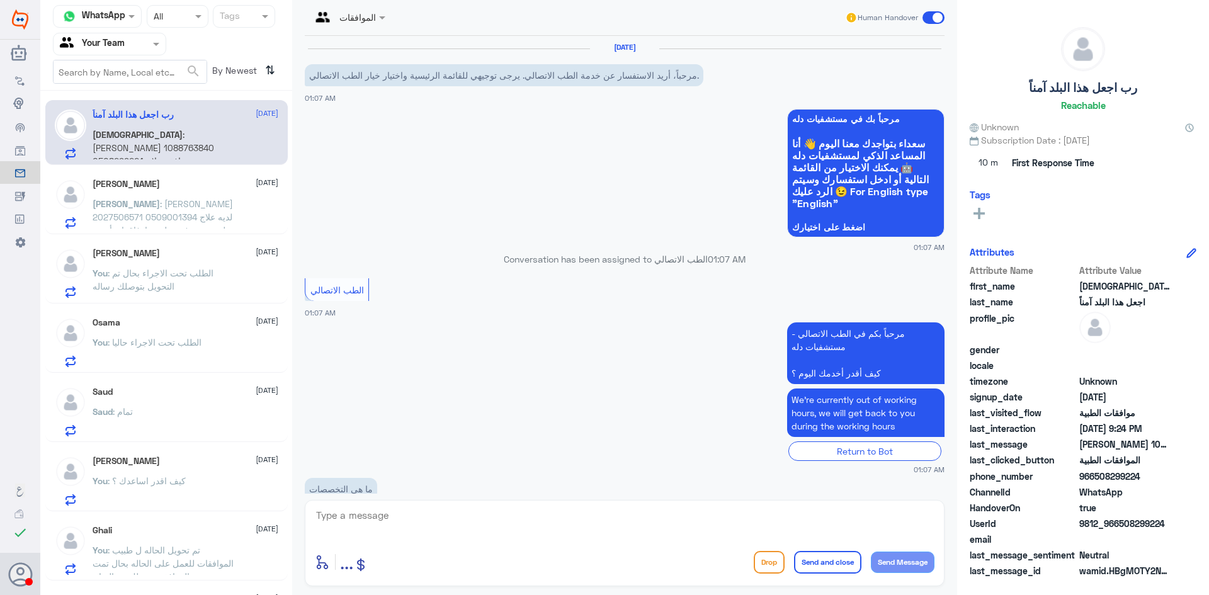
scroll to position [735, 0]
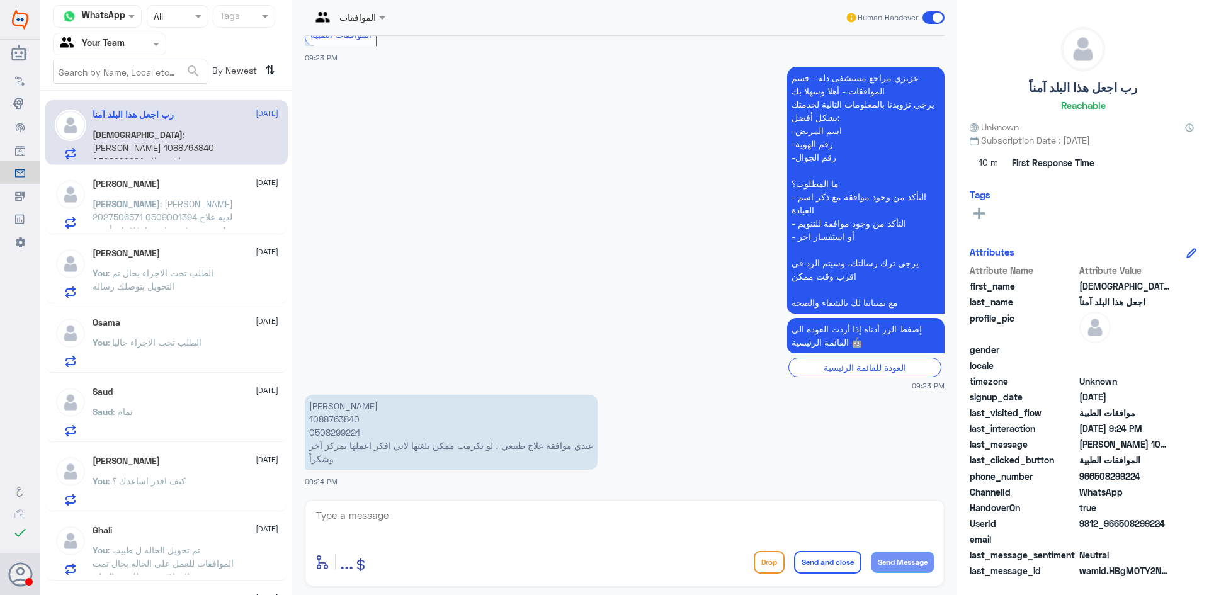
click at [180, 217] on span ": عبدالحكيم السيد محمد نصار 2027506571 0509001394 لديه علاج طبيعي ومرفوض لعدم إ…" at bounding box center [163, 243] width 140 height 90
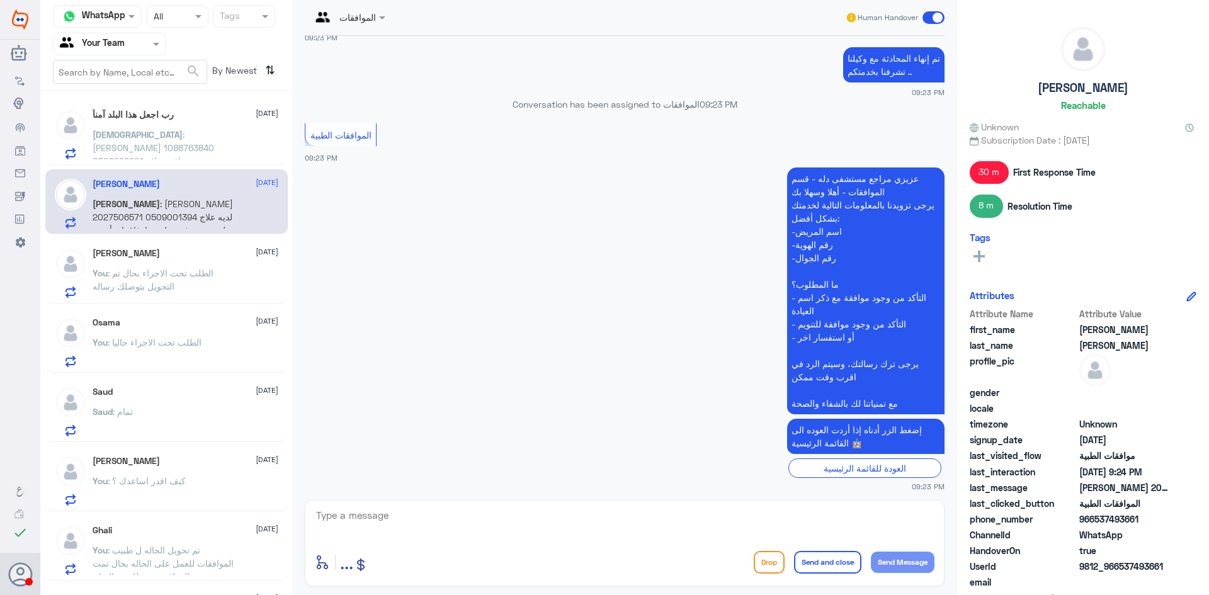
scroll to position [1637, 0]
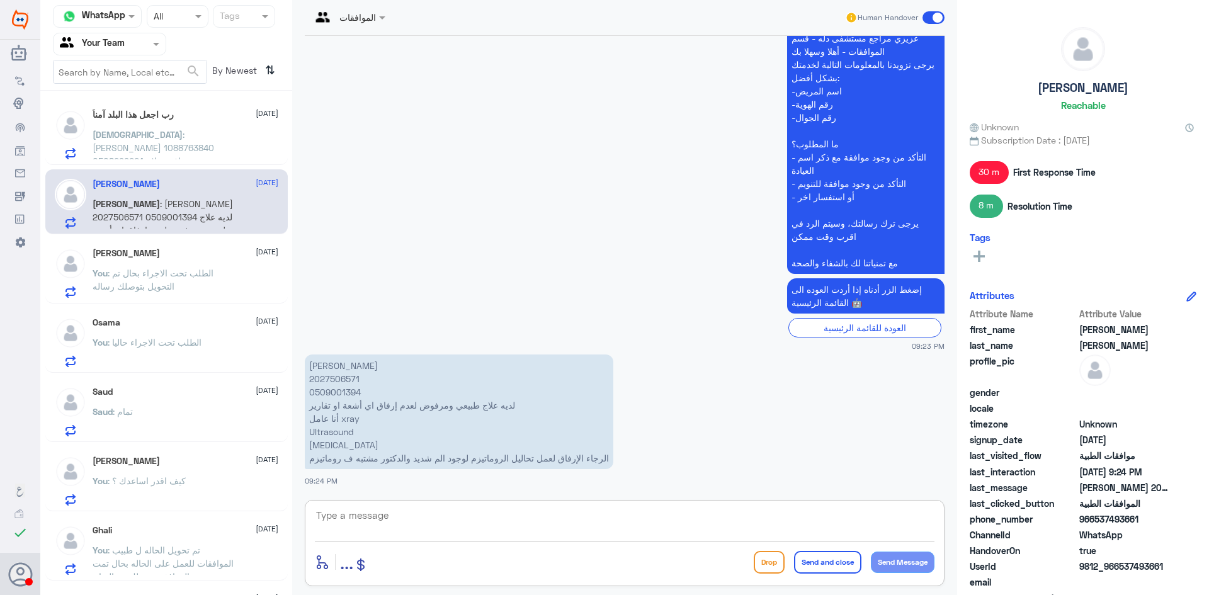
drag, startPoint x: 477, startPoint y: 526, endPoint x: 487, endPoint y: 532, distance: 11.6
click at [478, 526] on textarea at bounding box center [625, 522] width 620 height 31
type textarea "الطلب تحت الاجراء"
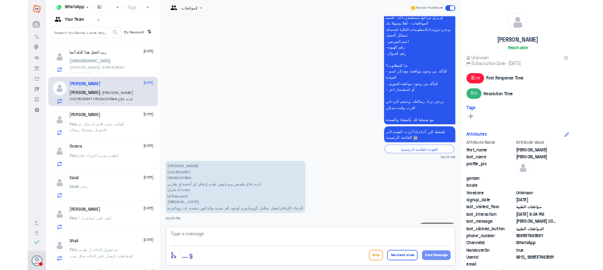
scroll to position [1677, 0]
